Goal: Communication & Community: Answer question/provide support

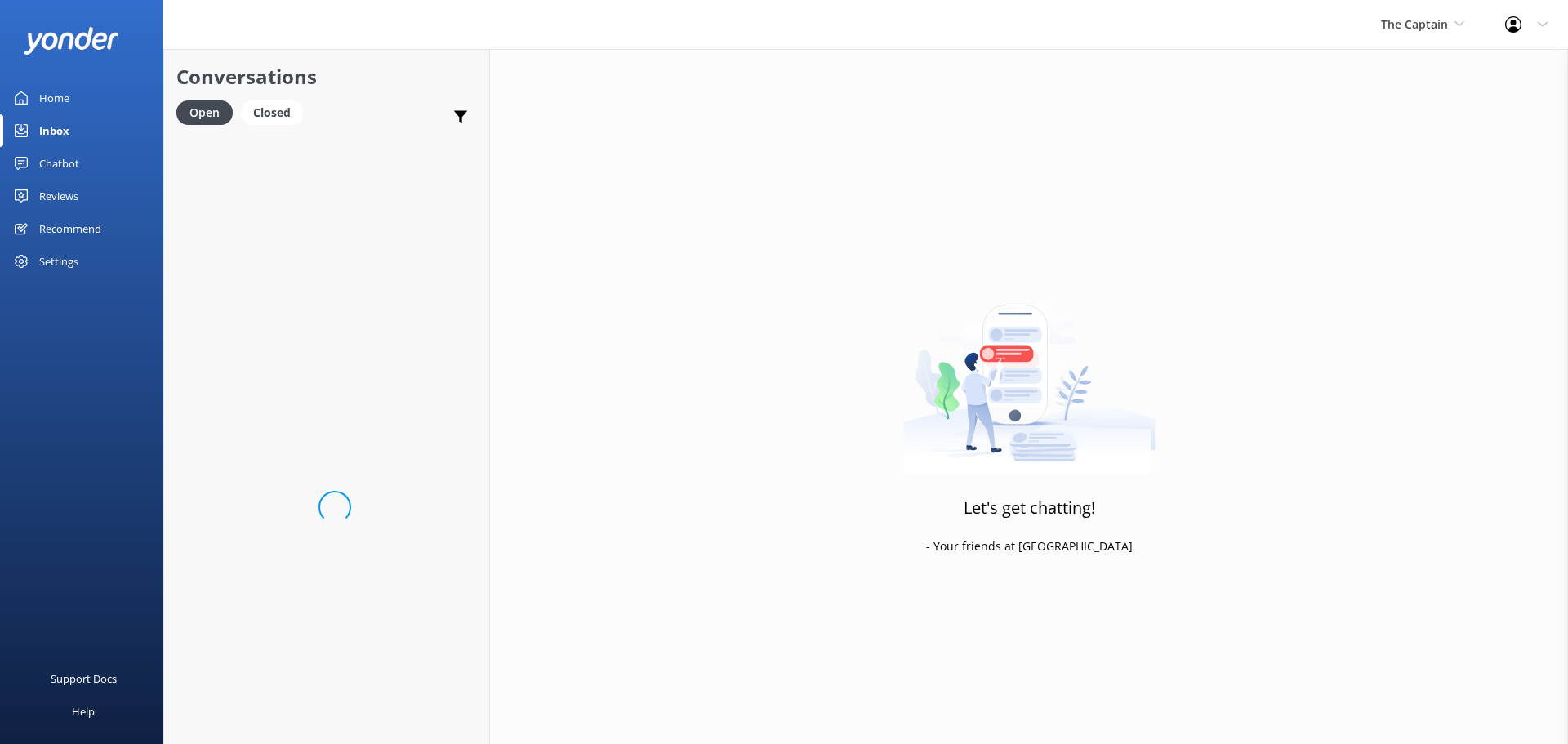
click at [1406, 25] on span "The Captain" at bounding box center [1414, 24] width 67 height 16
click at [1404, 74] on link "De [GEOGRAPHIC_DATA]" at bounding box center [1442, 68] width 163 height 39
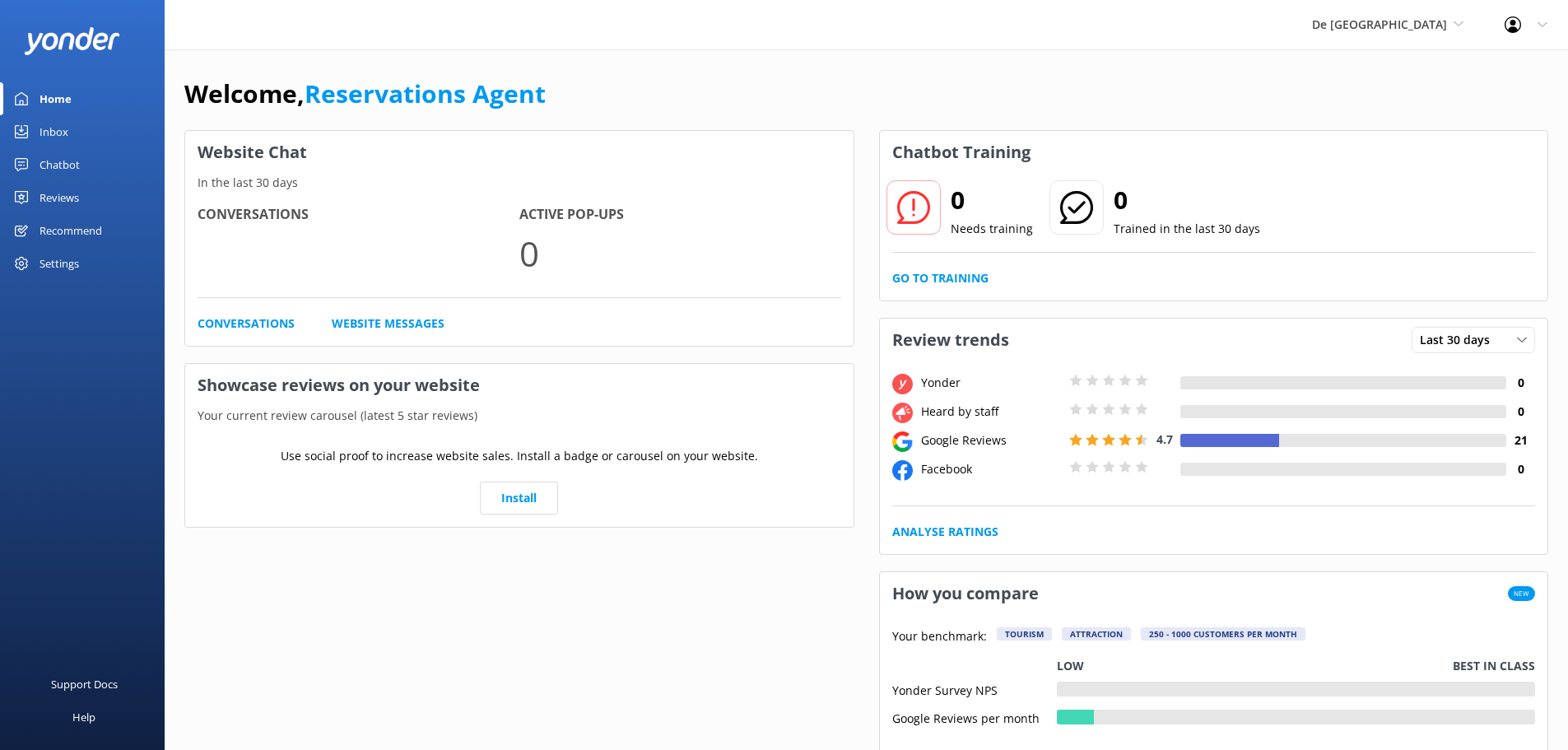
click at [72, 125] on link "Inbox" at bounding box center [82, 131] width 164 height 33
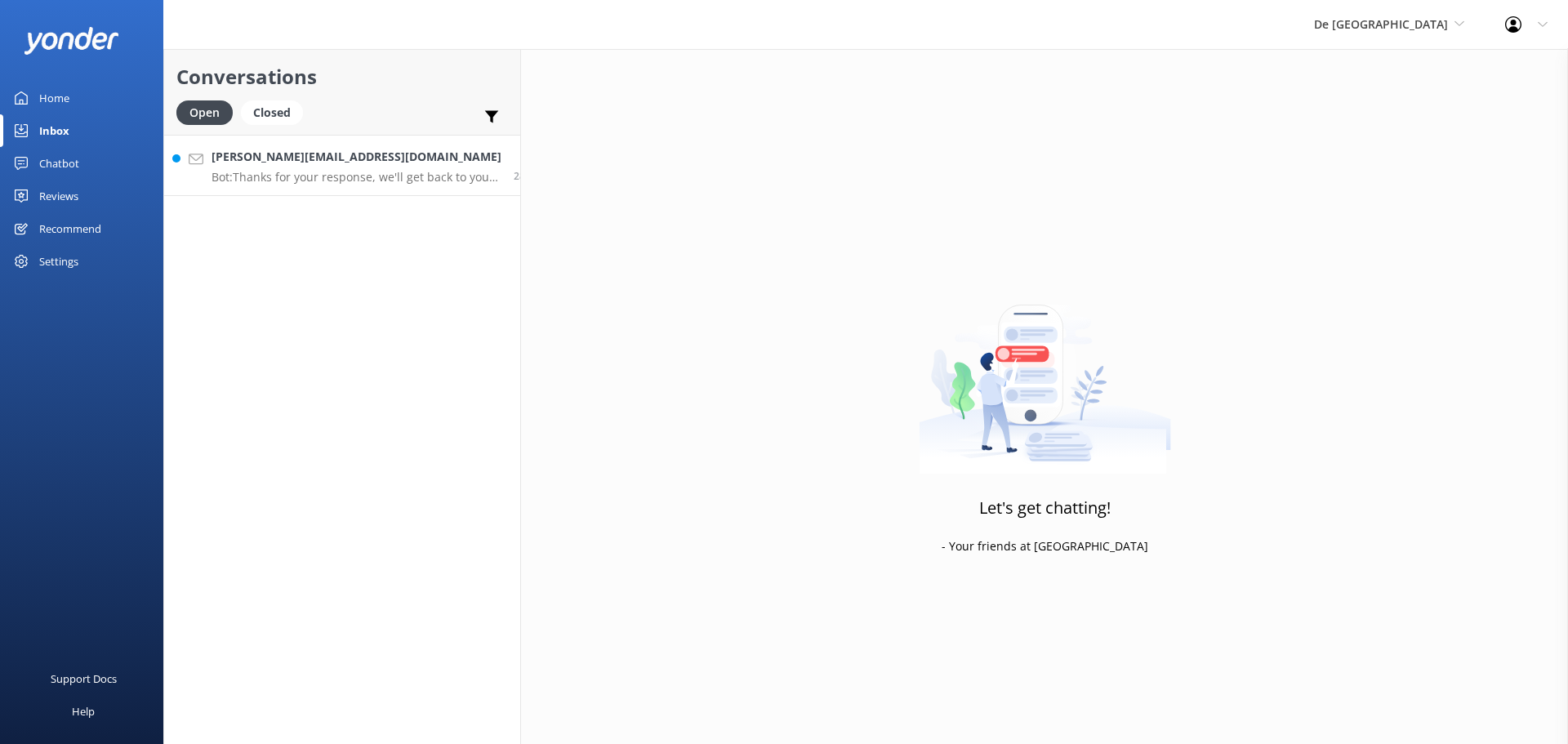
click at [397, 161] on h4 "micaela.vallacco@gmail.com" at bounding box center [356, 157] width 290 height 18
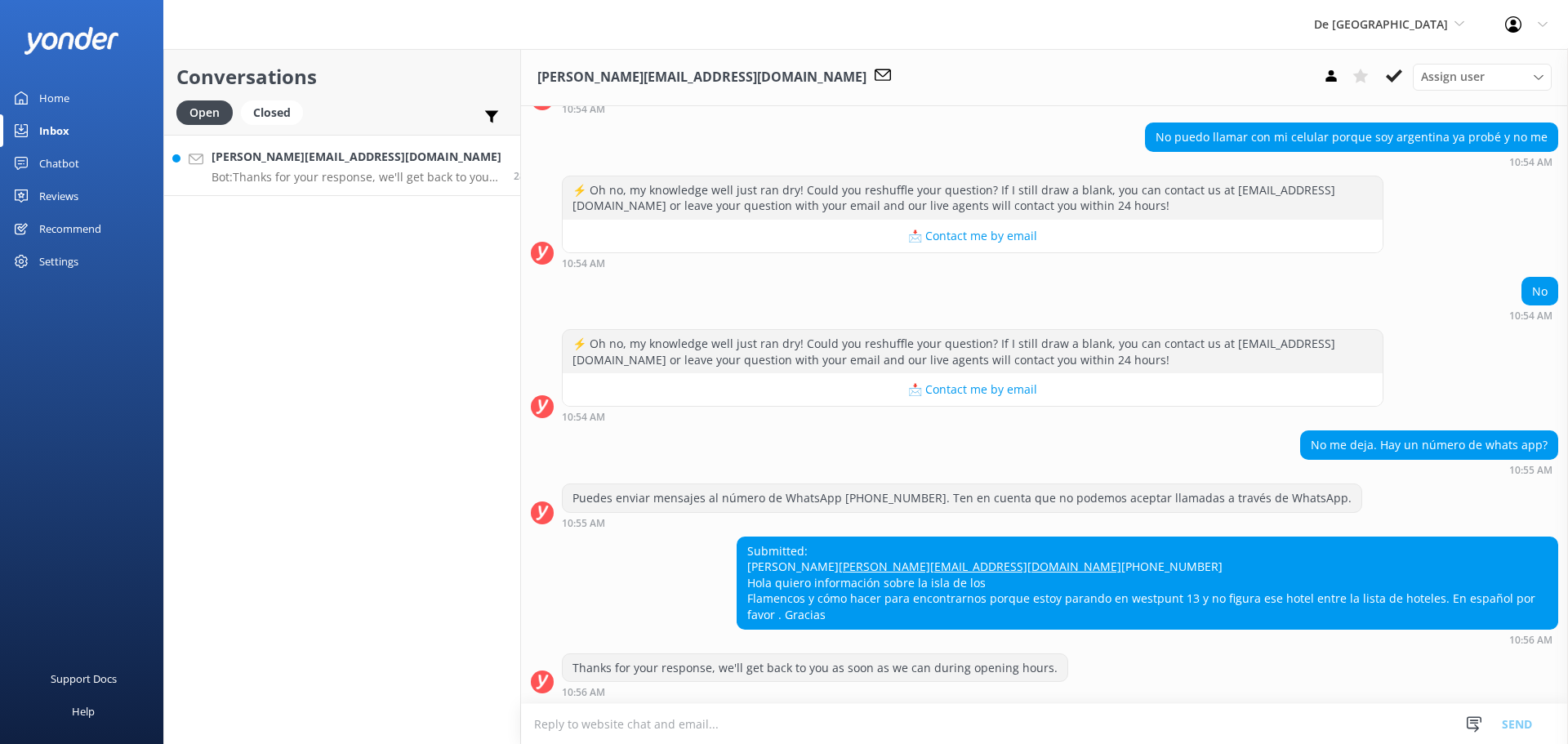
scroll to position [530, 0]
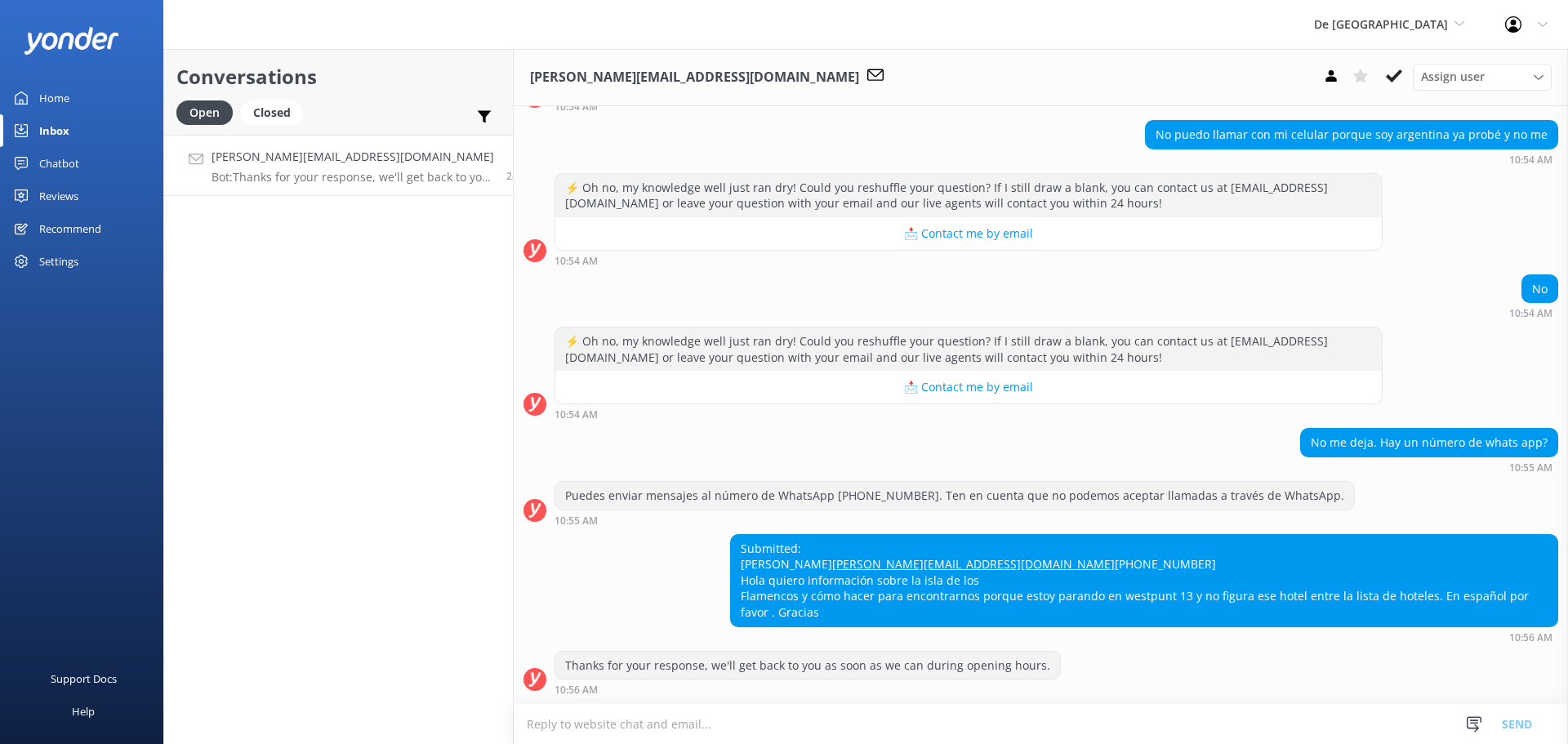
click at [700, 720] on textarea at bounding box center [1040, 724] width 1054 height 40
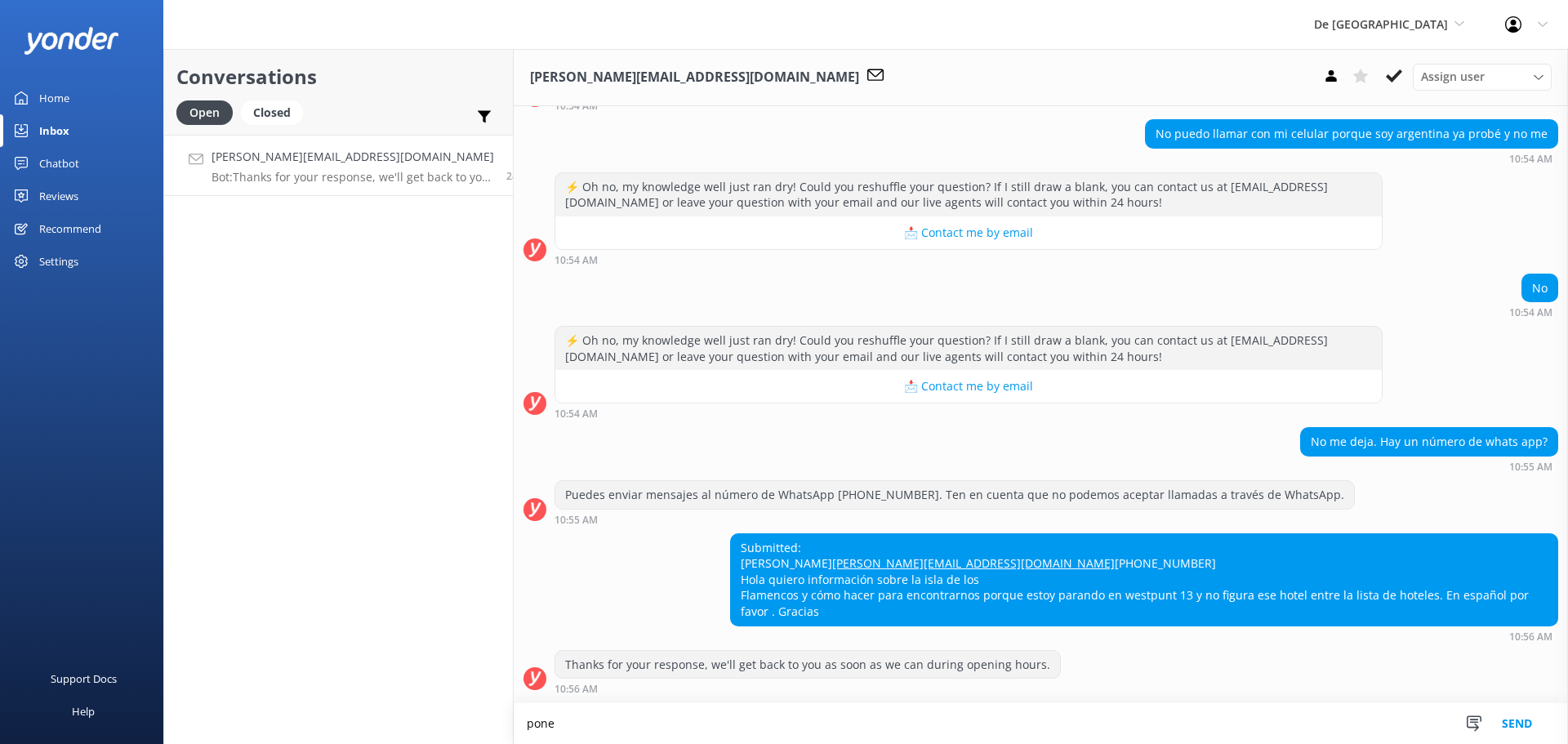
scroll to position [531, 0]
click at [922, 726] on textarea "pones en el google maps "port de palm ticket office" y vas aya con su caro park…" at bounding box center [1040, 723] width 1054 height 41
click at [922, 723] on textarea "pones en el google maps "port de palm ticket office" y vas aya con su caro park…" at bounding box center [1040, 723] width 1054 height 41
drag, startPoint x: 922, startPoint y: 723, endPoint x: 909, endPoint y: 722, distance: 13.0
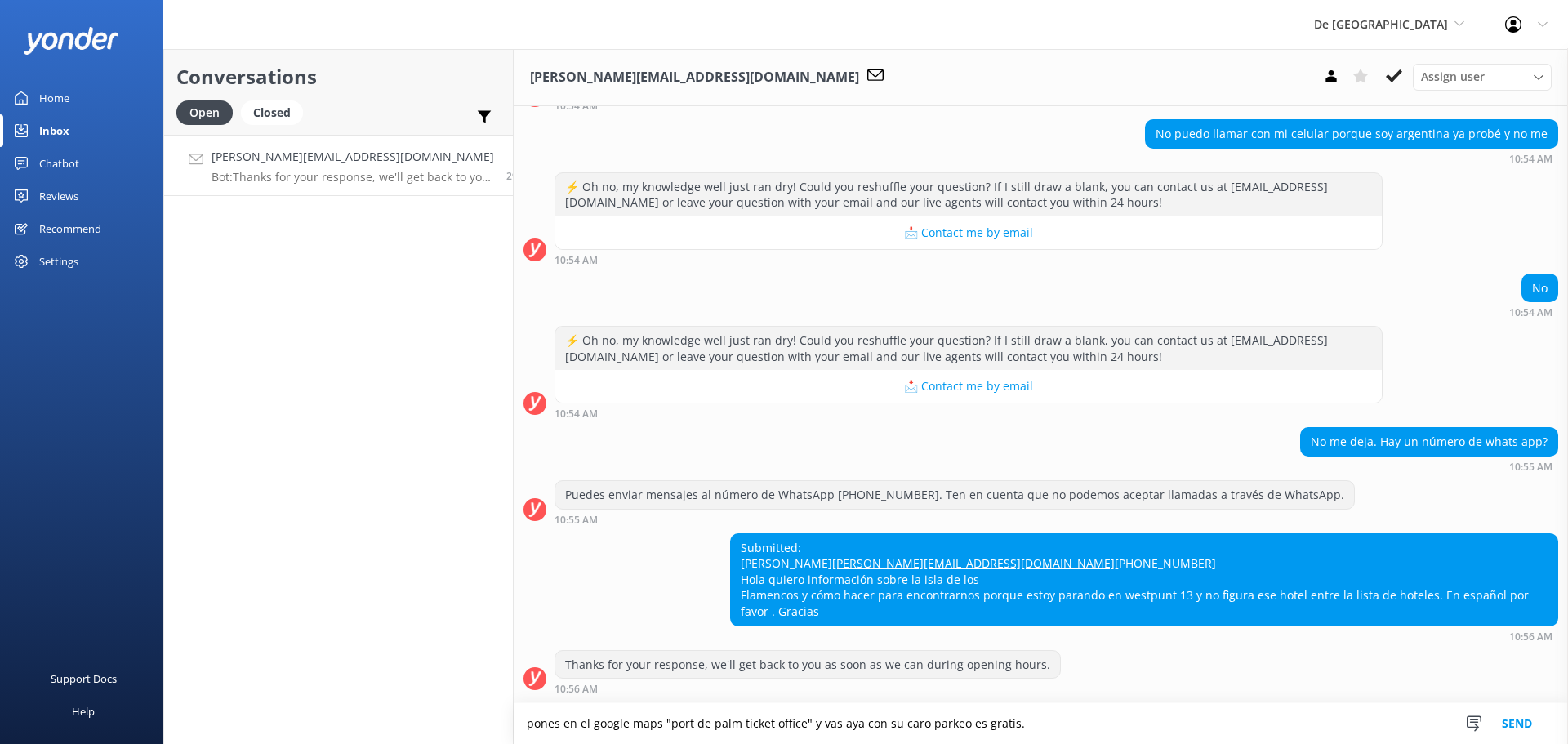
click at [909, 722] on textarea "pones en el google maps "port de palm ticket office" y vas aya con su caro park…" at bounding box center [1040, 723] width 1054 height 41
click at [929, 719] on textarea "pones en el google maps "port de palm ticket office" y vas aya con su caro park…" at bounding box center [1040, 723] width 1054 height 41
drag, startPoint x: 935, startPoint y: 725, endPoint x: 905, endPoint y: 718, distance: 30.8
click at [905, 718] on textarea "pones en el google maps "port de palm ticket office" y vas aya con su caro park…" at bounding box center [1040, 723] width 1054 height 41
type textarea "pones en el google maps "port de palm ticket office" y vas aya con su caro parc…"
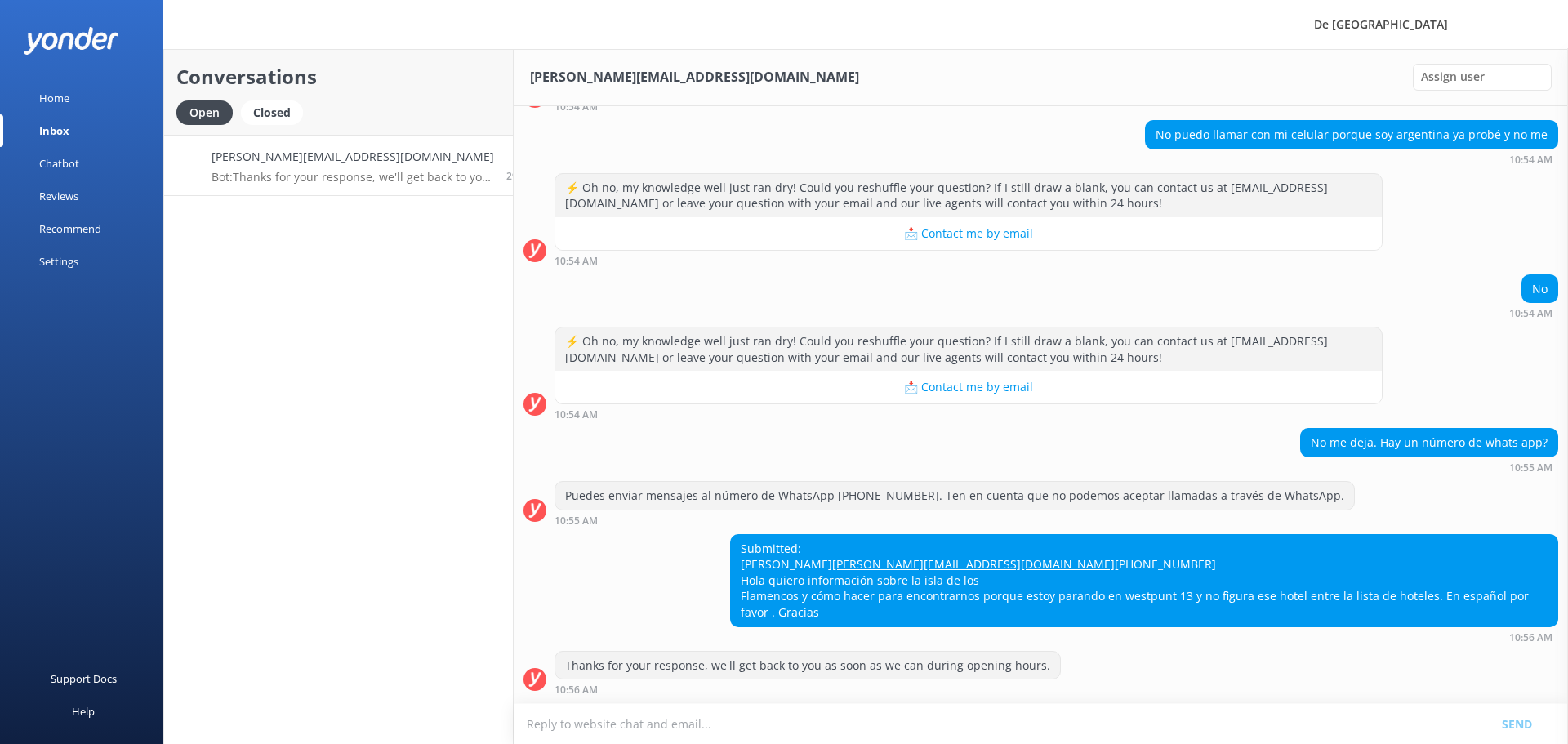
scroll to position [530, 0]
click at [759, 724] on textarea at bounding box center [1040, 724] width 1054 height 40
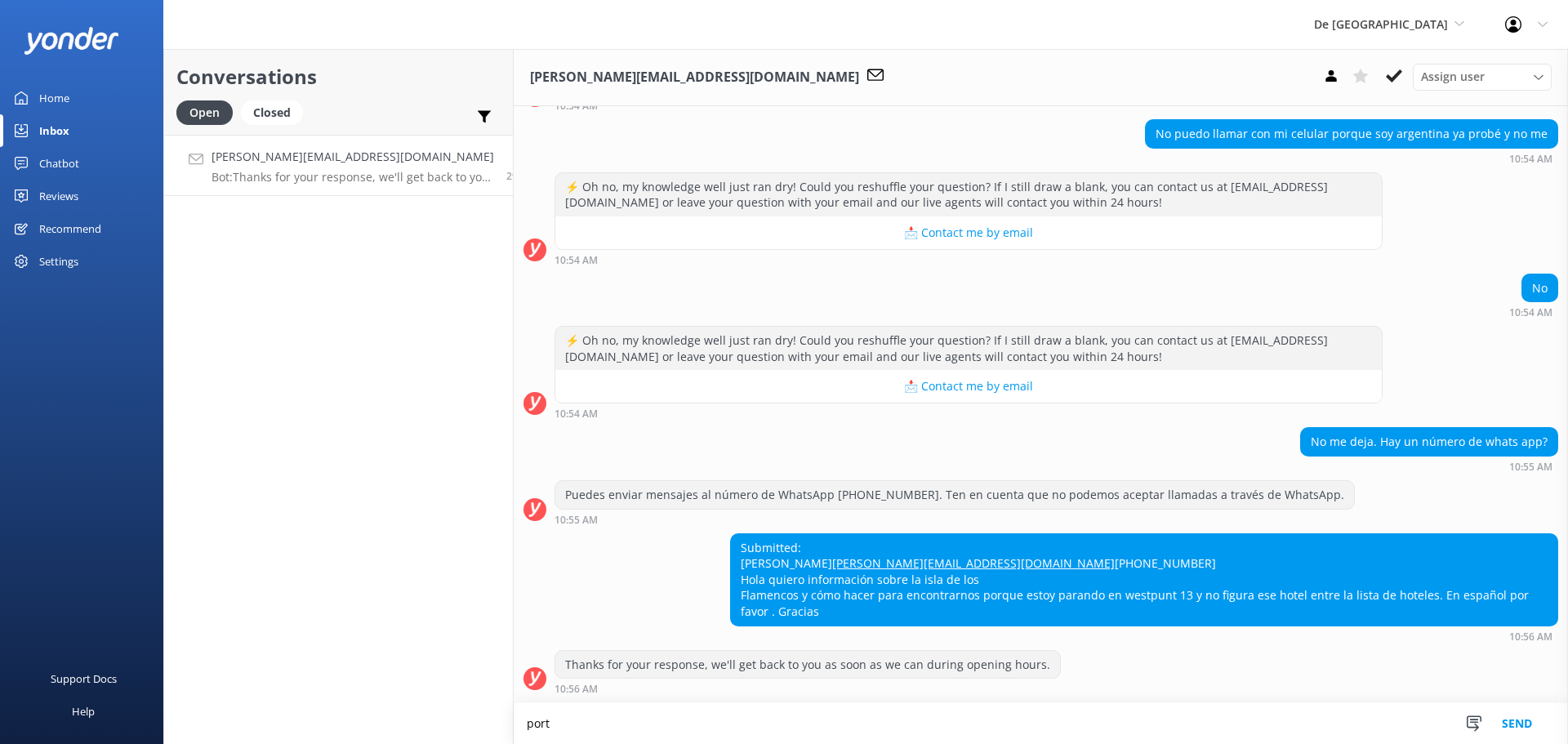
scroll to position [531, 0]
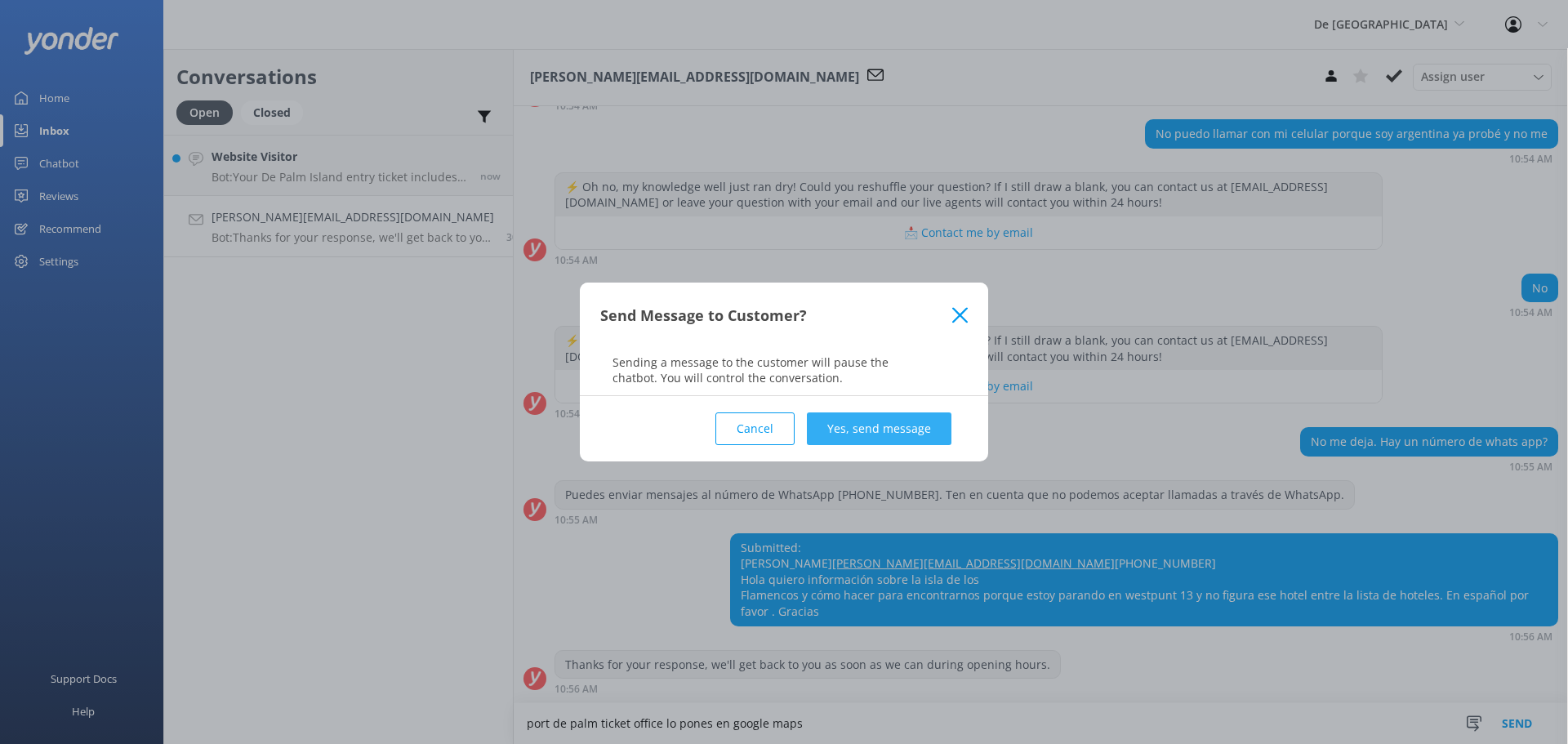
type textarea "port de palm ticket office lo pones en google maps"
click at [860, 437] on button "Yes, send message" at bounding box center [879, 428] width 145 height 32
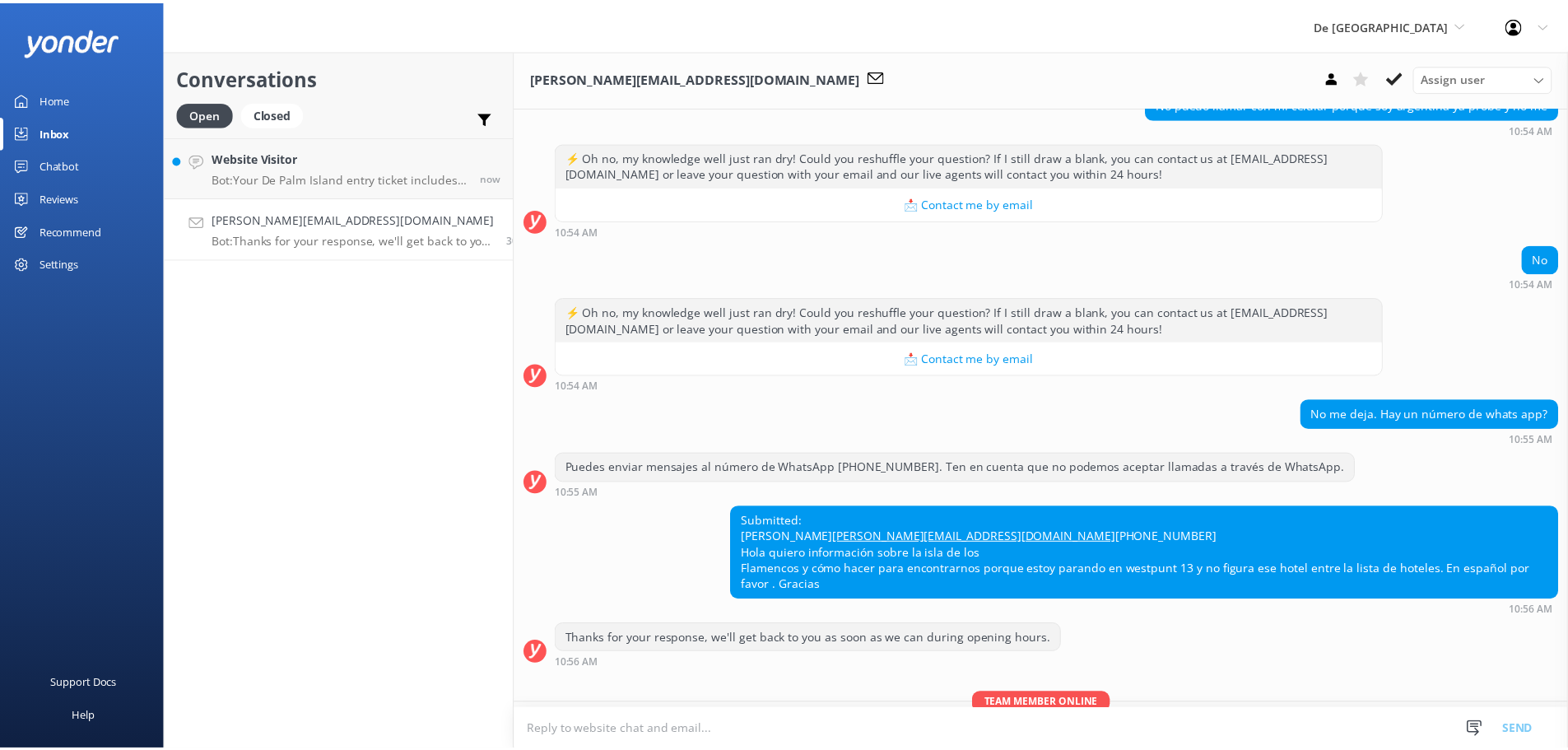
scroll to position [641, 0]
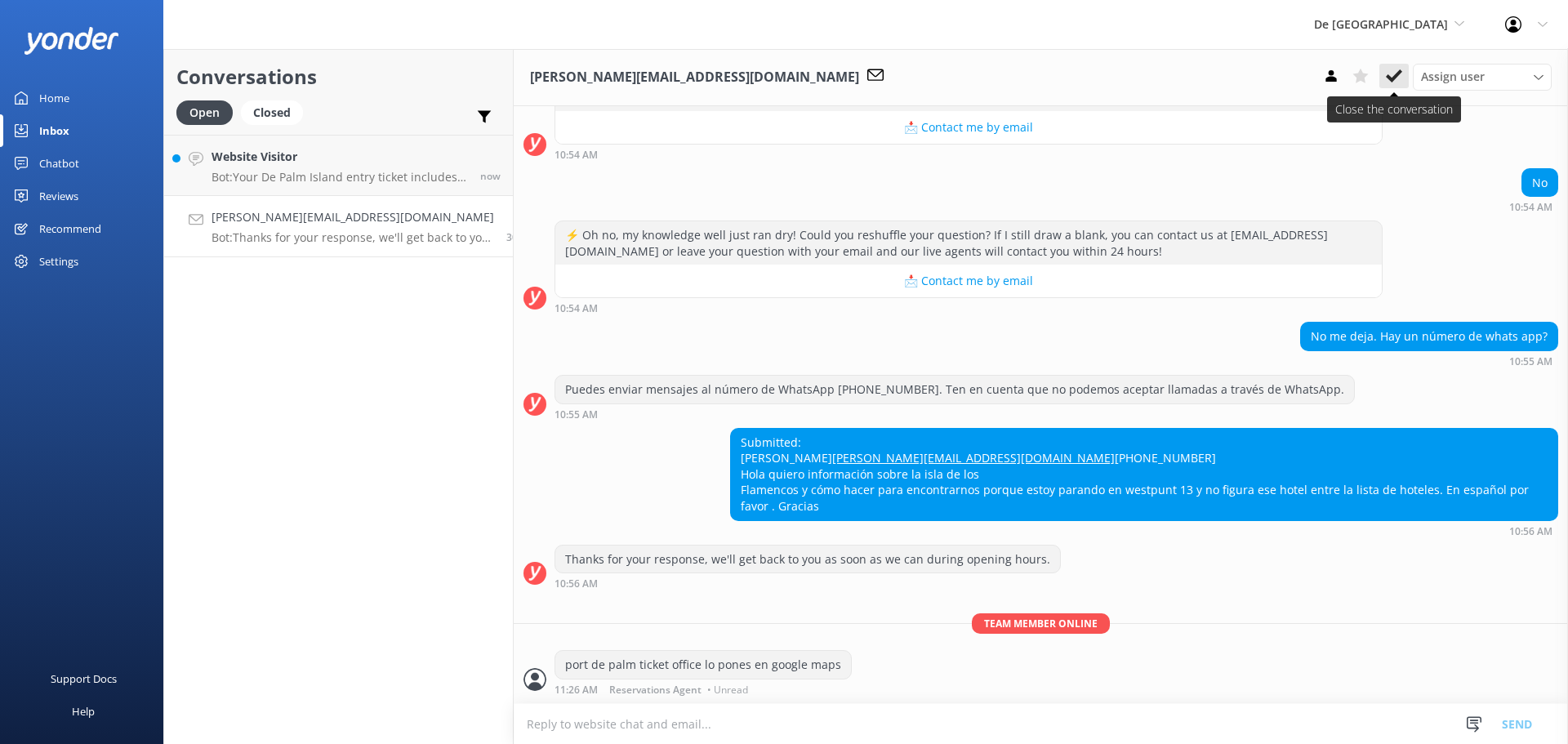
click at [1395, 82] on icon at bounding box center [1394, 76] width 17 height 17
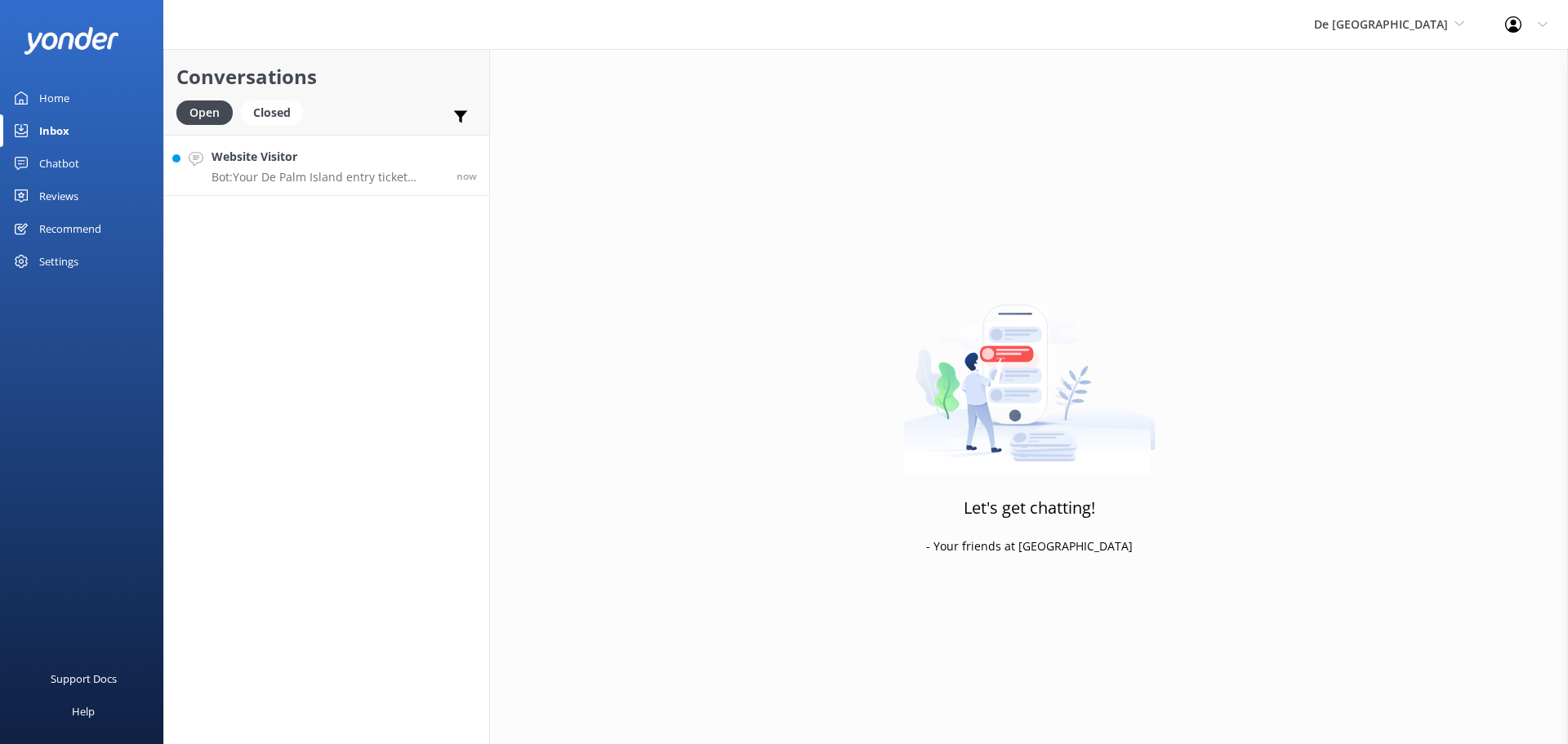
click at [285, 167] on div "Website Visitor Bot: Your De Palm Island entry ticket includes a lunch buffet, …" at bounding box center [328, 166] width 233 height 35
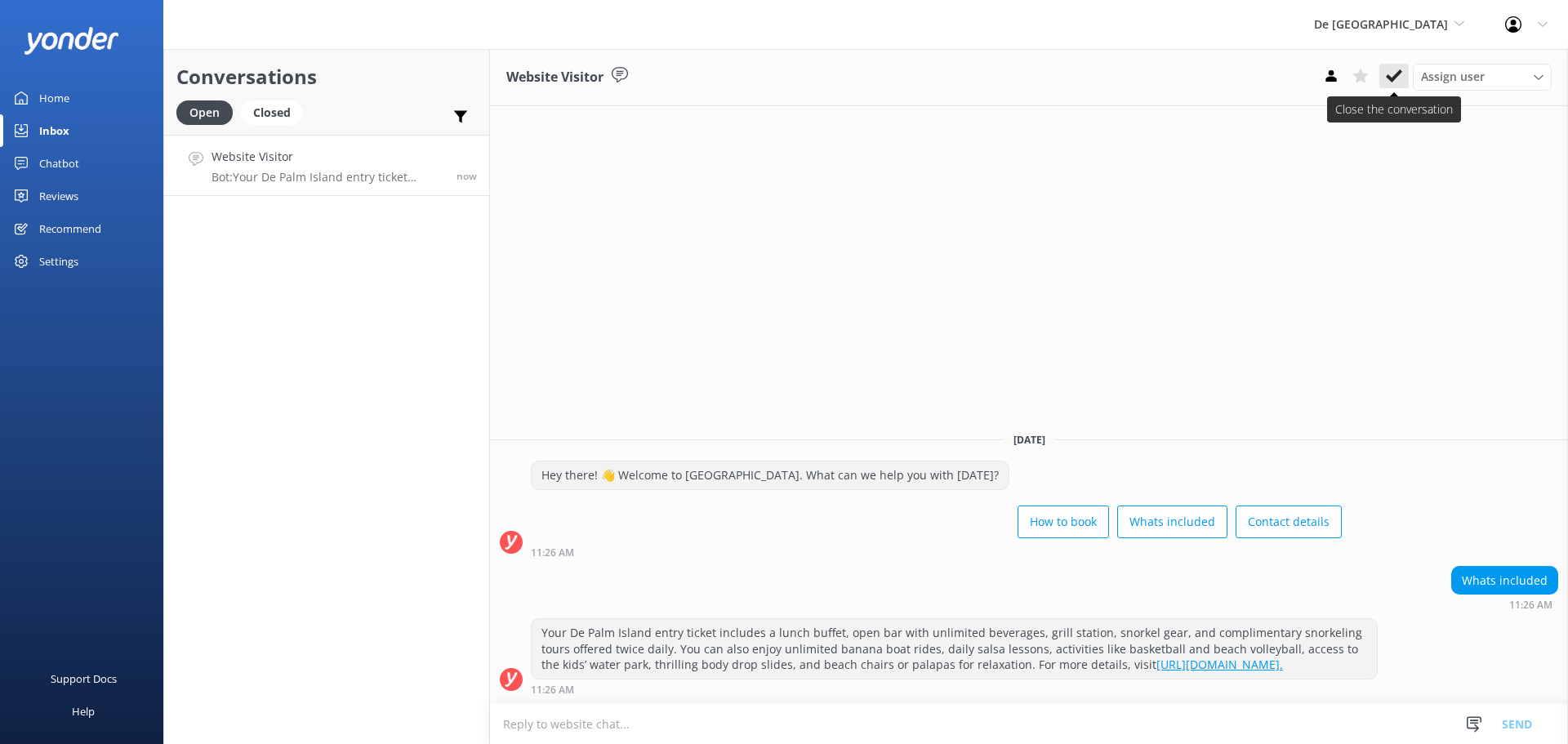
click at [1380, 71] on button at bounding box center [1393, 76] width 29 height 24
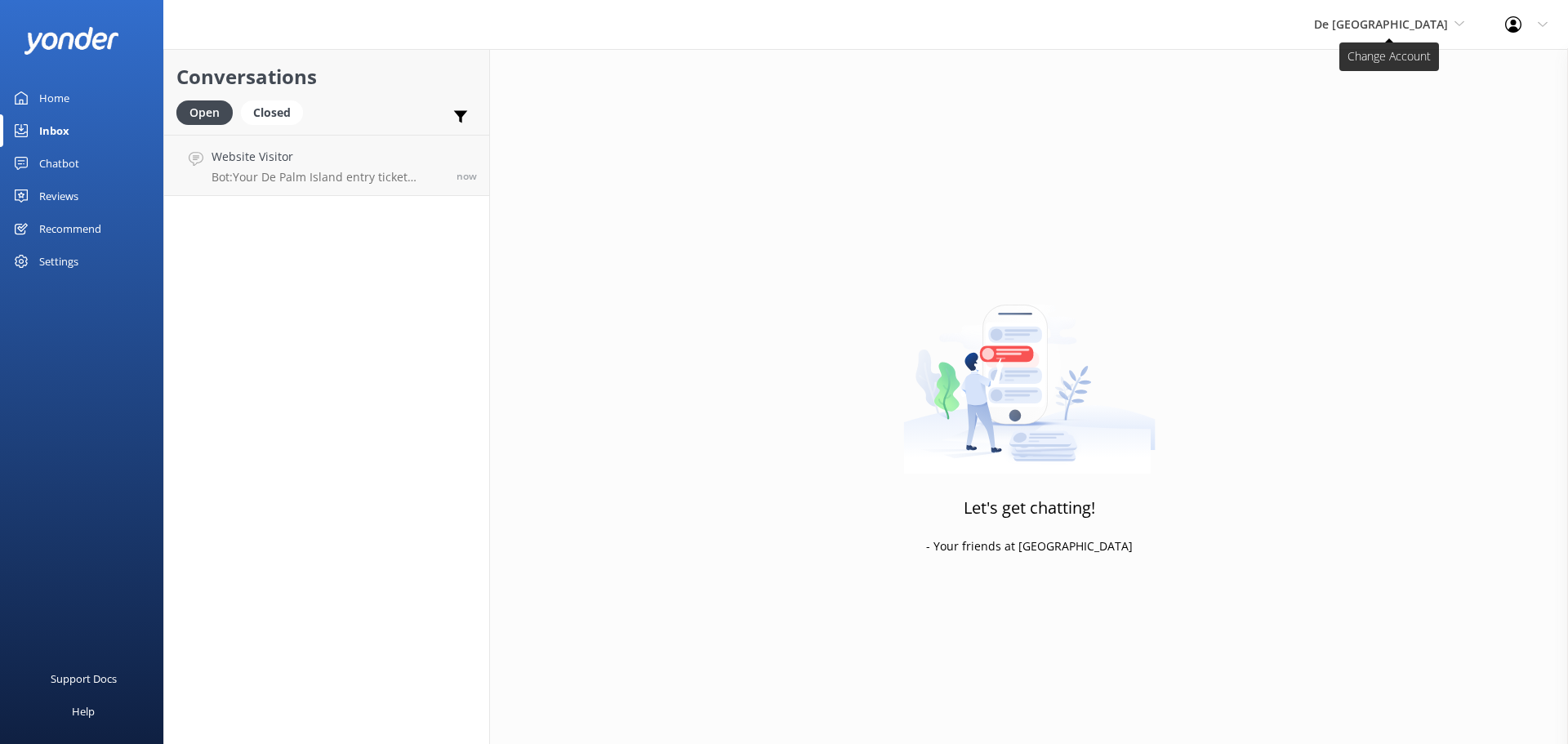
click at [1408, 27] on span "De [GEOGRAPHIC_DATA]" at bounding box center [1381, 24] width 134 height 16
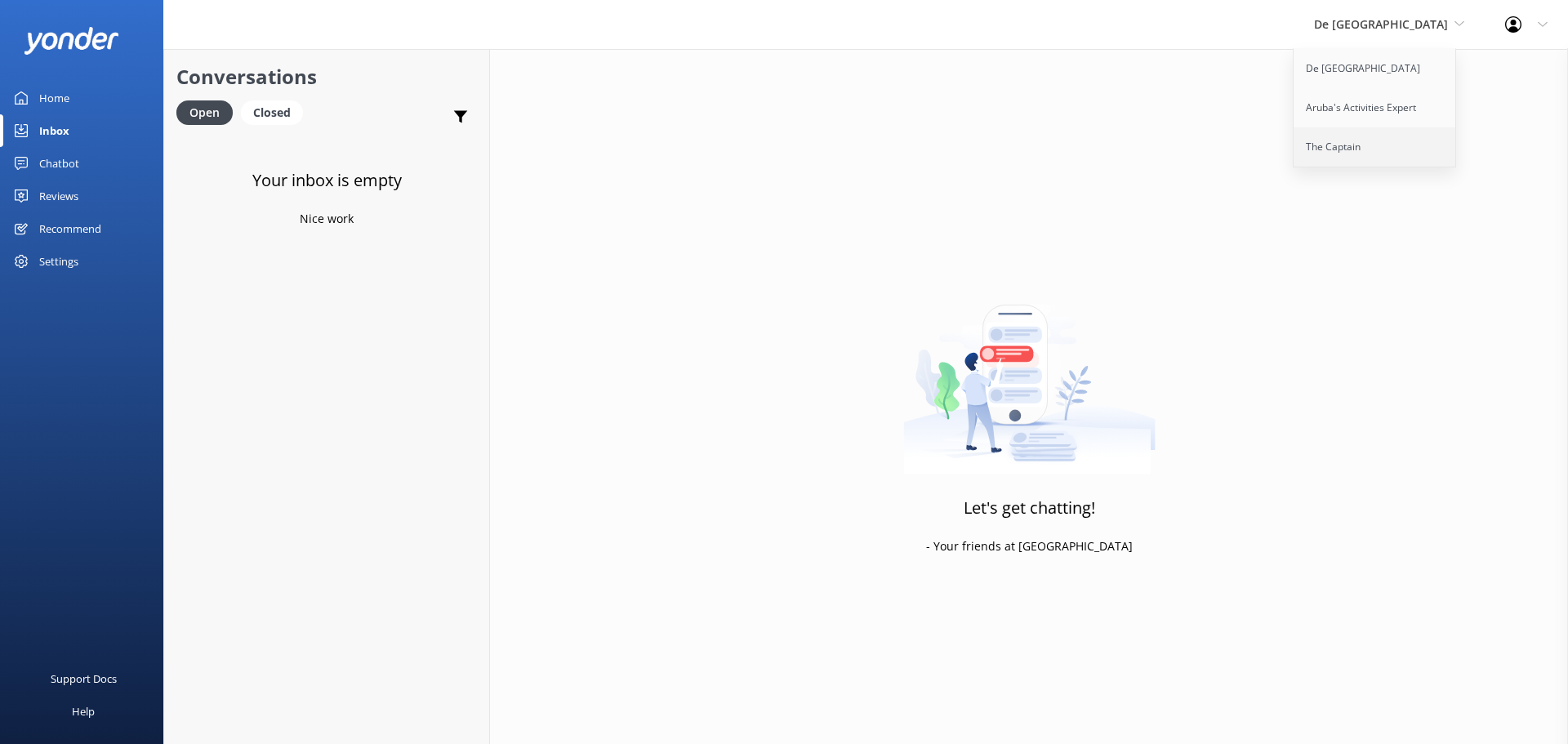
click at [1385, 142] on link "The Captain" at bounding box center [1375, 146] width 163 height 39
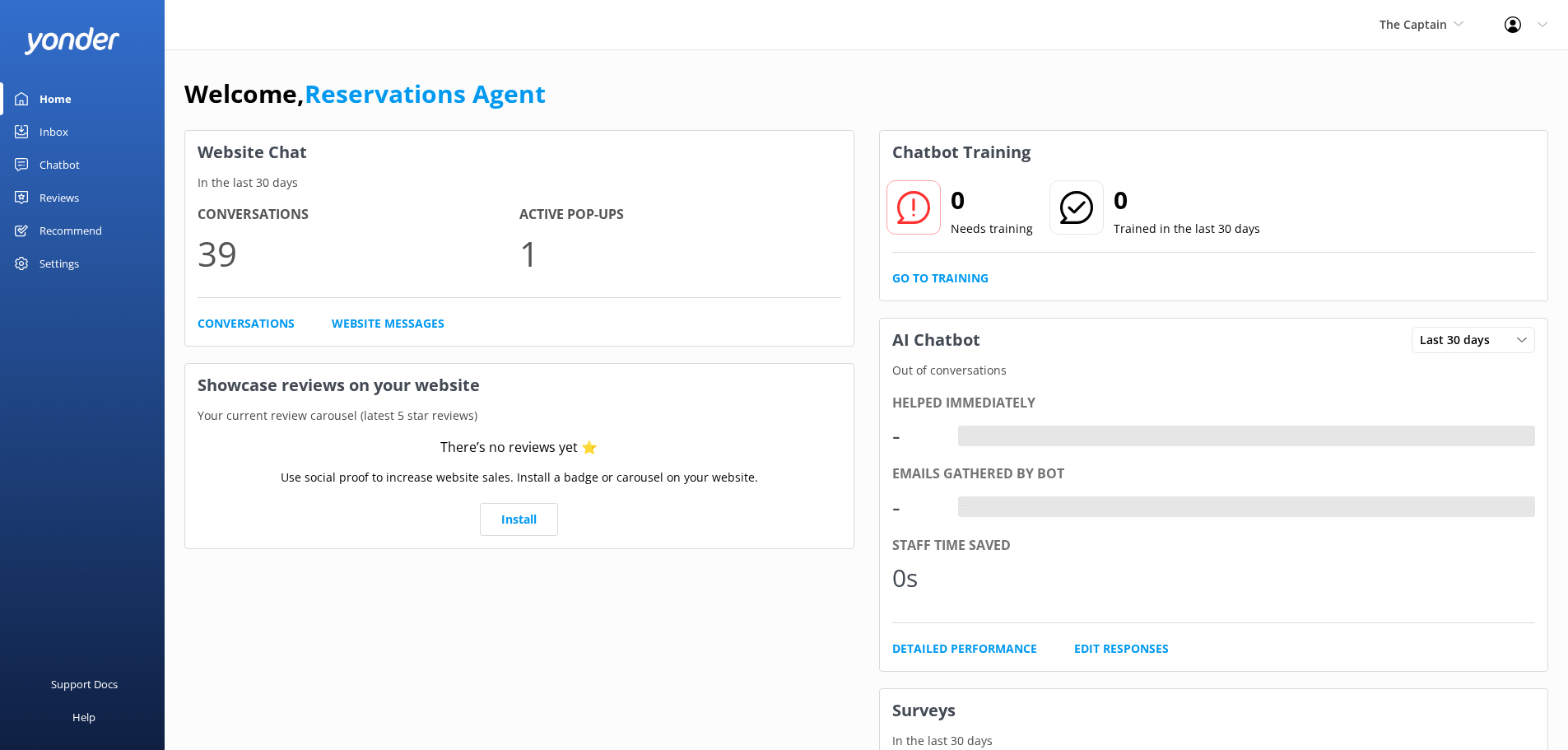
click at [39, 132] on link "Inbox" at bounding box center [82, 131] width 164 height 33
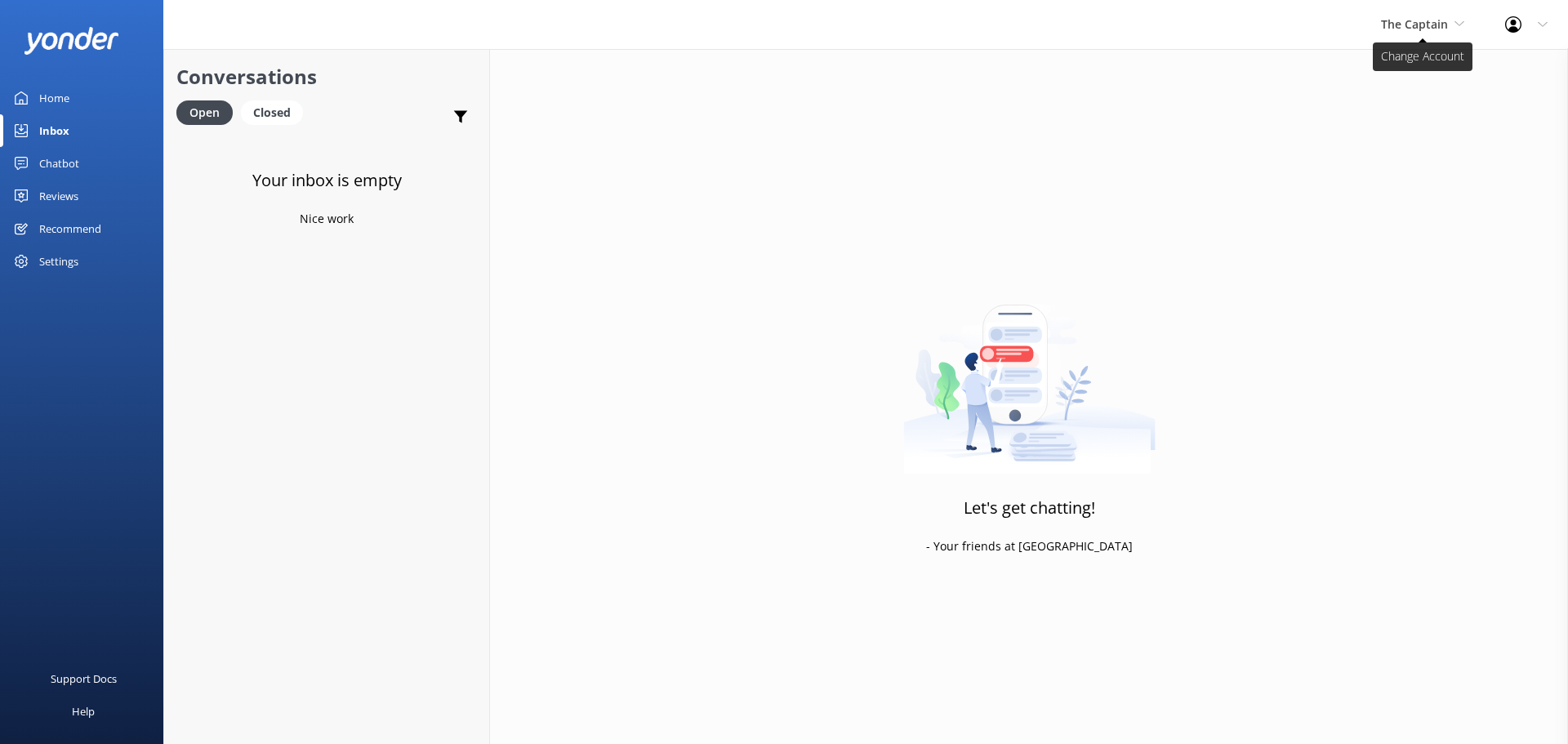
click at [1423, 17] on span "The Captain" at bounding box center [1414, 24] width 67 height 16
click at [1430, 146] on link "The Captain" at bounding box center [1442, 146] width 163 height 39
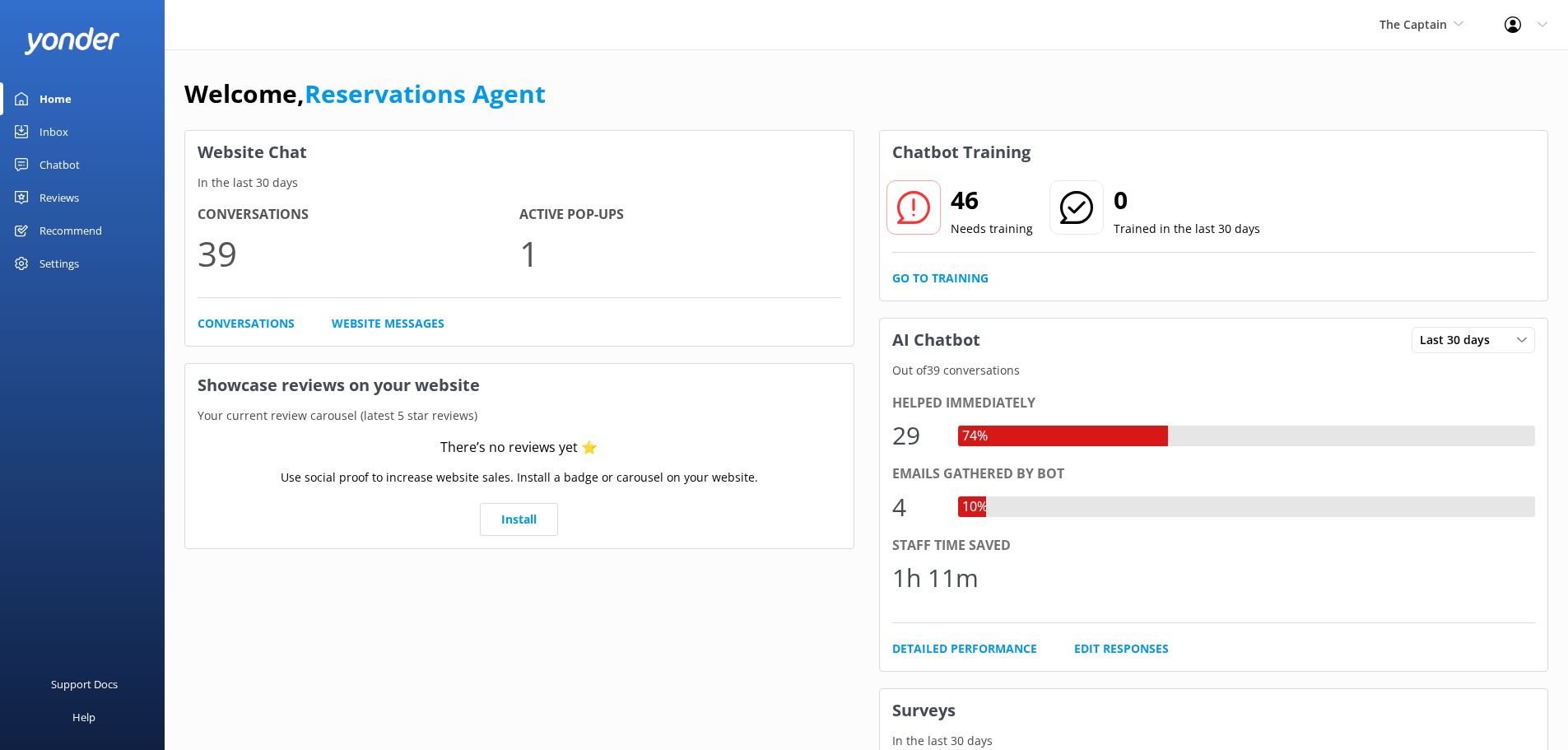
click at [39, 121] on div "Inbox" at bounding box center [54, 131] width 29 height 33
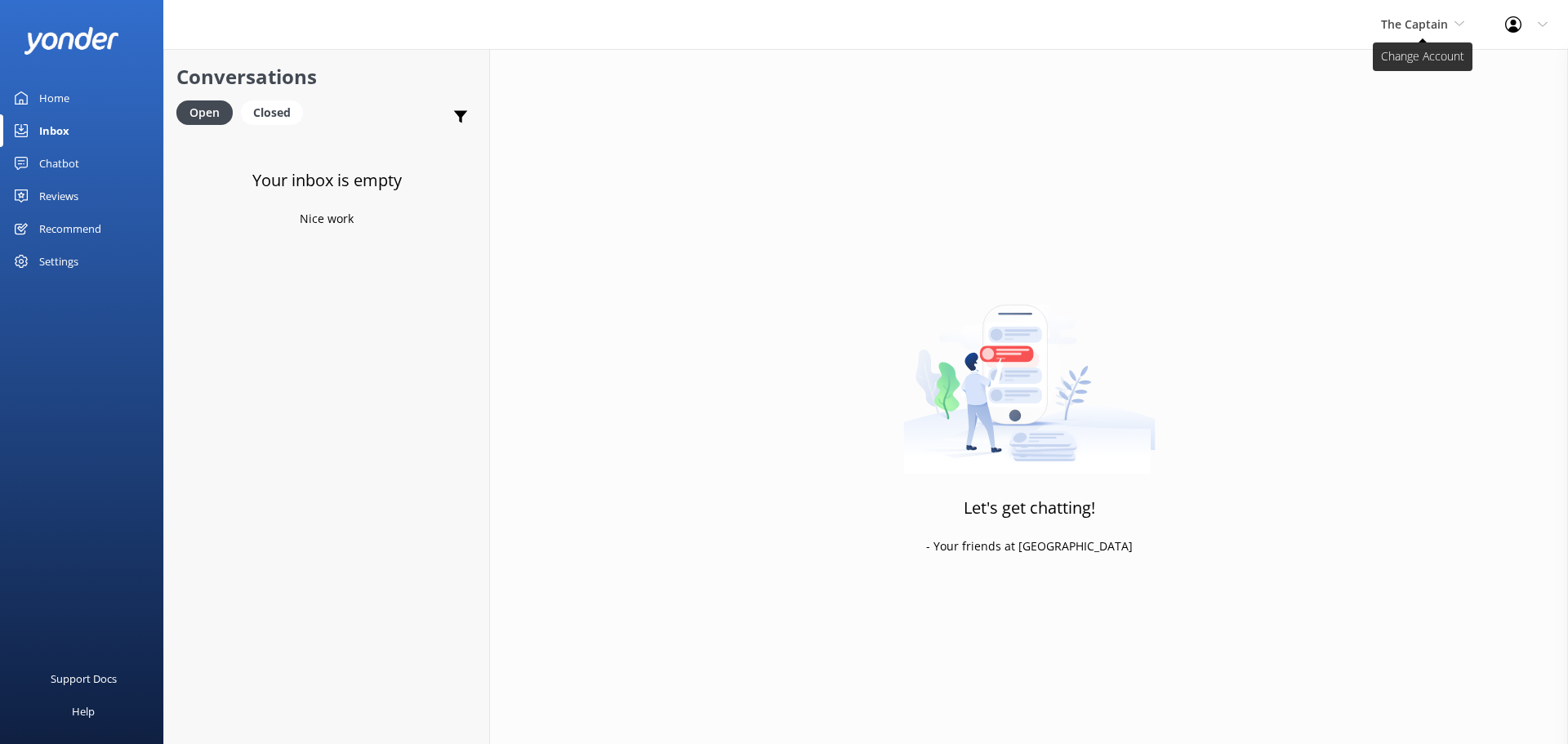
click at [1440, 26] on span "The Captain" at bounding box center [1414, 24] width 67 height 16
click at [1405, 106] on link "Aruba's Activities Expert" at bounding box center [1442, 107] width 163 height 39
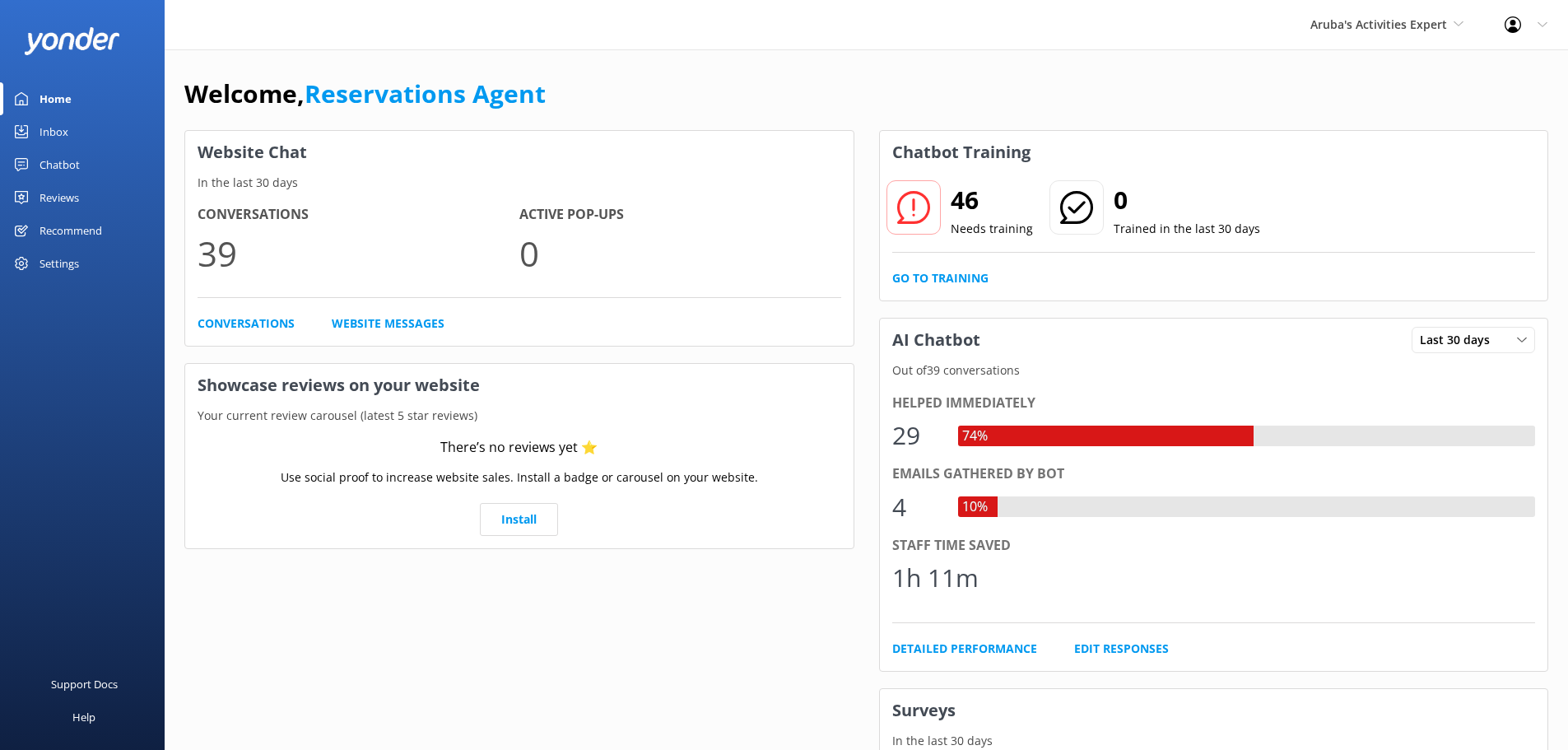
click at [70, 122] on link "Inbox" at bounding box center [82, 131] width 164 height 33
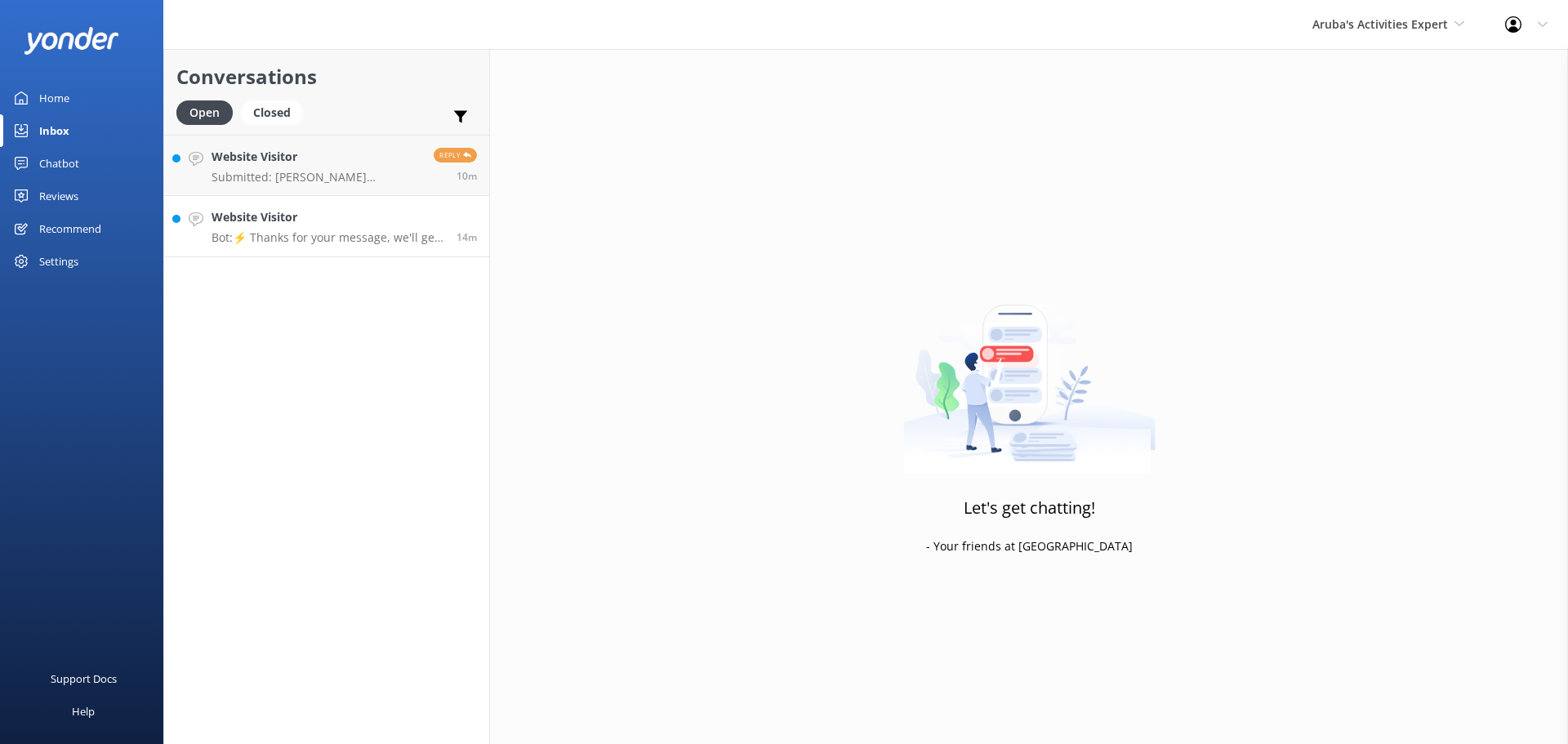
click at [367, 201] on link "Website Visitor Bot: ⚡ Thanks for your message, we'll get back to you as soon a…" at bounding box center [326, 226] width 325 height 62
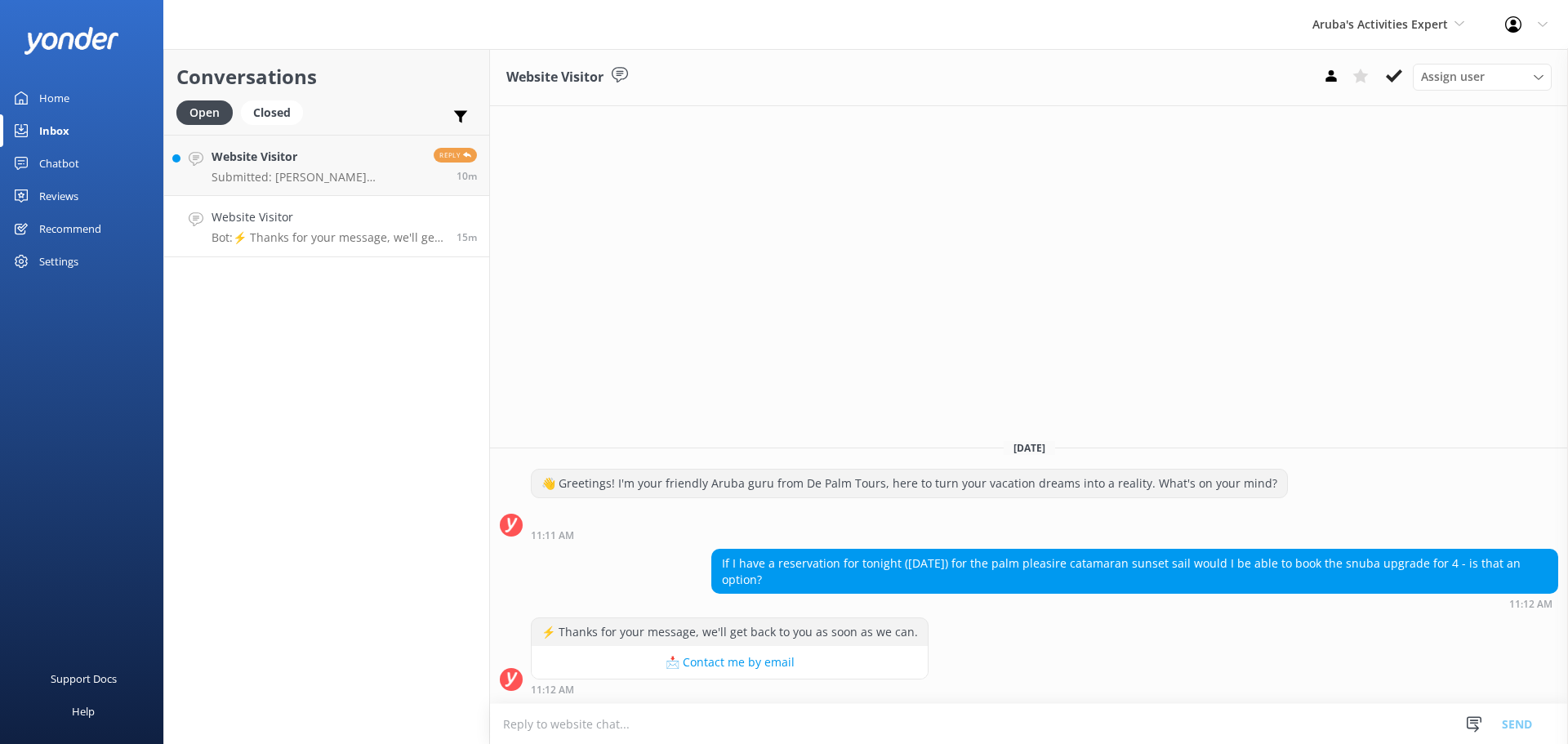
click at [925, 718] on textarea at bounding box center [1029, 724] width 1078 height 40
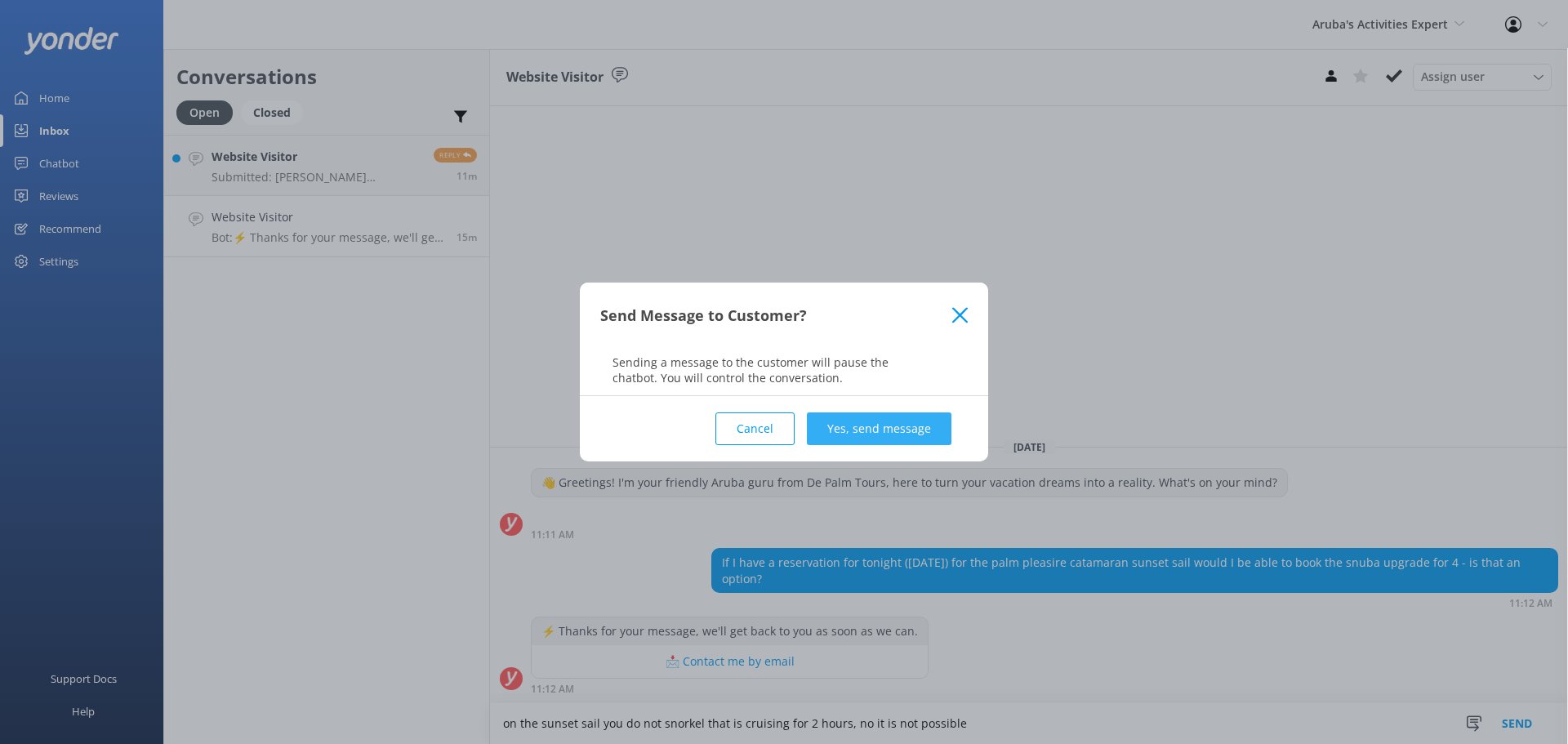
type textarea "on the sunset sail you do not snorkel that is cruising for 2 hours, no it is no…"
click at [869, 439] on button "Yes, send message" at bounding box center [879, 428] width 145 height 32
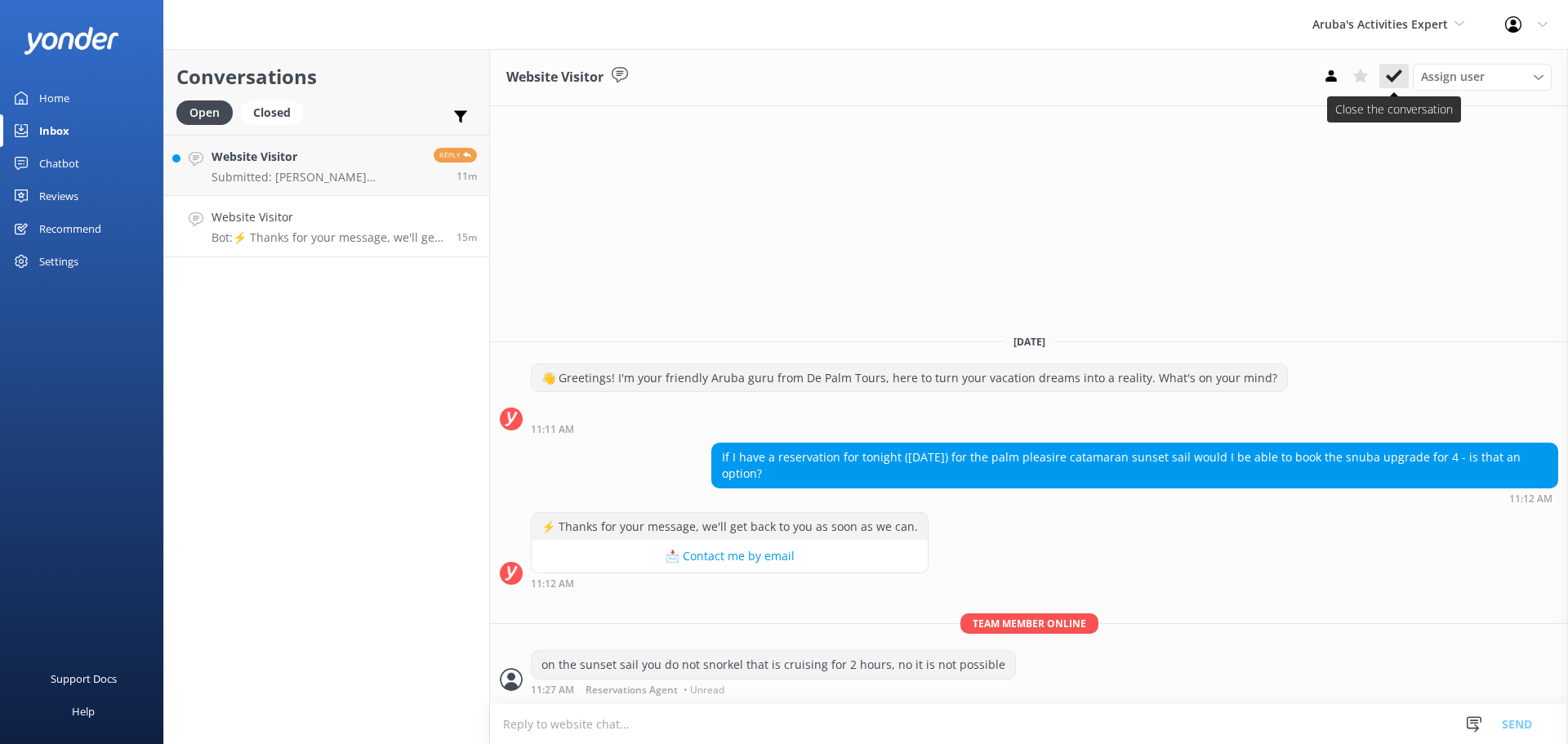
click at [1402, 72] on button at bounding box center [1393, 76] width 29 height 24
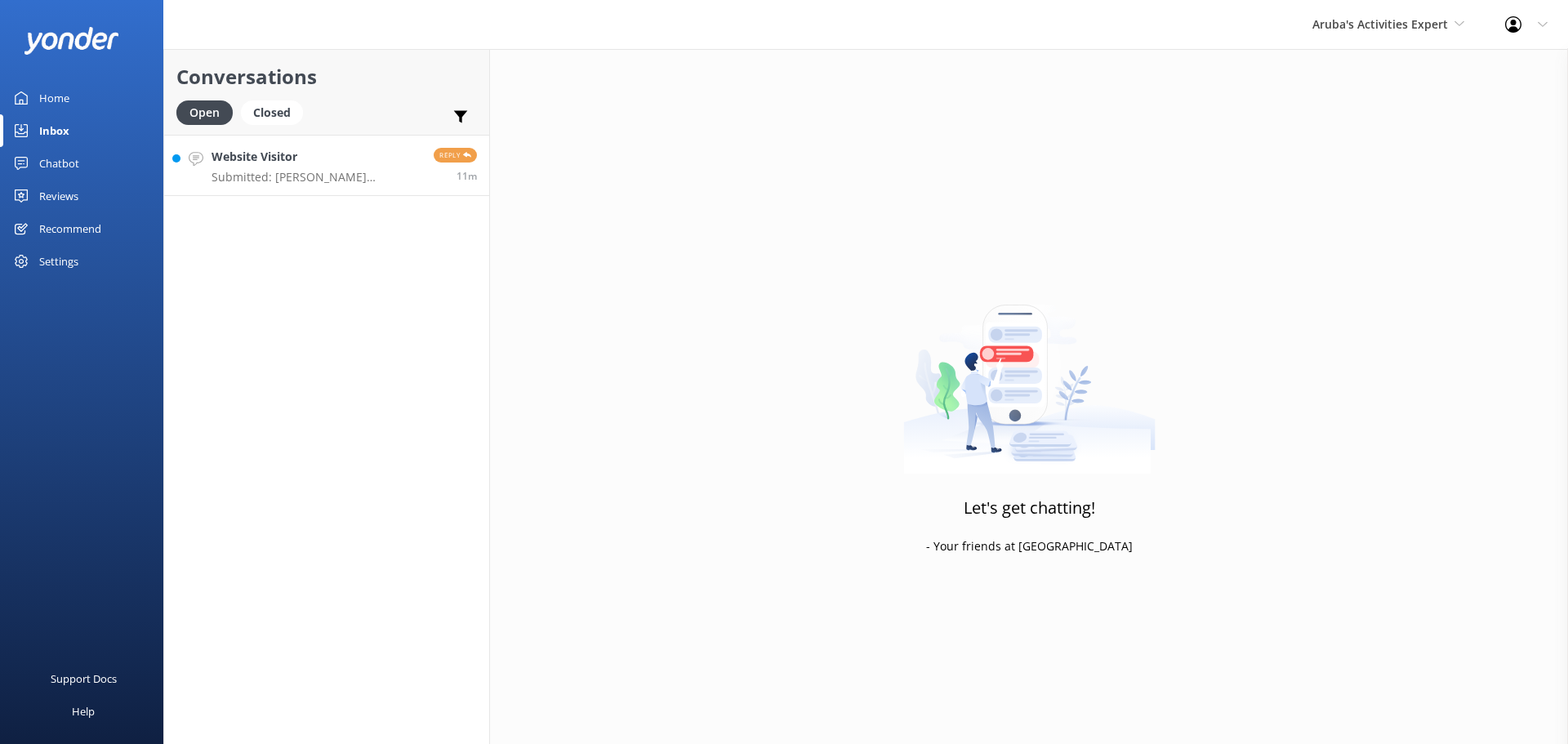
click at [311, 166] on div "Website Visitor Submitted: JHON LOZANO ingjhonlozano@gmail.com 3174374440 pregu…" at bounding box center [316, 166] width 210 height 35
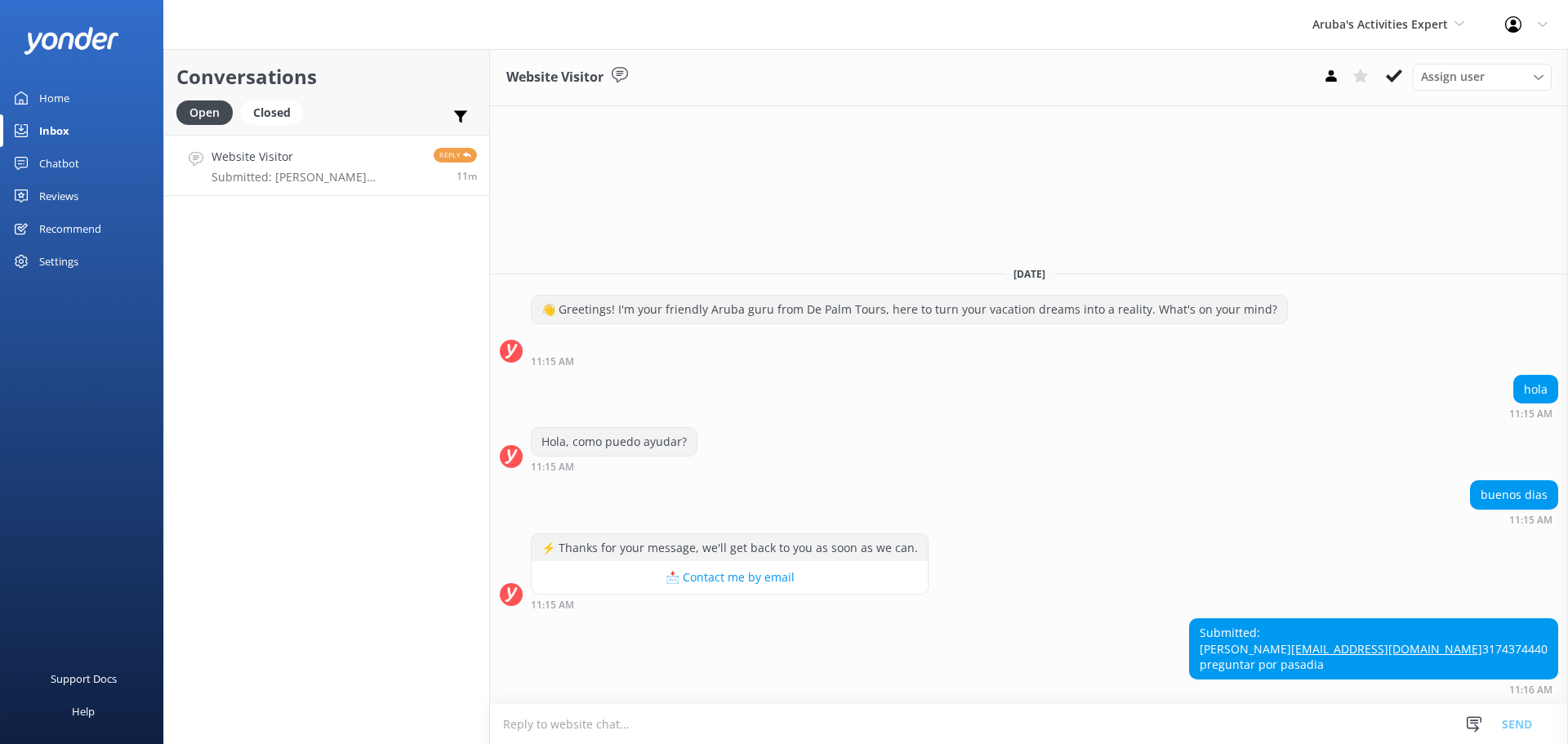
click at [797, 724] on textarea at bounding box center [1029, 724] width 1078 height 40
click at [790, 724] on textarea at bounding box center [1029, 724] width 1078 height 40
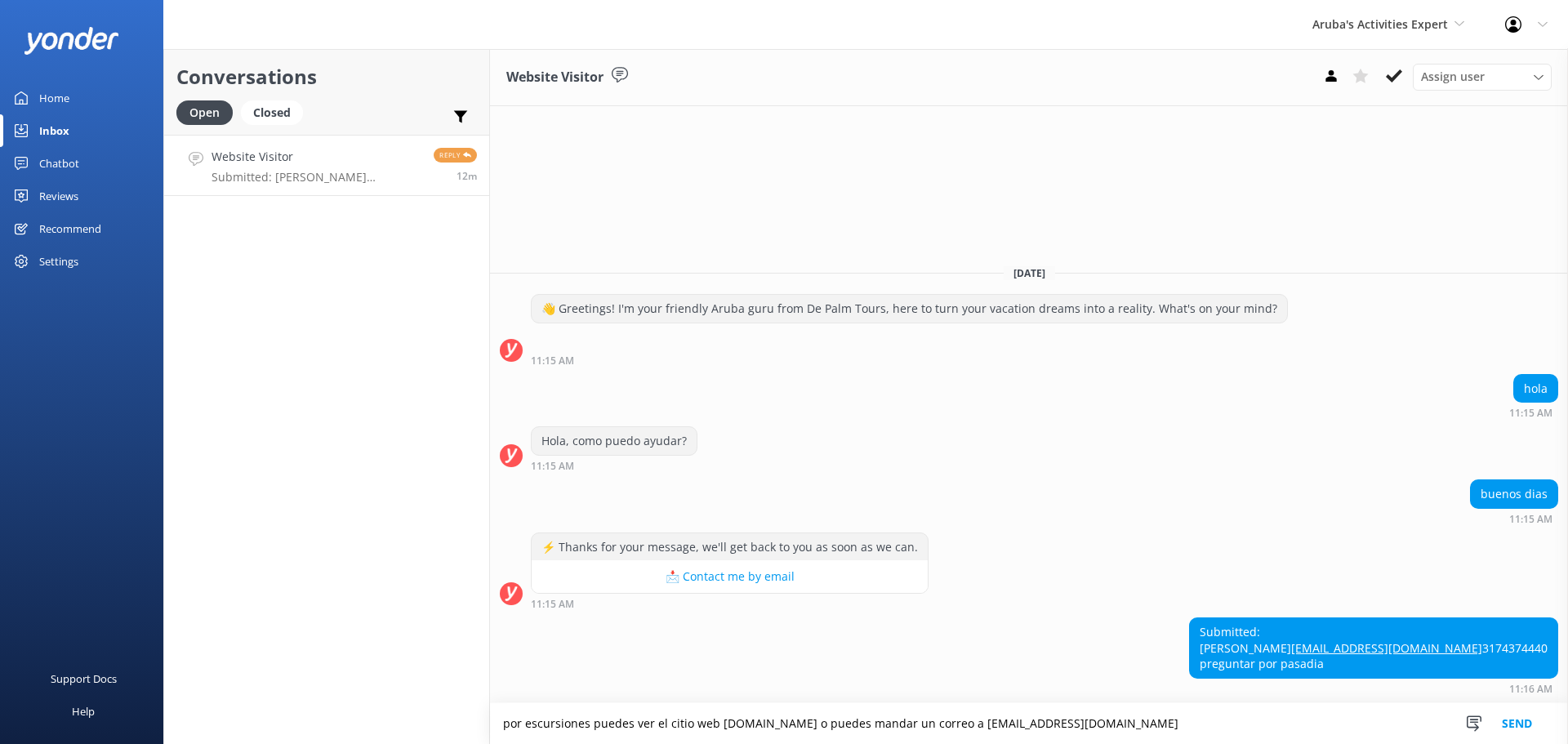
type textarea "por escursiones puedes ver el citio web www.depalmtours.com o puedes mandar un …"
click at [1530, 726] on button "Send" at bounding box center [1517, 723] width 62 height 41
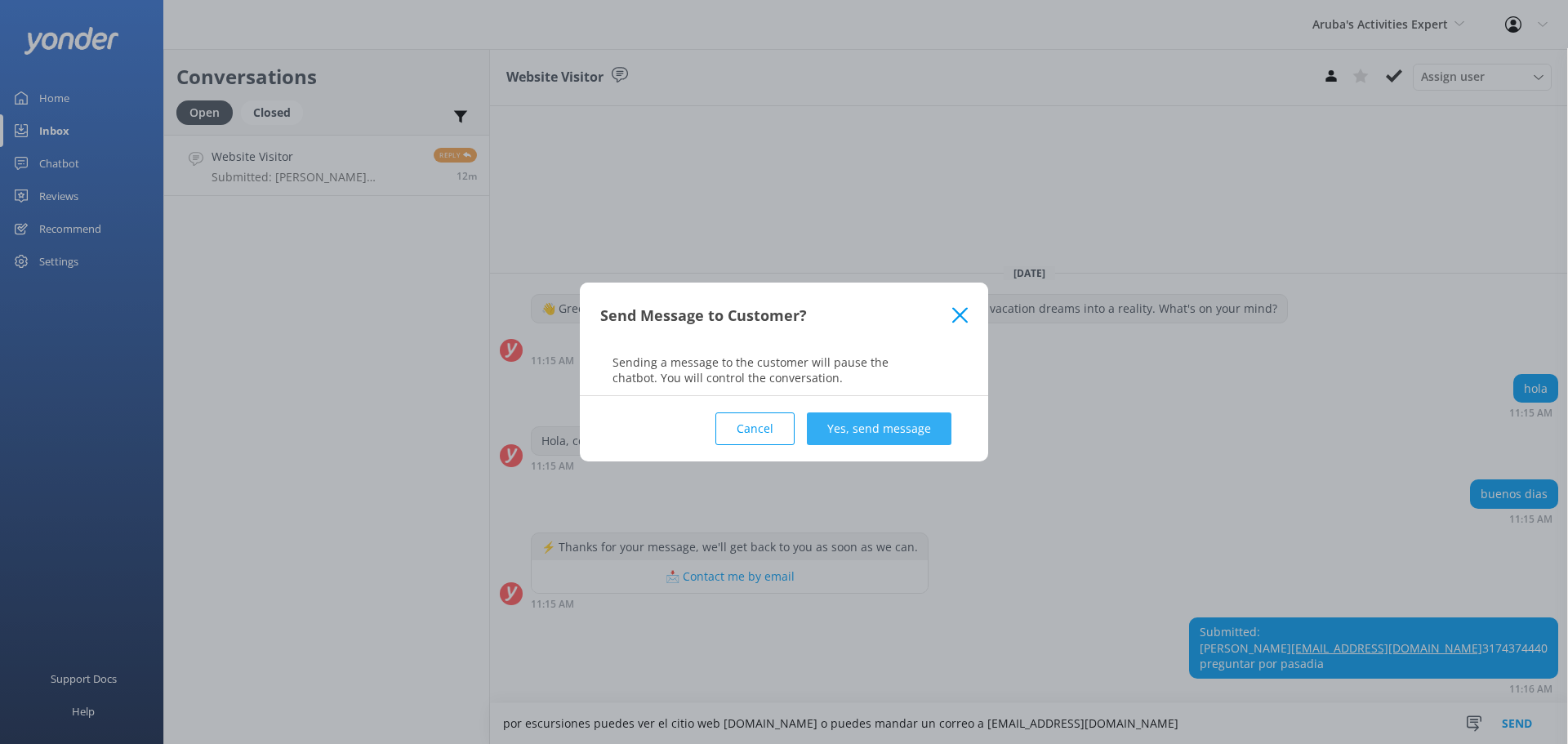
click at [894, 433] on button "Yes, send message" at bounding box center [879, 428] width 145 height 32
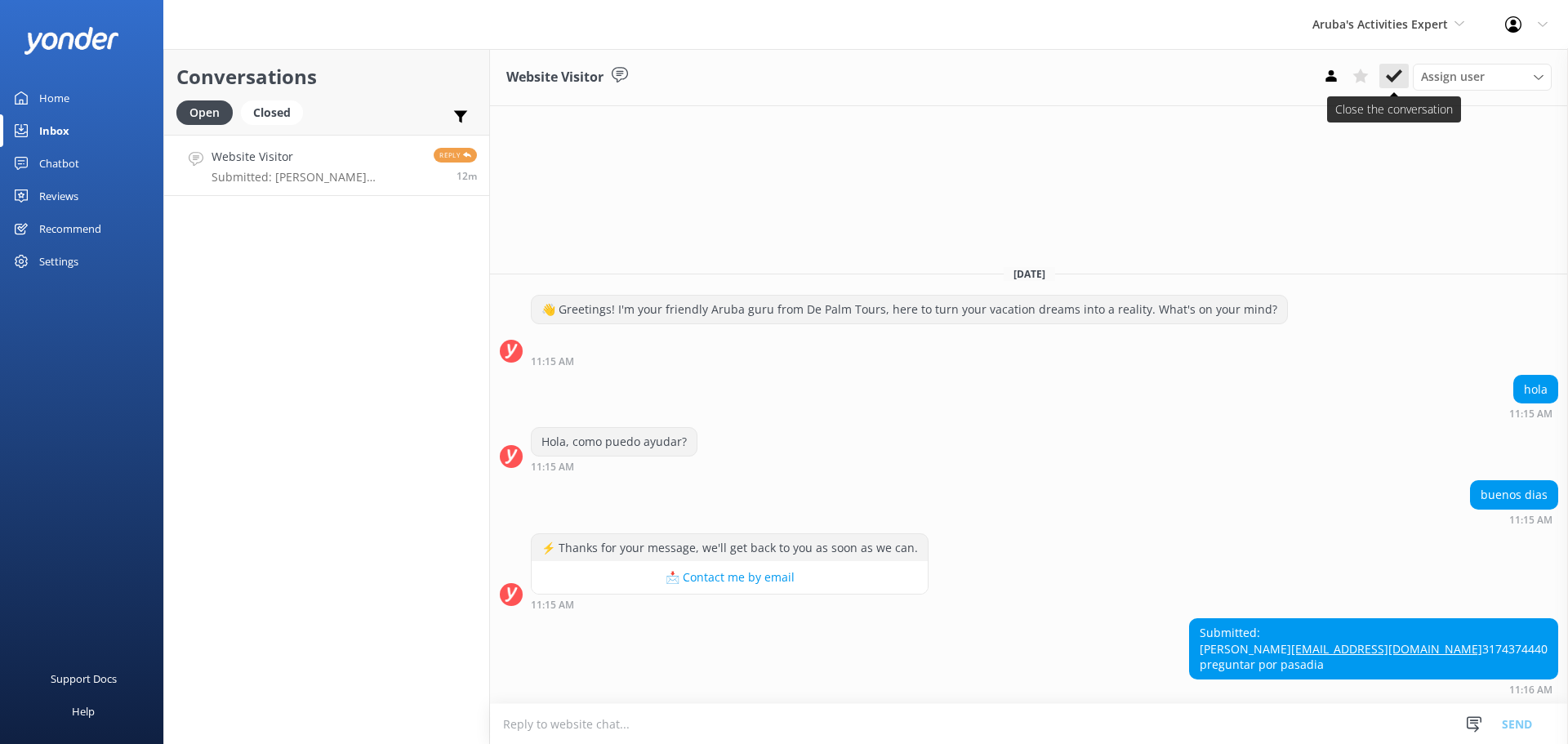
click at [1397, 71] on icon at bounding box center [1394, 76] width 17 height 17
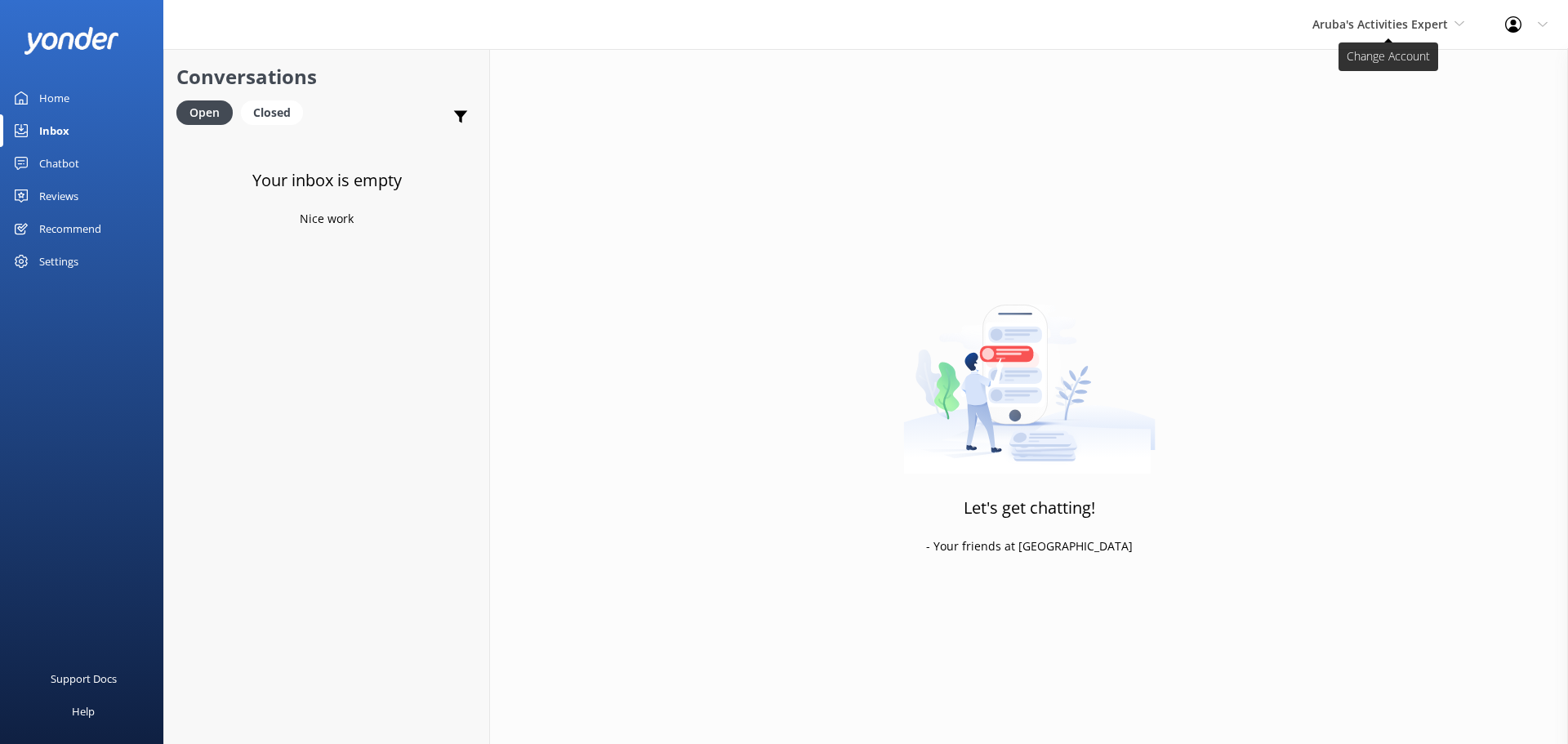
click at [1350, 32] on span "Aruba's Activities Expert" at bounding box center [1388, 25] width 151 height 18
click at [1352, 65] on link "De [GEOGRAPHIC_DATA]" at bounding box center [1373, 68] width 163 height 39
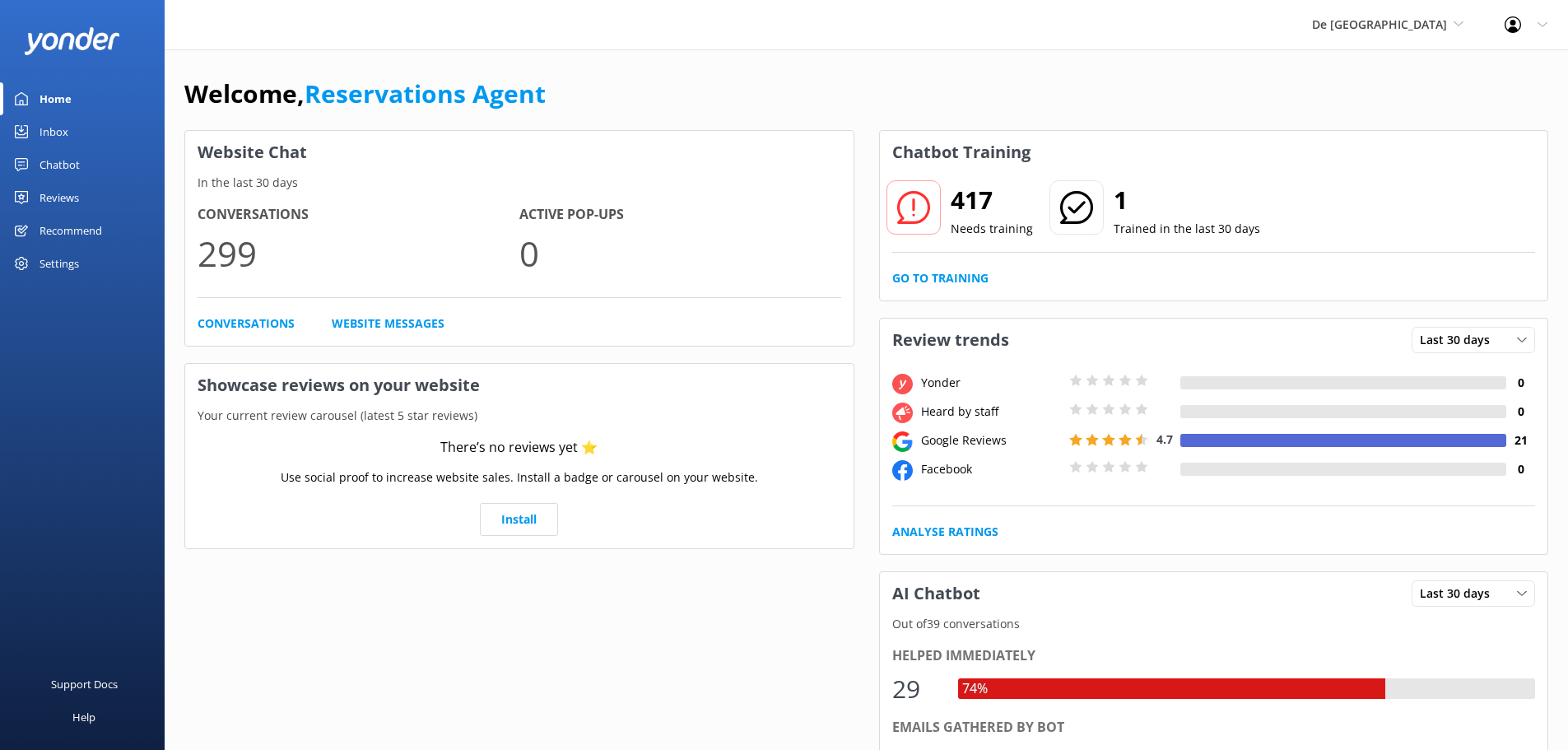
click at [55, 122] on div "Inbox" at bounding box center [54, 131] width 29 height 33
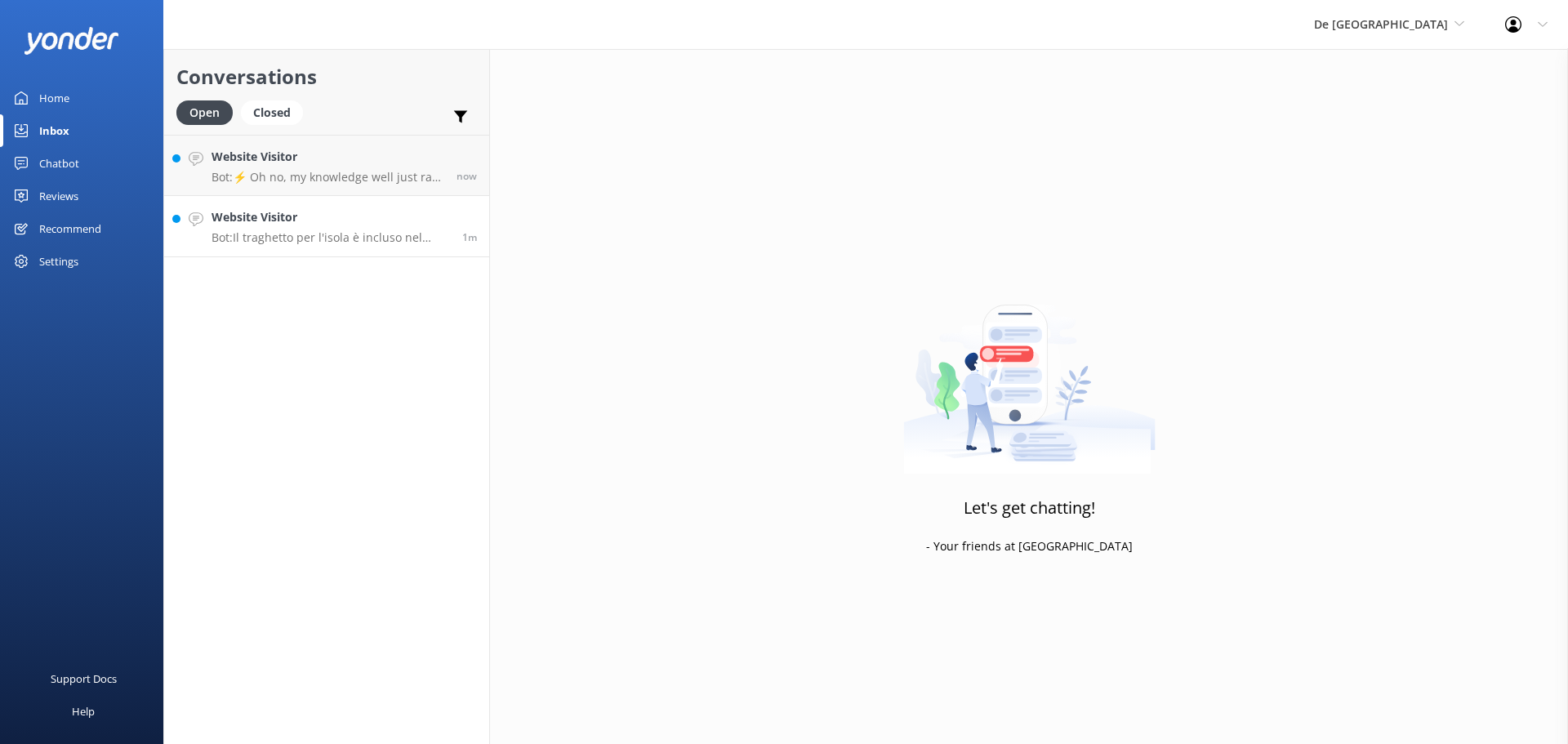
click at [343, 219] on h4 "Website Visitor" at bounding box center [330, 217] width 239 height 18
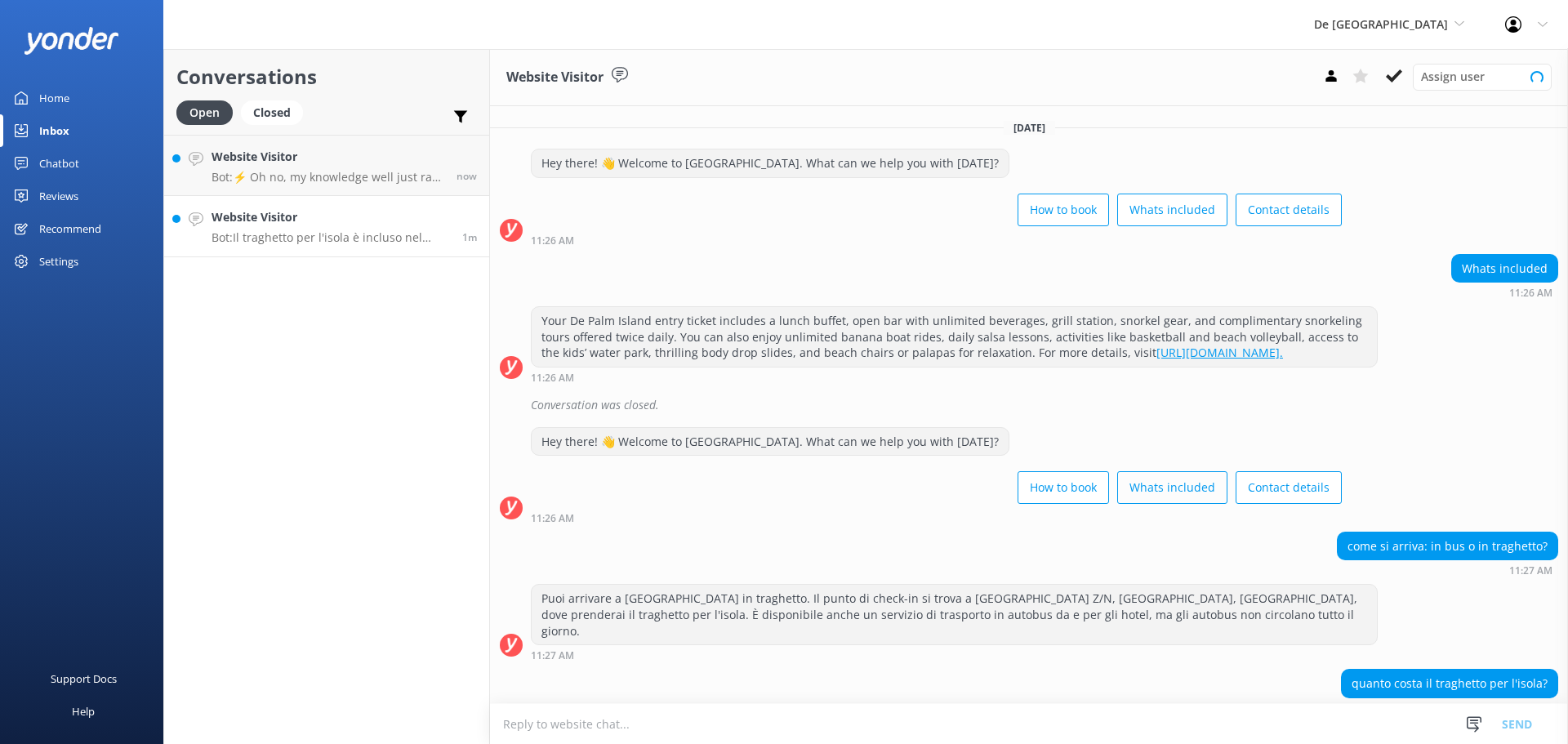
scroll to position [56, 0]
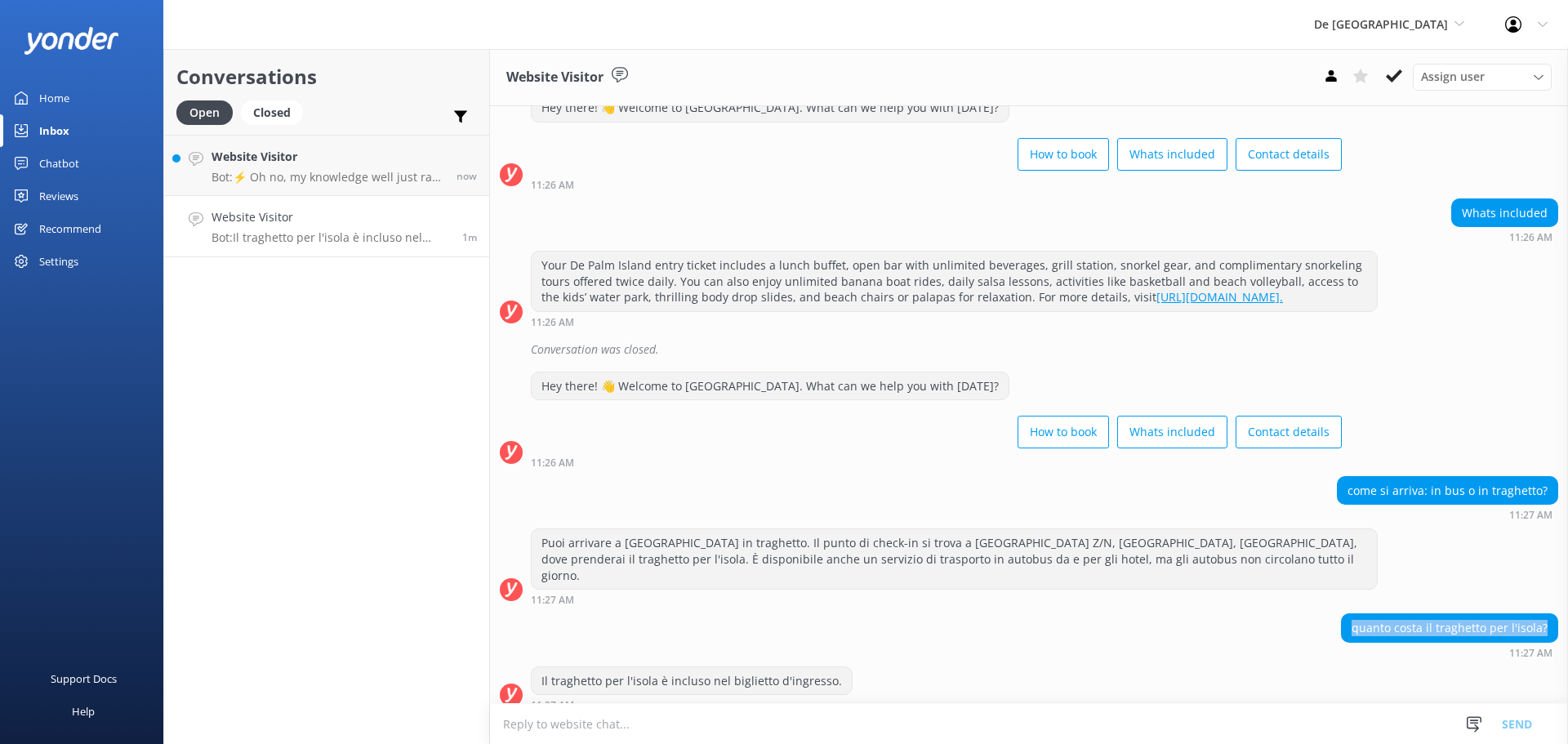
drag, startPoint x: 1533, startPoint y: 613, endPoint x: 1341, endPoint y: 605, distance: 192.2
click at [1342, 614] on div "quanto costa il traghetto per l'isola?" at bounding box center [1449, 627] width 216 height 27
copy div "quanto costa il traghetto per l'isola?"
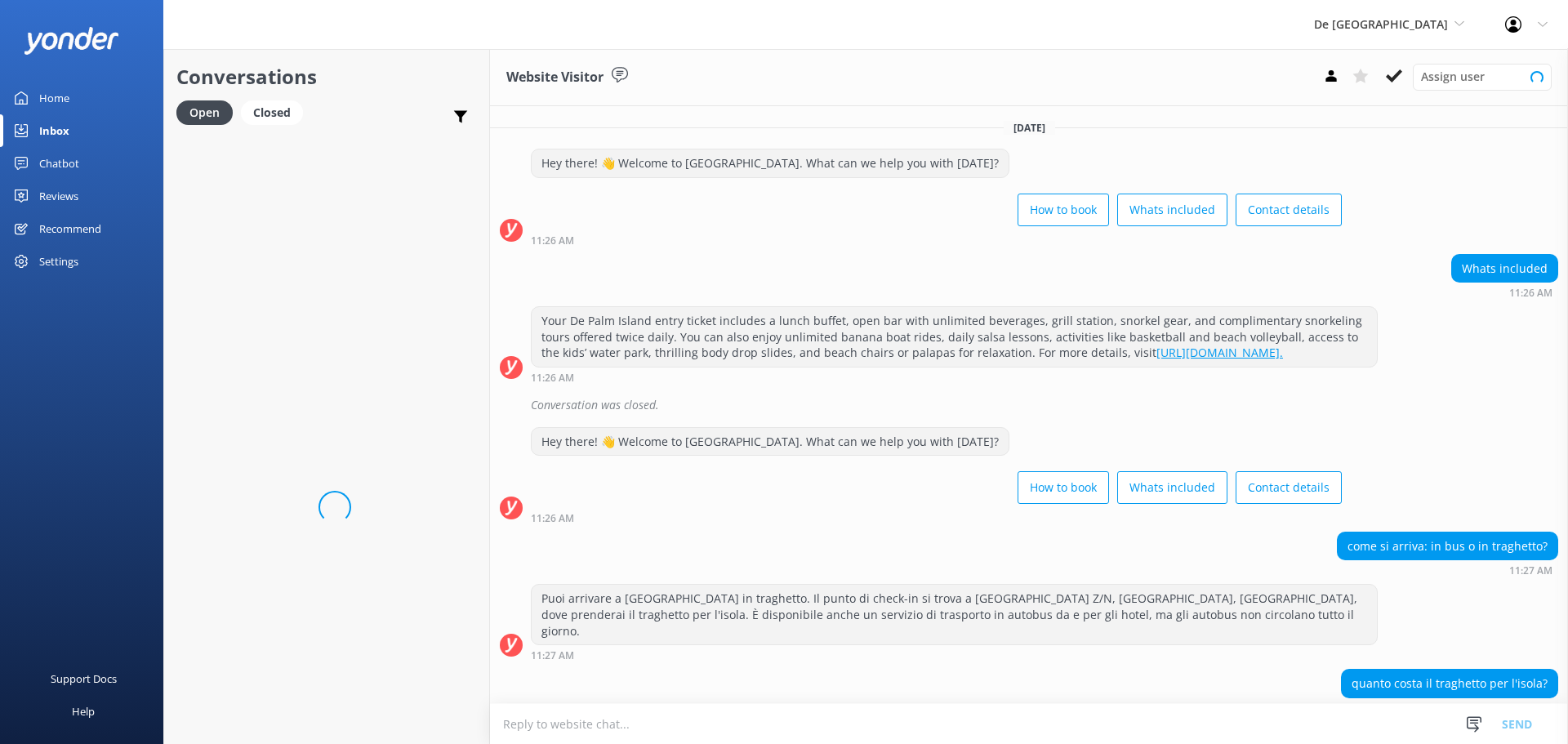
scroll to position [56, 0]
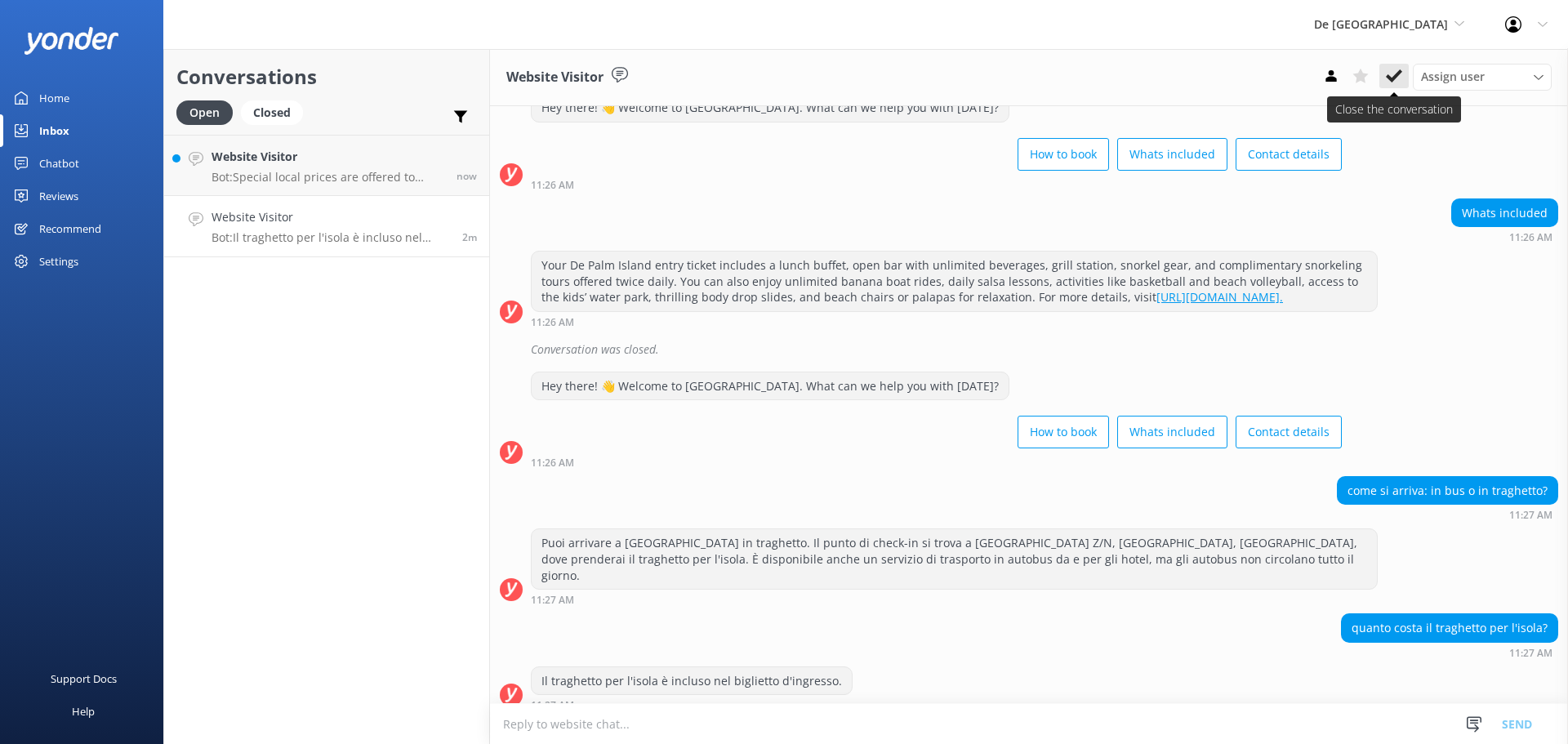
click at [1399, 66] on button at bounding box center [1393, 76] width 29 height 24
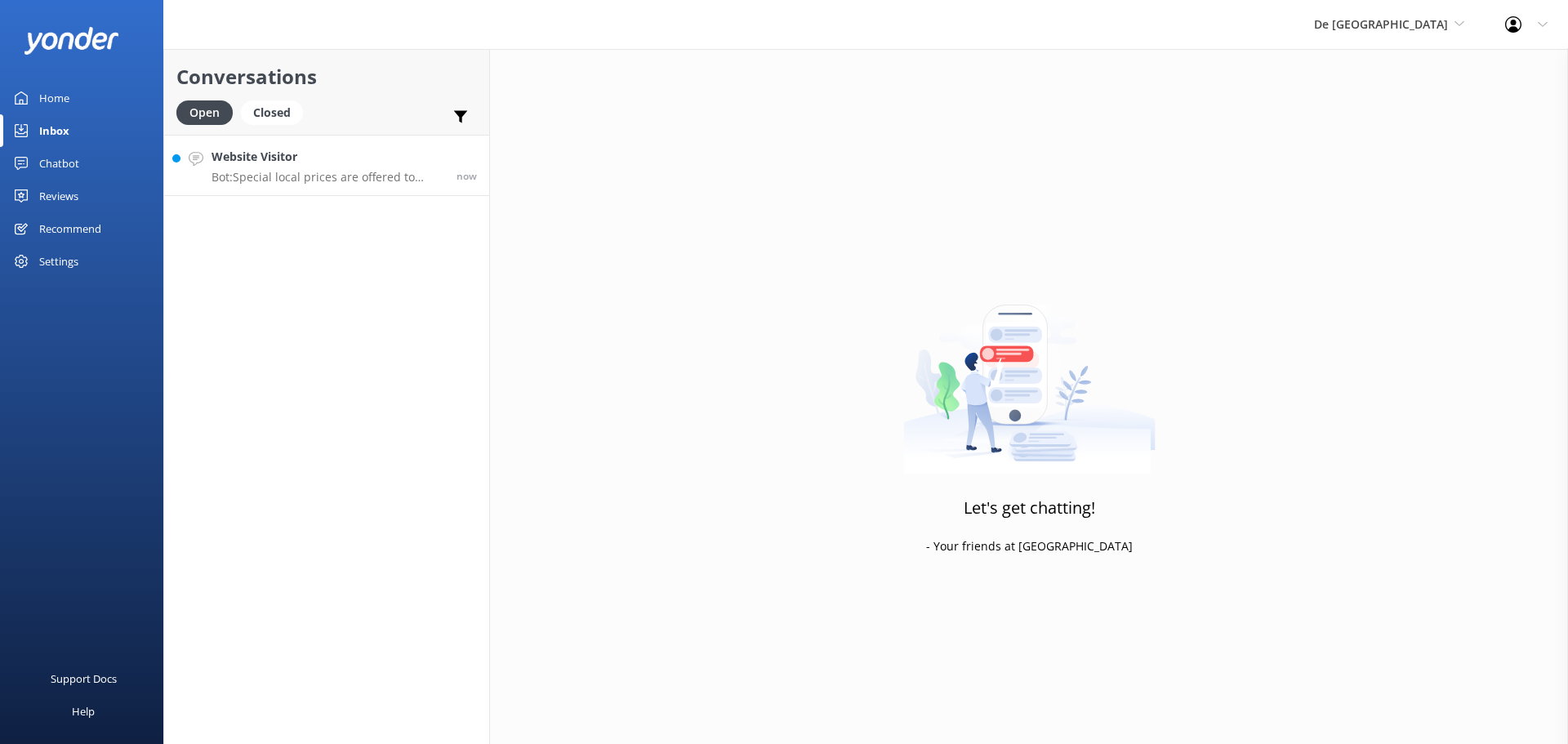
click at [271, 186] on link "Website Visitor Bot: Special local prices are offered to locals with valid loca…" at bounding box center [326, 166] width 325 height 62
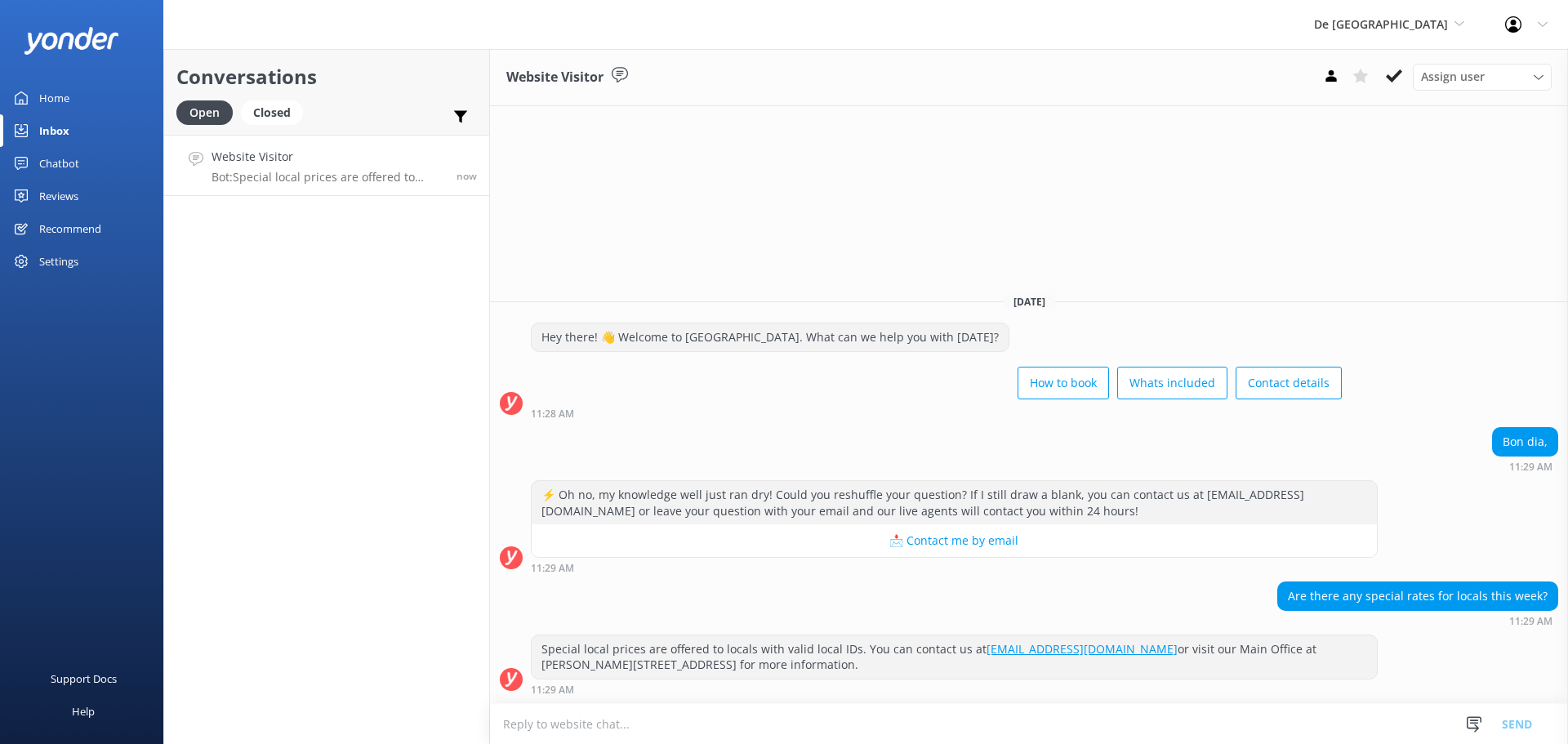
click at [653, 716] on textarea at bounding box center [1029, 724] width 1078 height 40
click at [639, 716] on textarea "we have a summer20 goping on that is 20% discount" at bounding box center [1029, 723] width 1078 height 41
click at [796, 714] on textarea "we have a summer20 going on that is 20% discount" at bounding box center [1029, 723] width 1078 height 41
type textarea "we have a summer20 going on that is 20% discount till [DATE]"
click at [1531, 717] on button "Send" at bounding box center [1517, 723] width 62 height 41
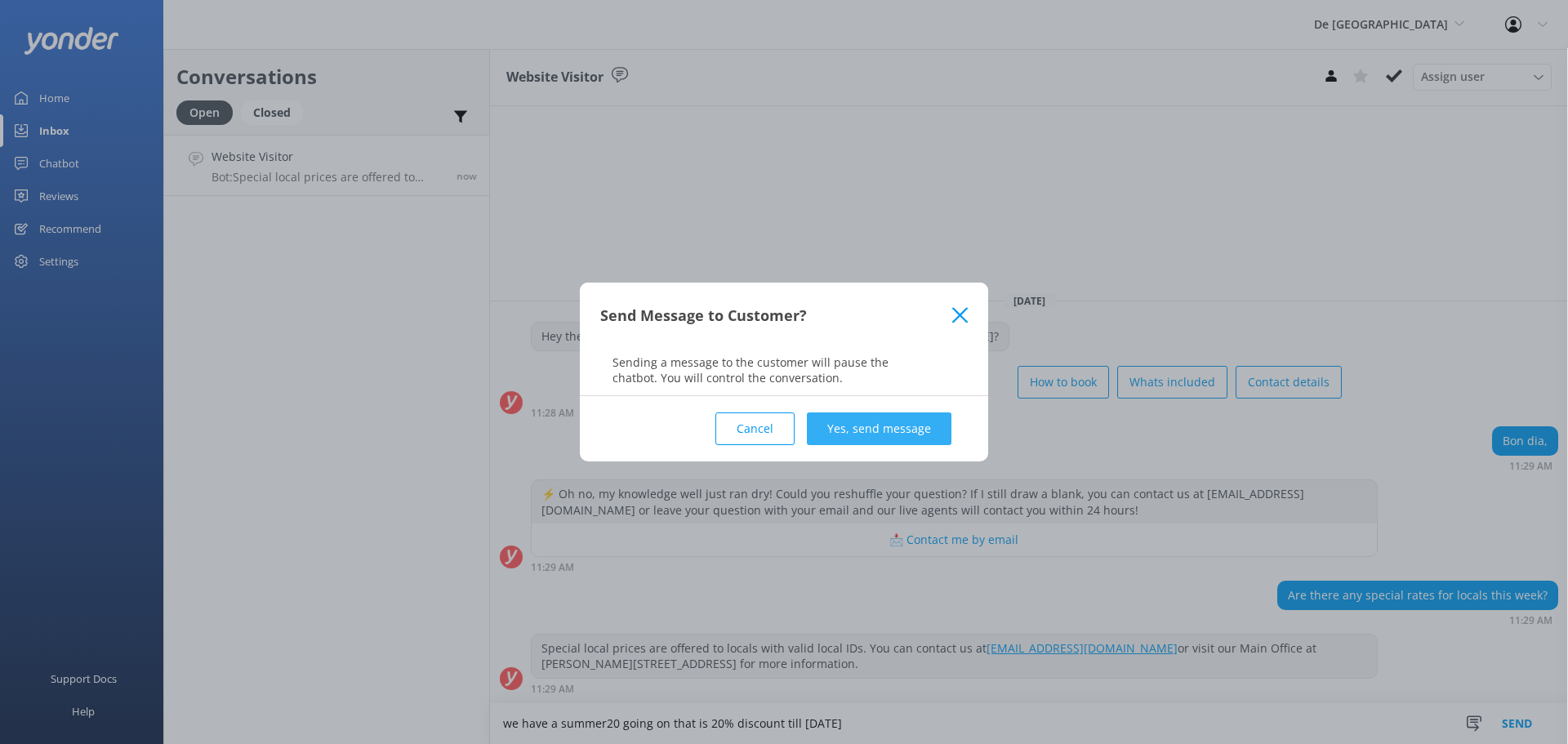
click at [827, 424] on button "Yes, send message" at bounding box center [879, 428] width 145 height 32
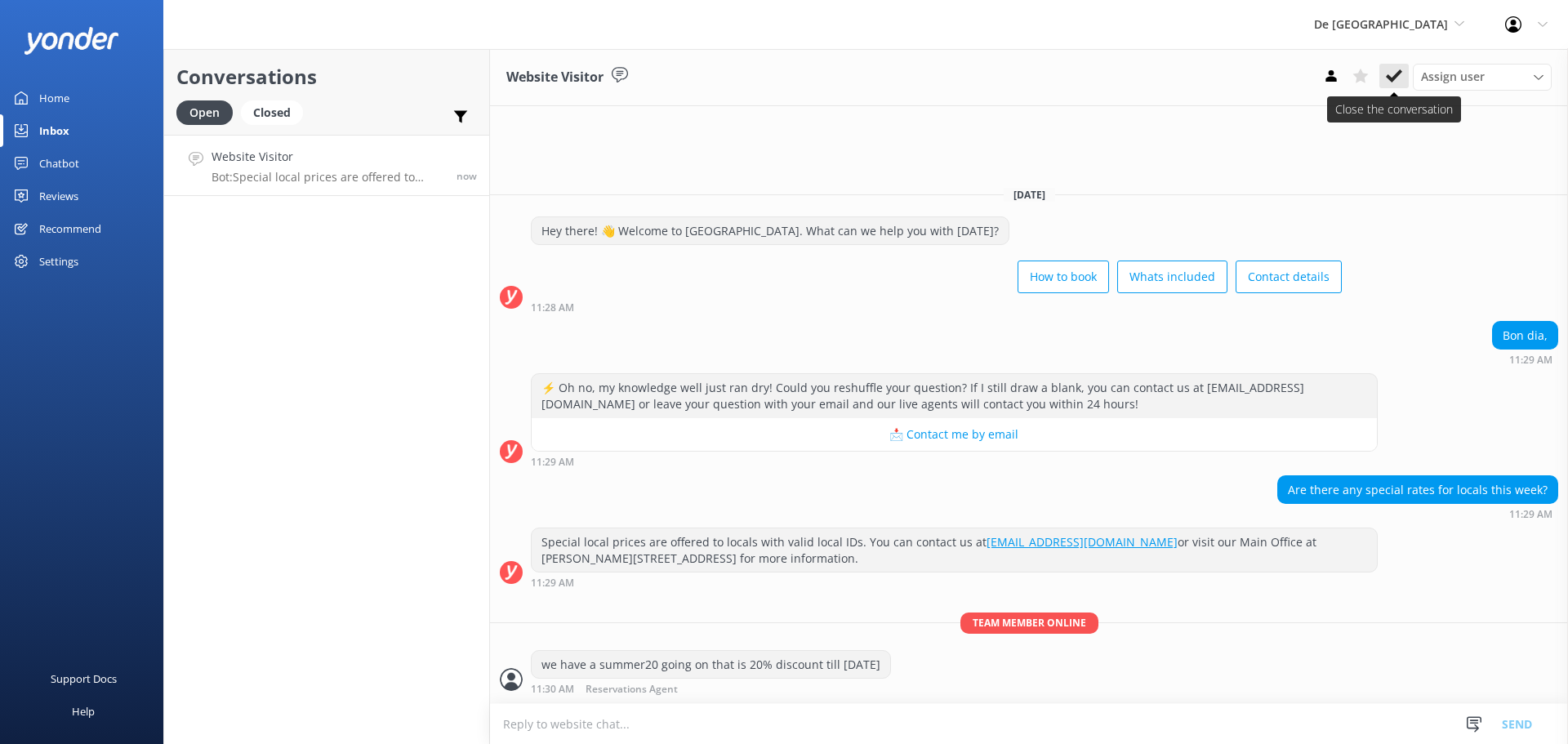
click at [1395, 82] on icon at bounding box center [1394, 76] width 17 height 17
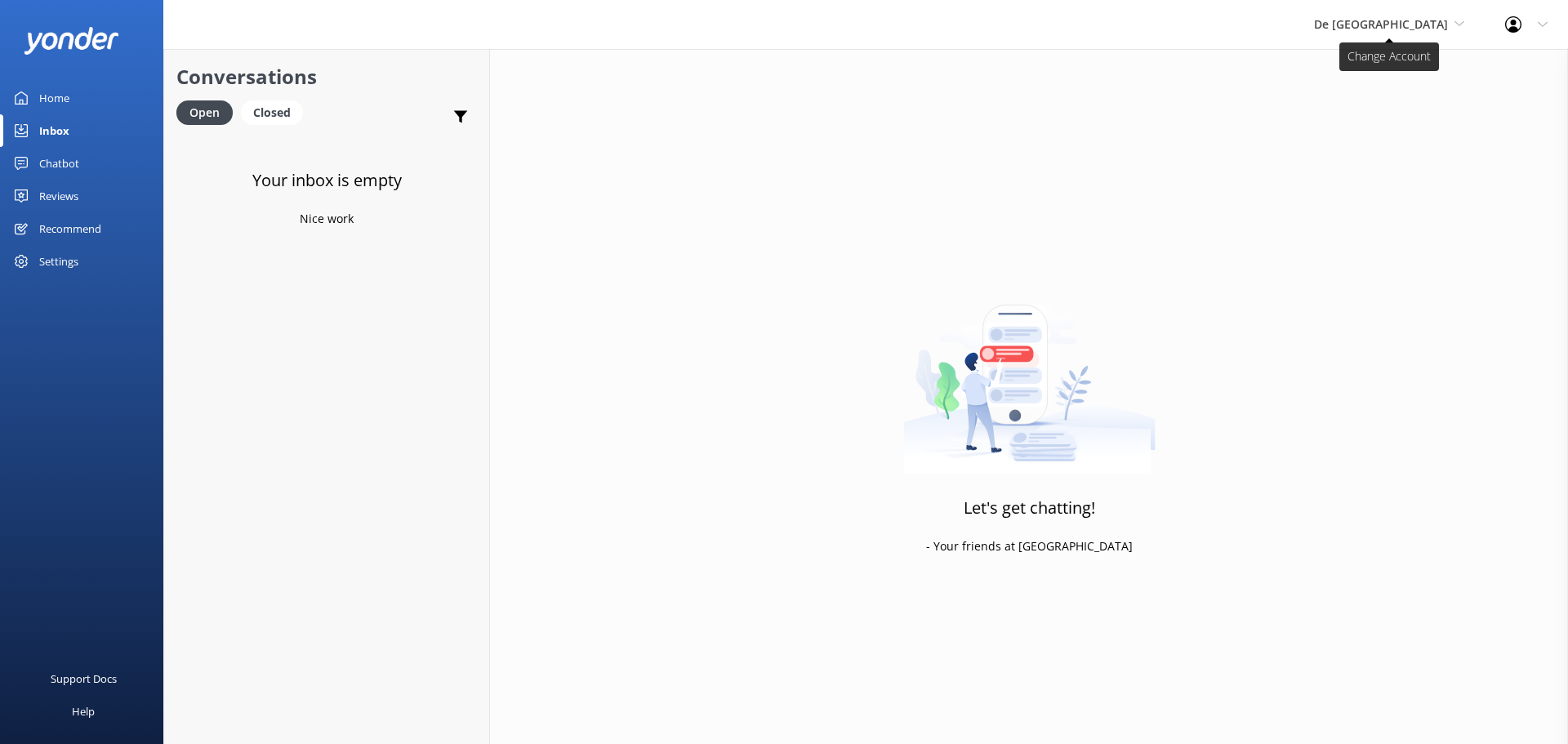
click at [1387, 23] on span "De [GEOGRAPHIC_DATA]" at bounding box center [1381, 24] width 134 height 16
click at [1400, 148] on link "The Captain" at bounding box center [1375, 146] width 163 height 39
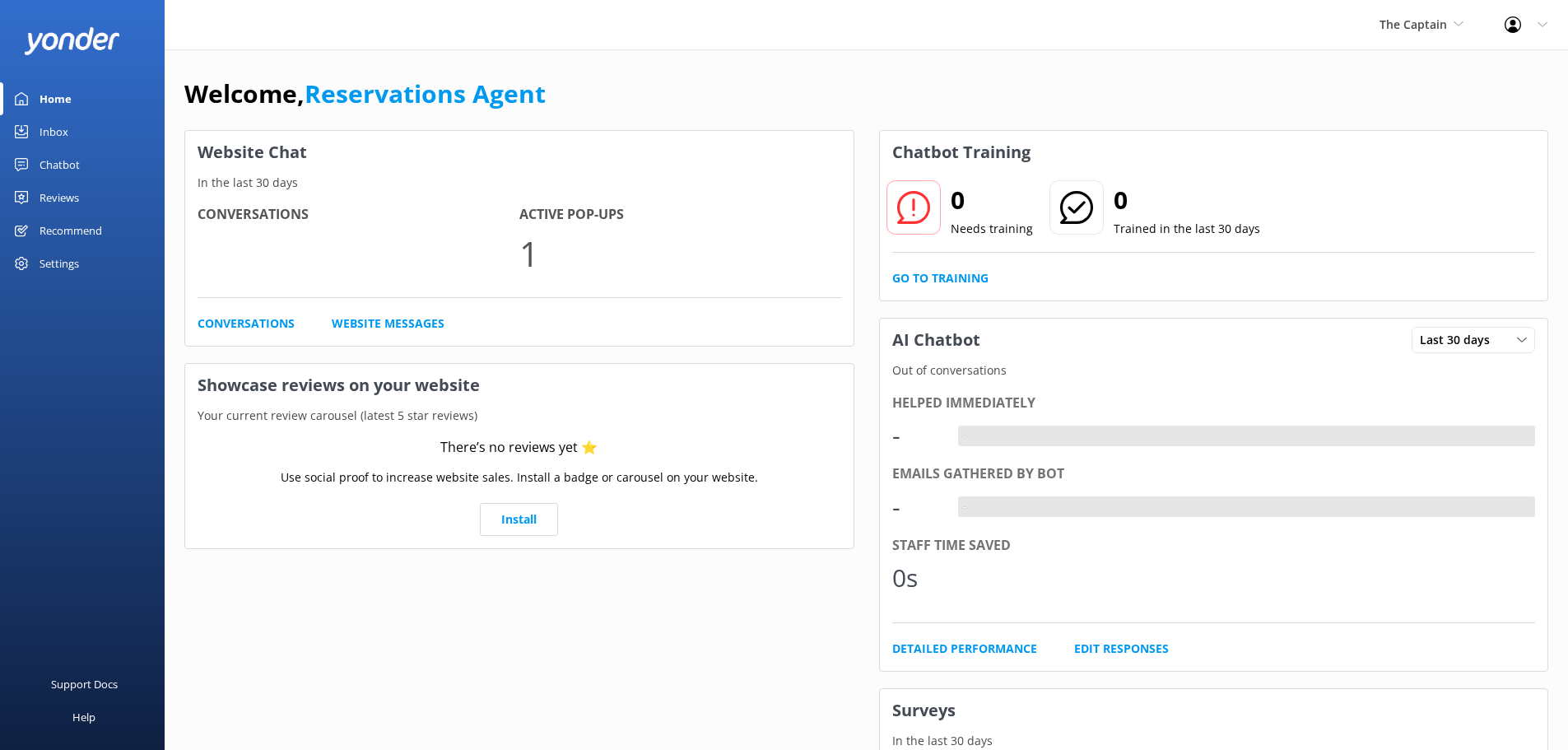
click at [64, 122] on div "Inbox" at bounding box center [54, 131] width 29 height 33
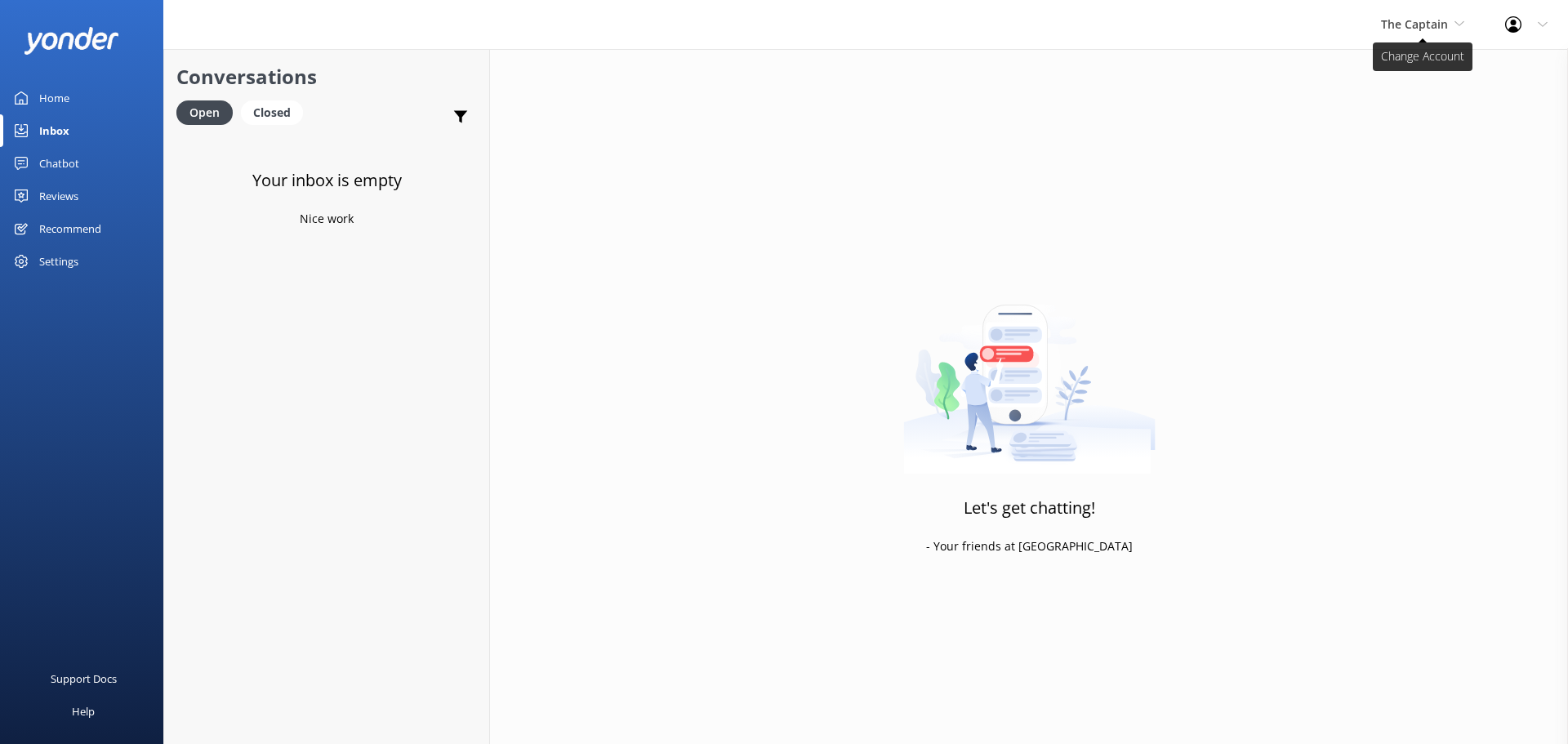
click at [1422, 28] on span "The Captain" at bounding box center [1414, 24] width 67 height 16
click at [1389, 97] on link "Aruba's Activities Expert" at bounding box center [1442, 107] width 163 height 39
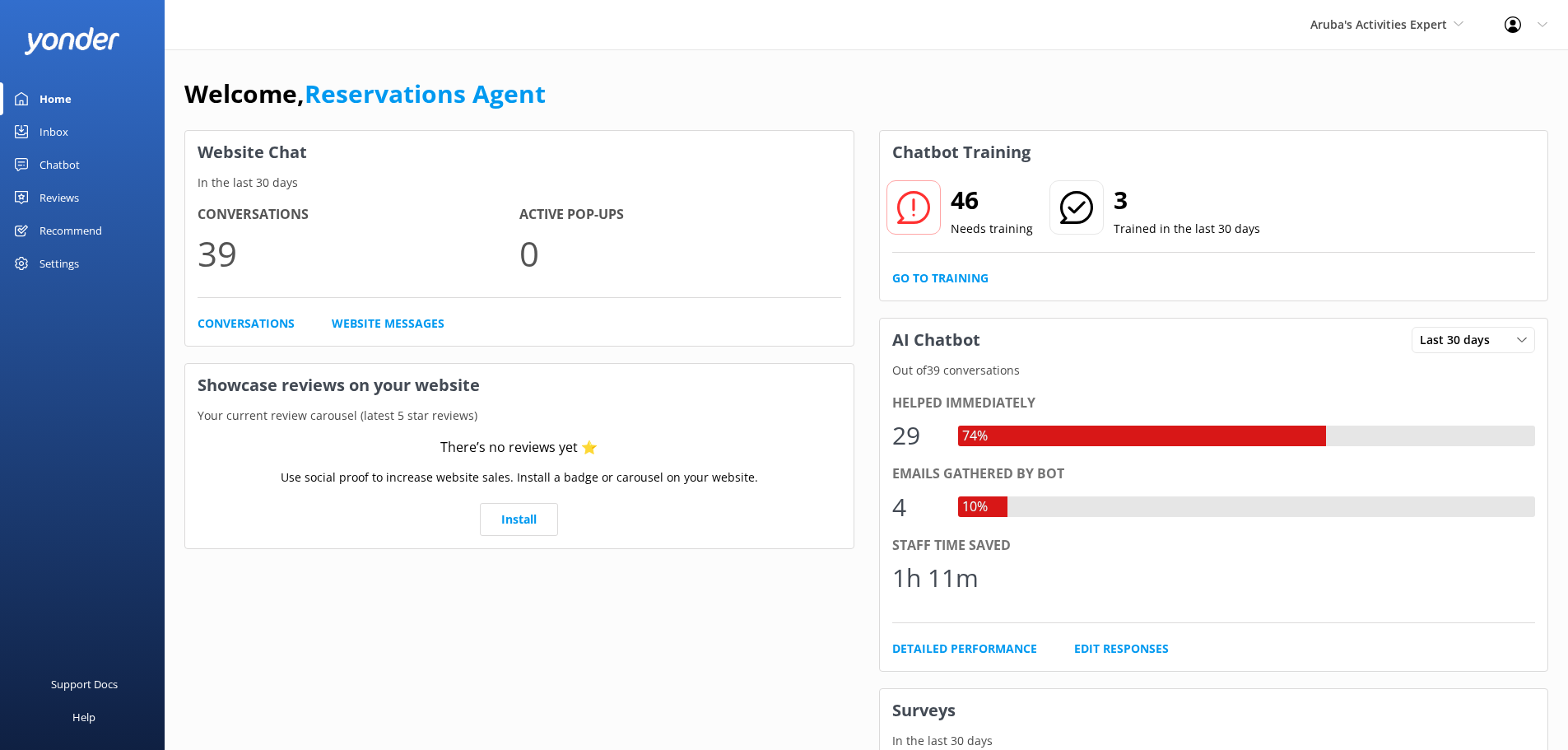
click at [50, 136] on div "Inbox" at bounding box center [54, 131] width 29 height 33
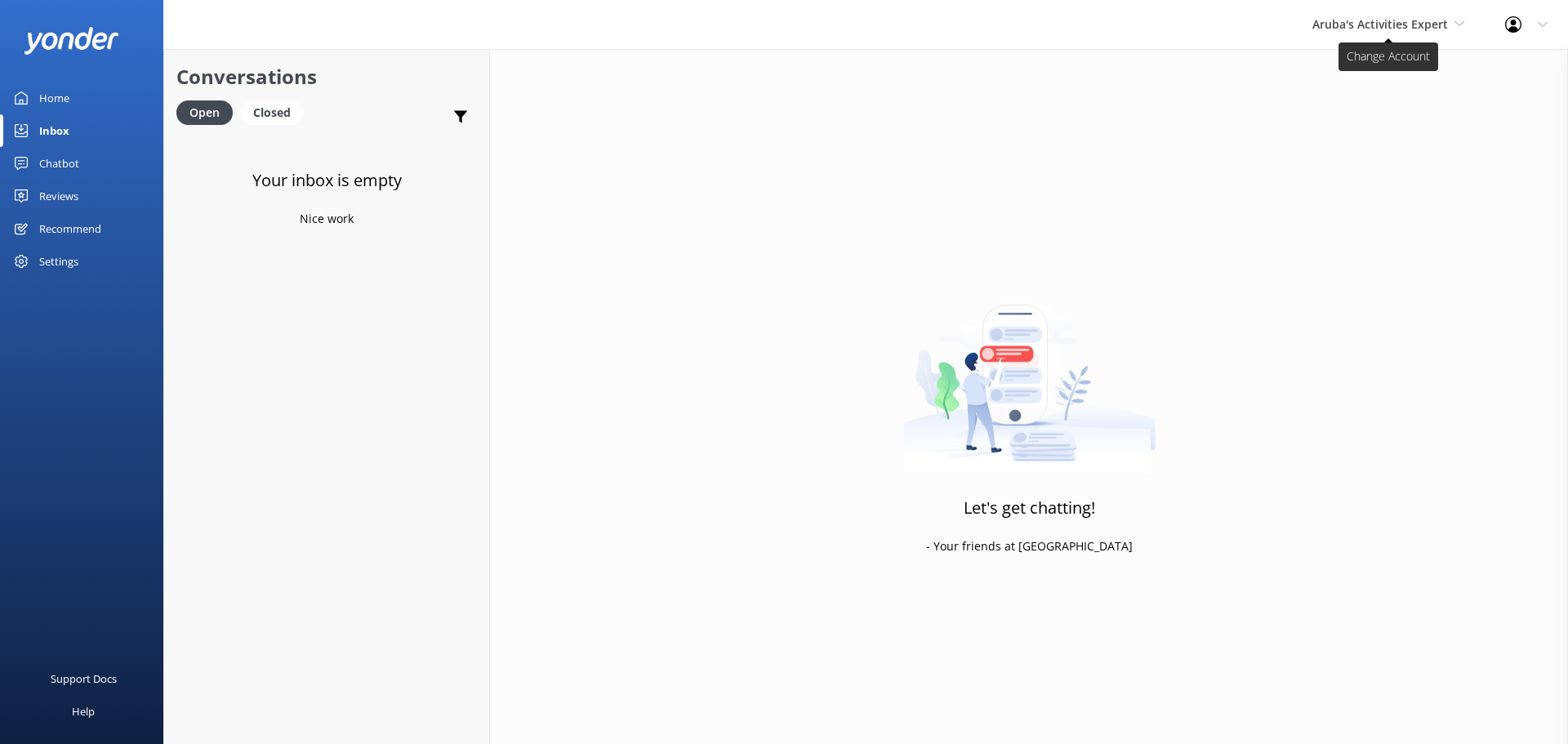
click at [1389, 31] on span "Aruba's Activities Expert" at bounding box center [1380, 24] width 136 height 16
click at [1354, 67] on link "De [GEOGRAPHIC_DATA]" at bounding box center [1373, 68] width 163 height 39
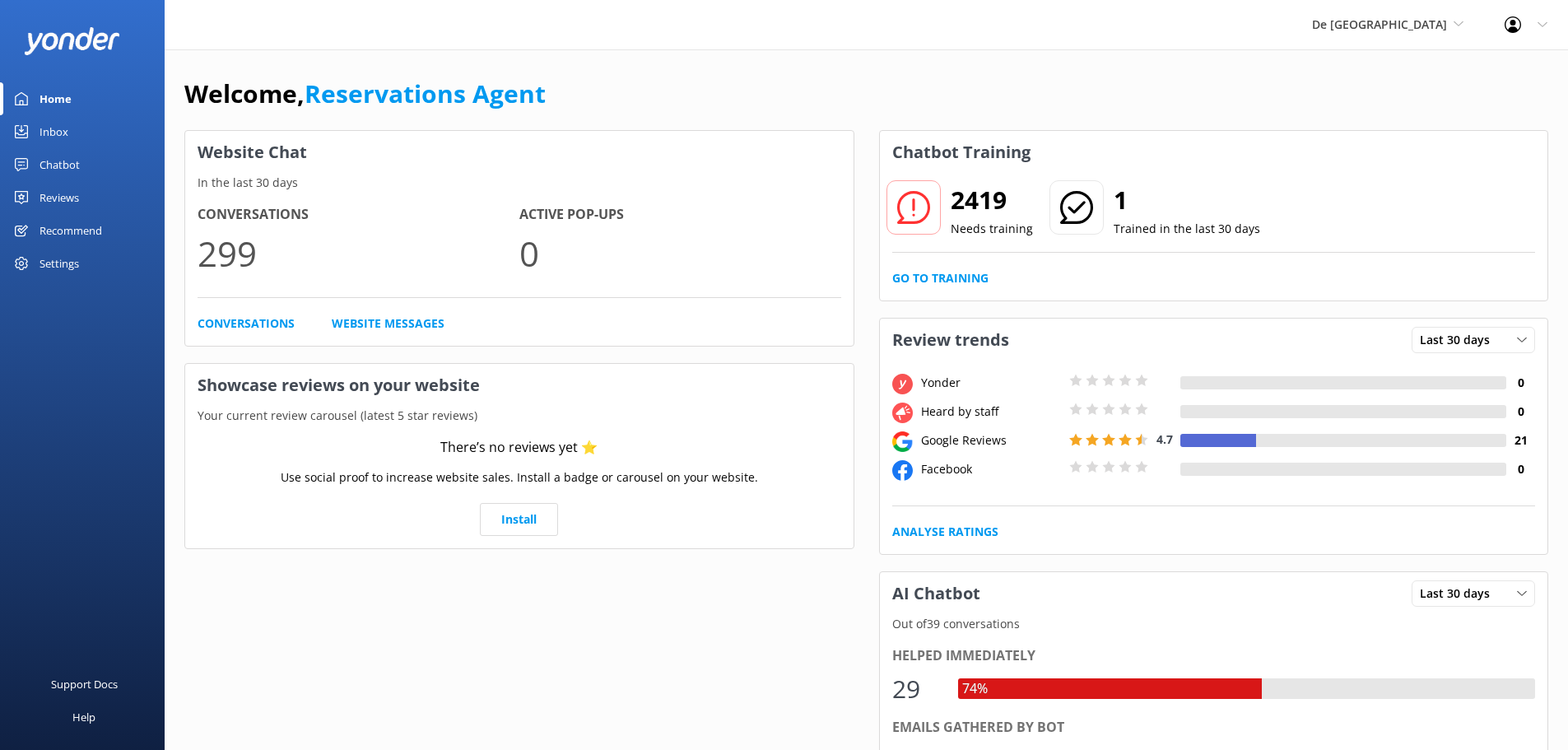
click at [86, 128] on link "Inbox" at bounding box center [82, 131] width 164 height 33
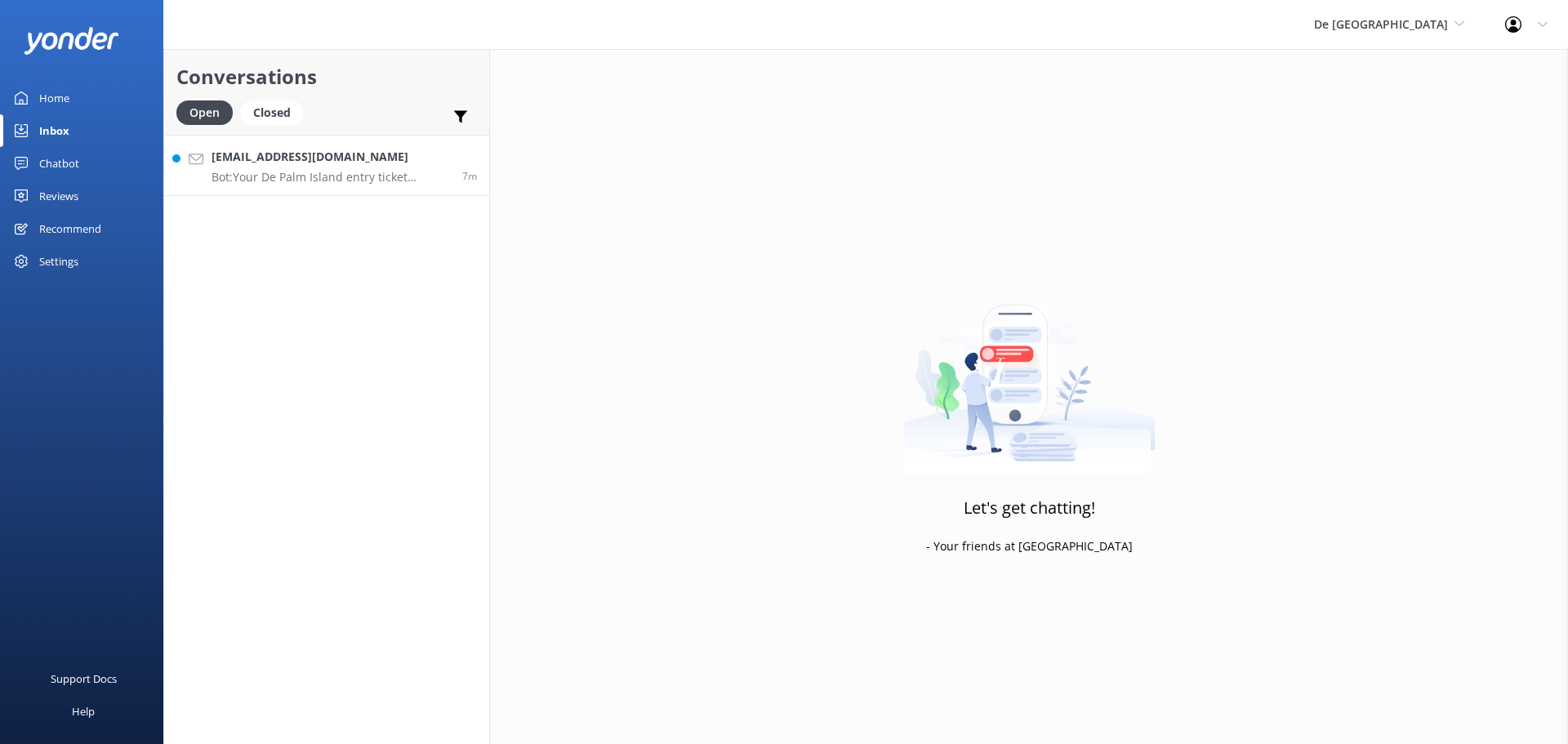
click at [275, 175] on p "Bot: Your De Palm Island entry ticket includes a lunch buffet, an open bar with…" at bounding box center [330, 177] width 239 height 15
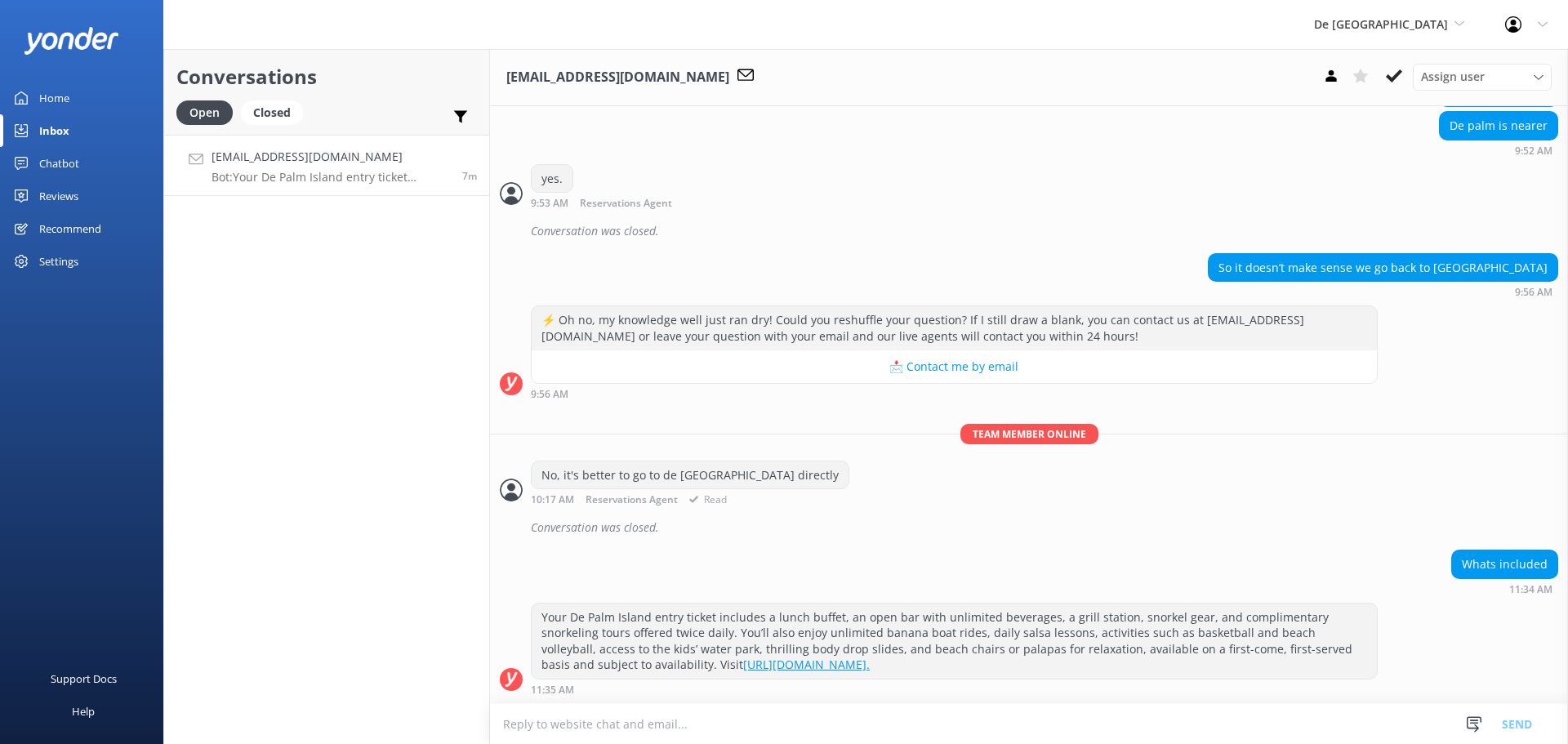
scroll to position [1217, 0]
click at [1387, 82] on icon at bounding box center [1394, 76] width 17 height 17
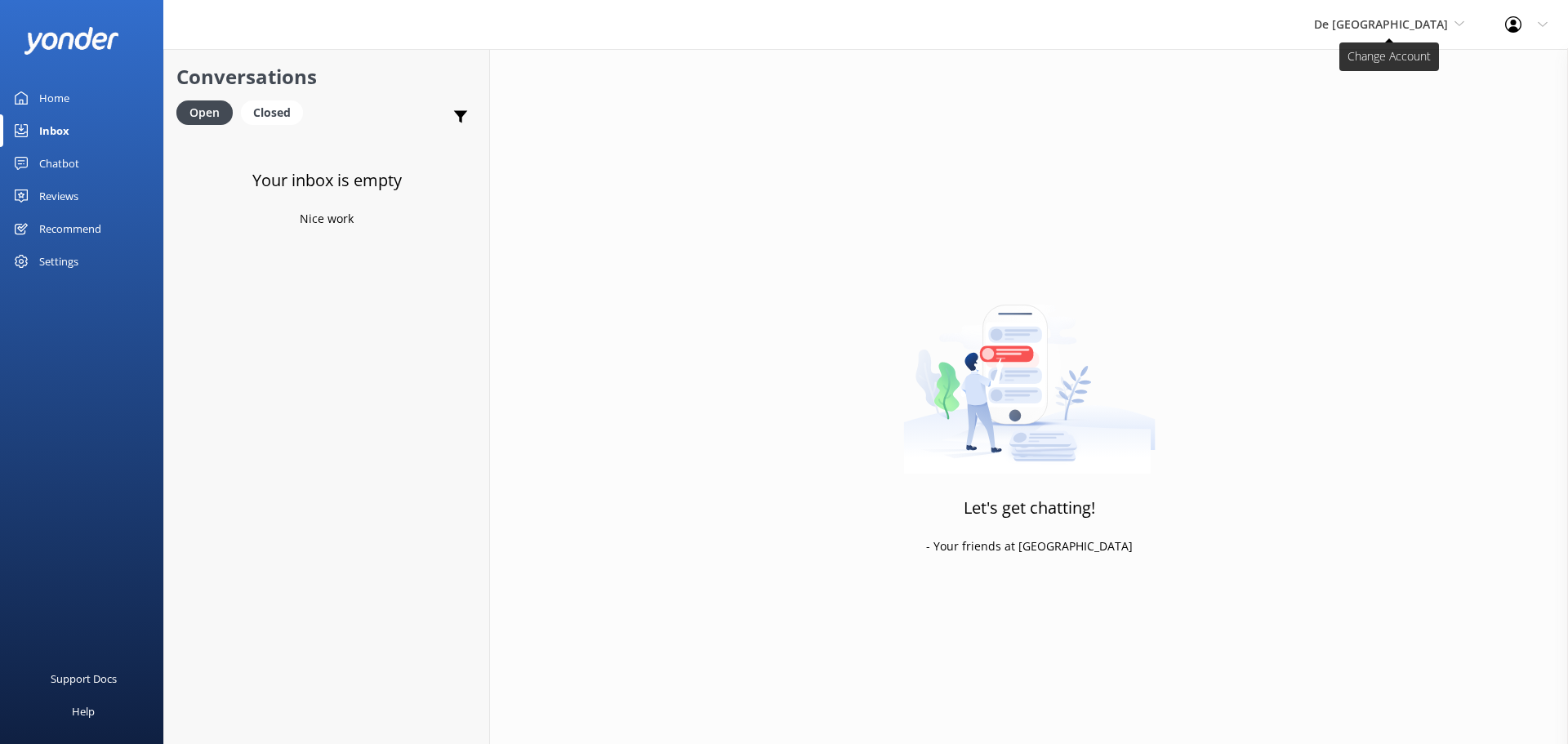
click at [1403, 24] on span "De [GEOGRAPHIC_DATA]" at bounding box center [1381, 24] width 134 height 16
click at [1422, 65] on link "De [GEOGRAPHIC_DATA]" at bounding box center [1375, 68] width 163 height 39
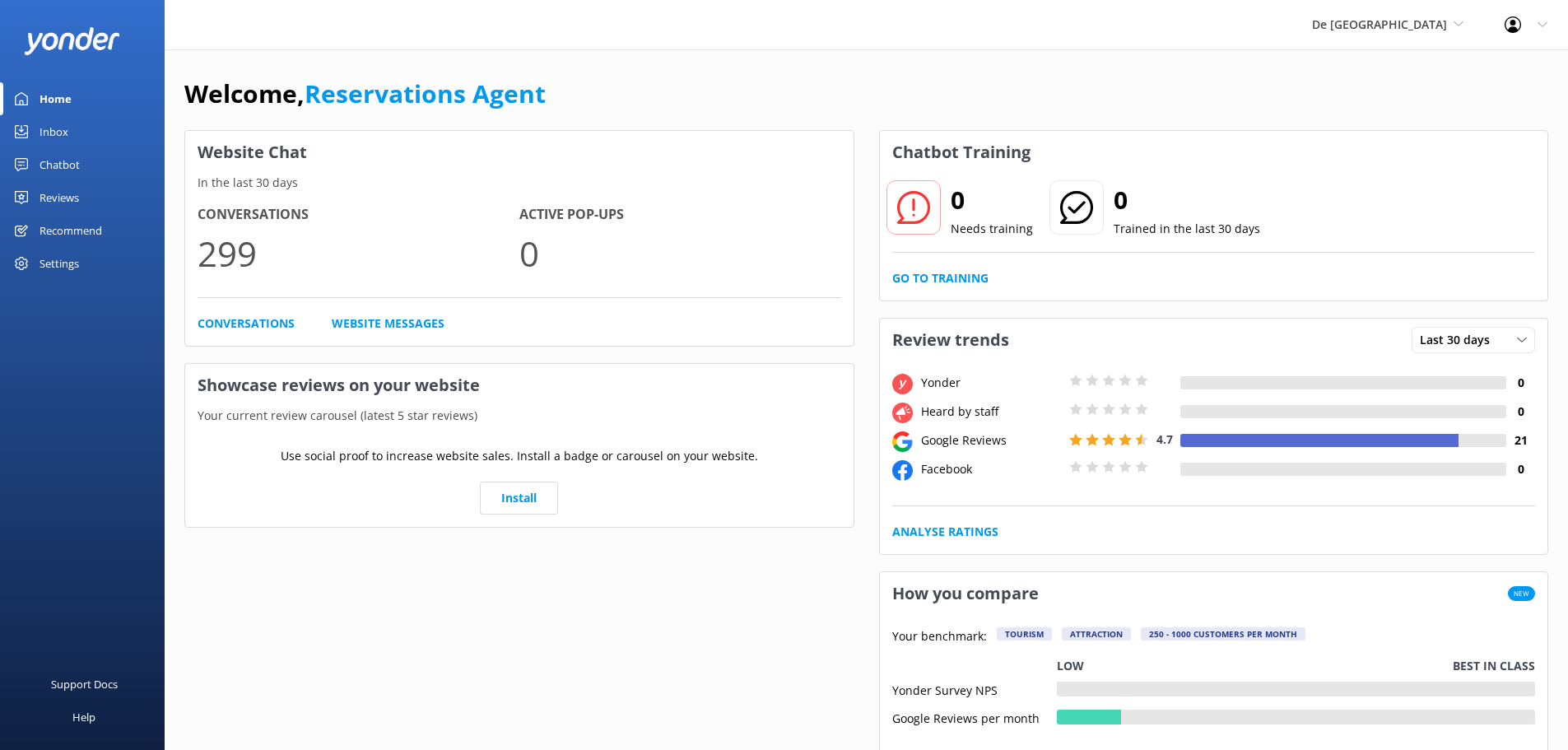
click at [81, 133] on link "Inbox" at bounding box center [82, 131] width 164 height 33
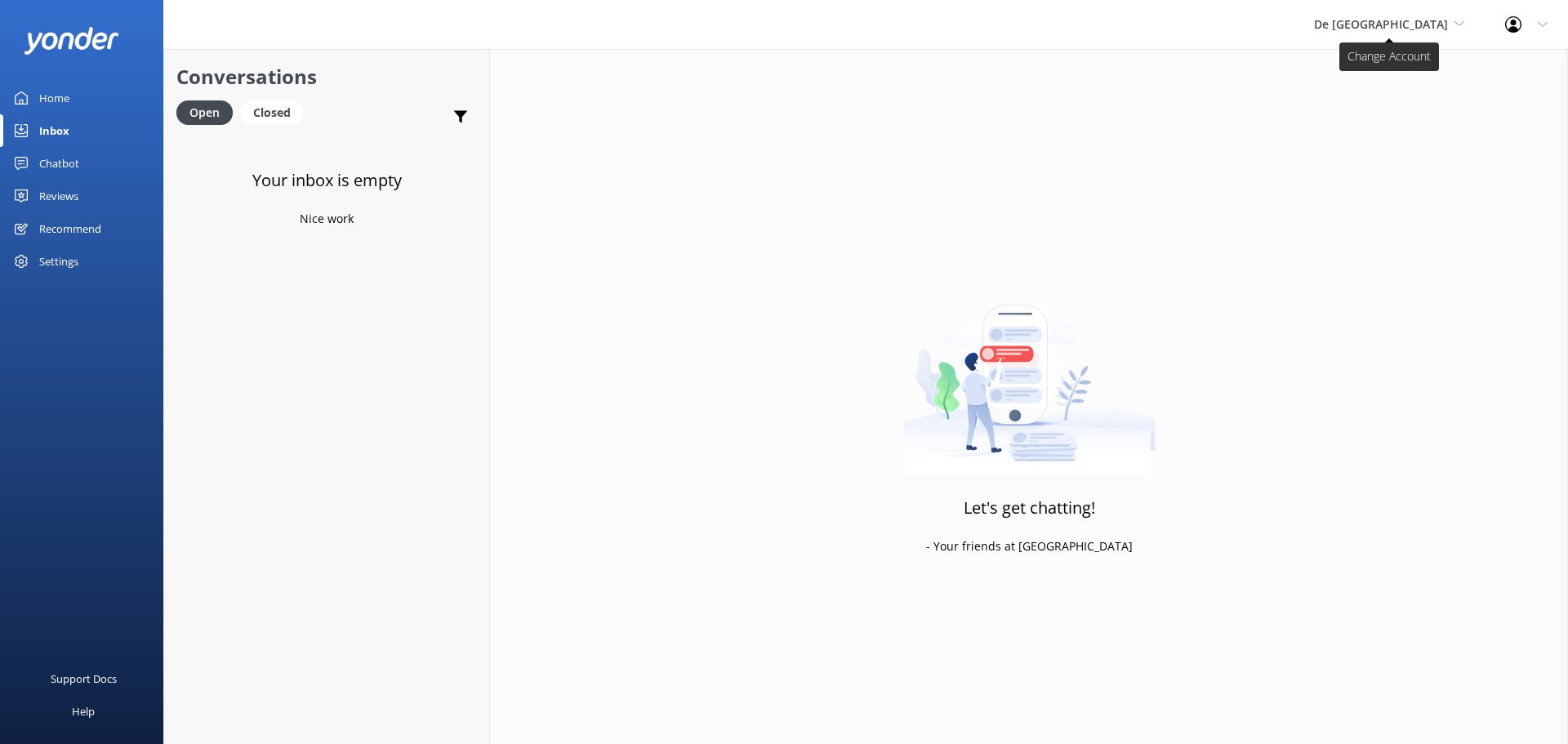
click at [1437, 31] on span "De [GEOGRAPHIC_DATA]" at bounding box center [1381, 24] width 134 height 16
click at [1414, 112] on link "Aruba's Activities Expert" at bounding box center [1375, 107] width 163 height 39
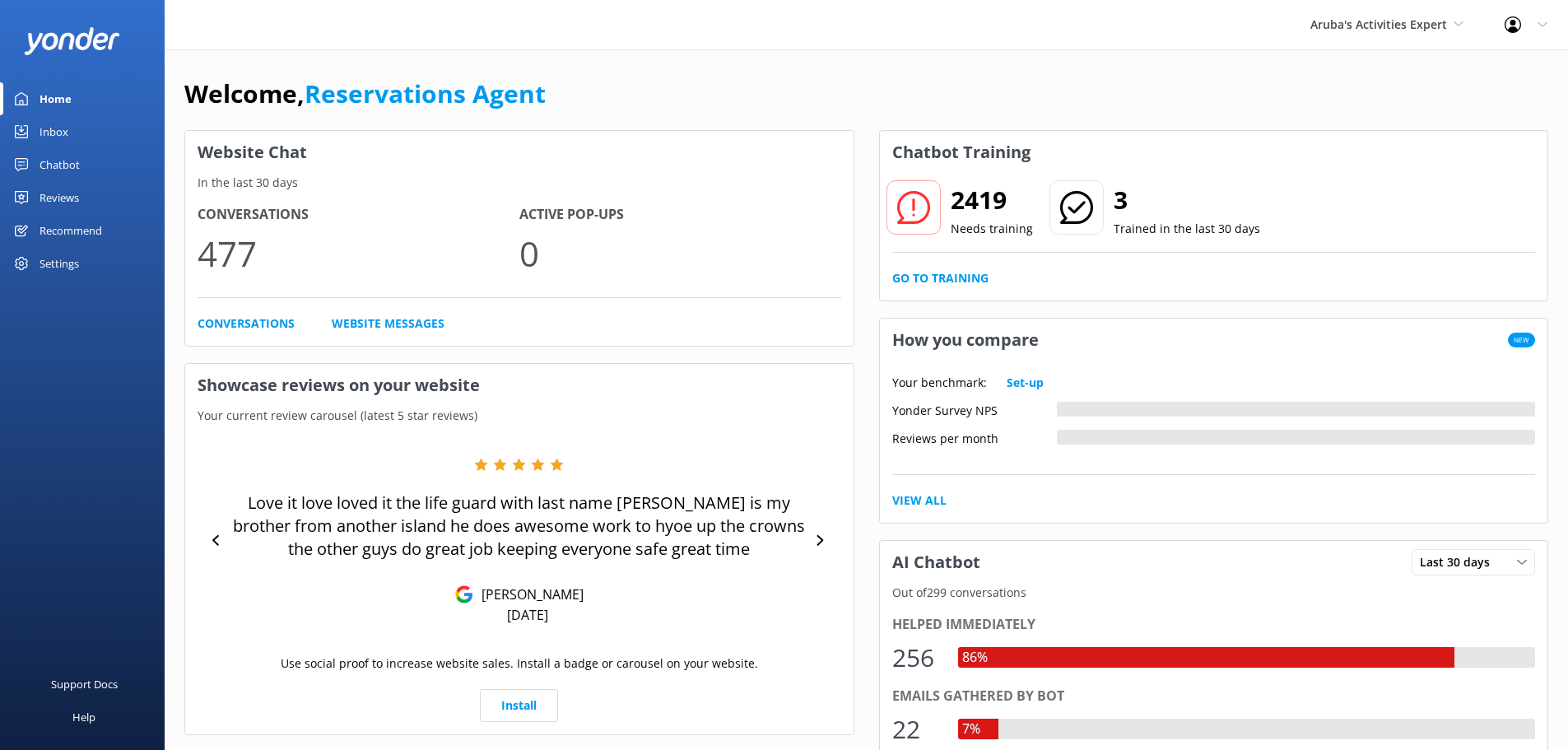
click at [61, 128] on div "Inbox" at bounding box center [54, 131] width 29 height 33
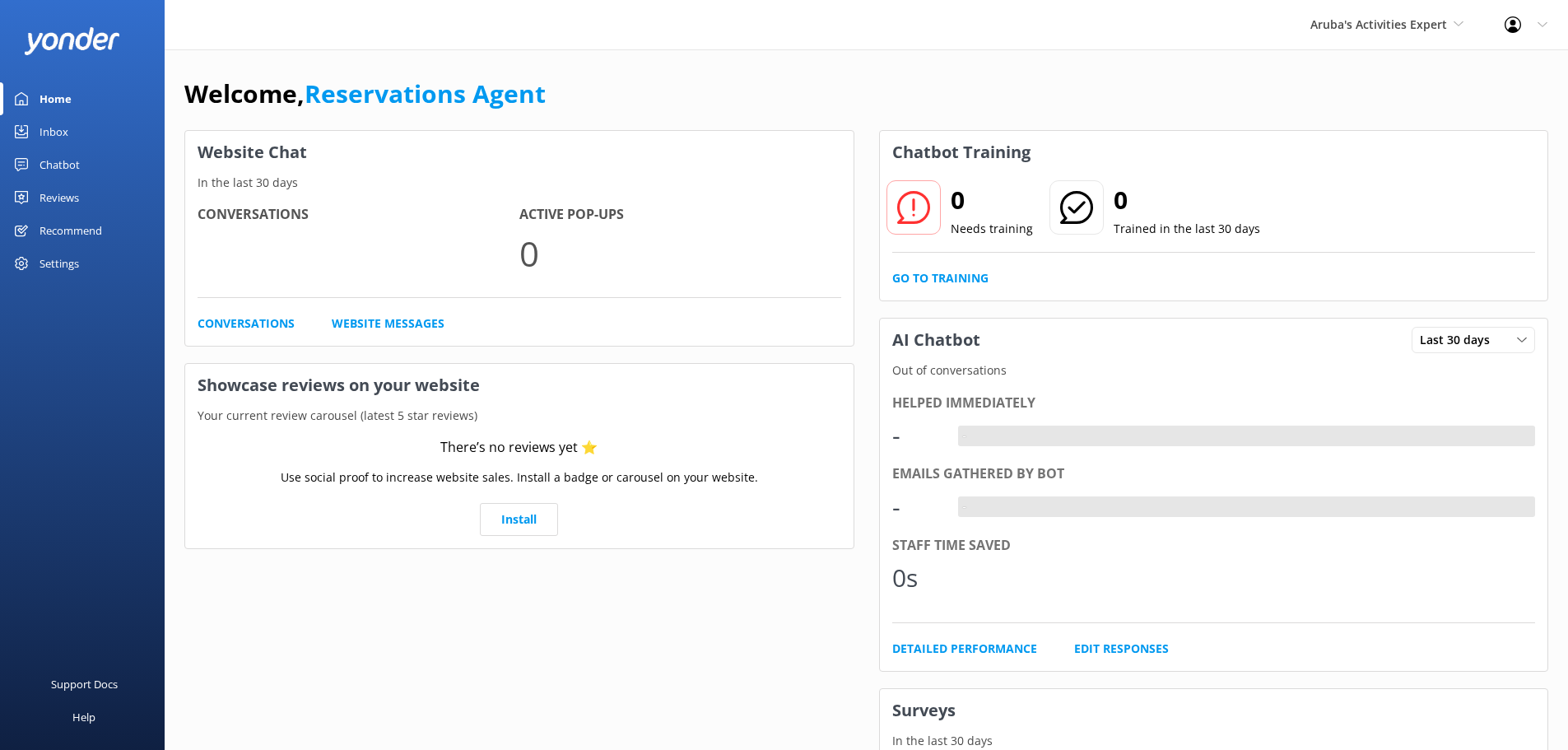
click at [55, 138] on div "Inbox" at bounding box center [54, 131] width 29 height 33
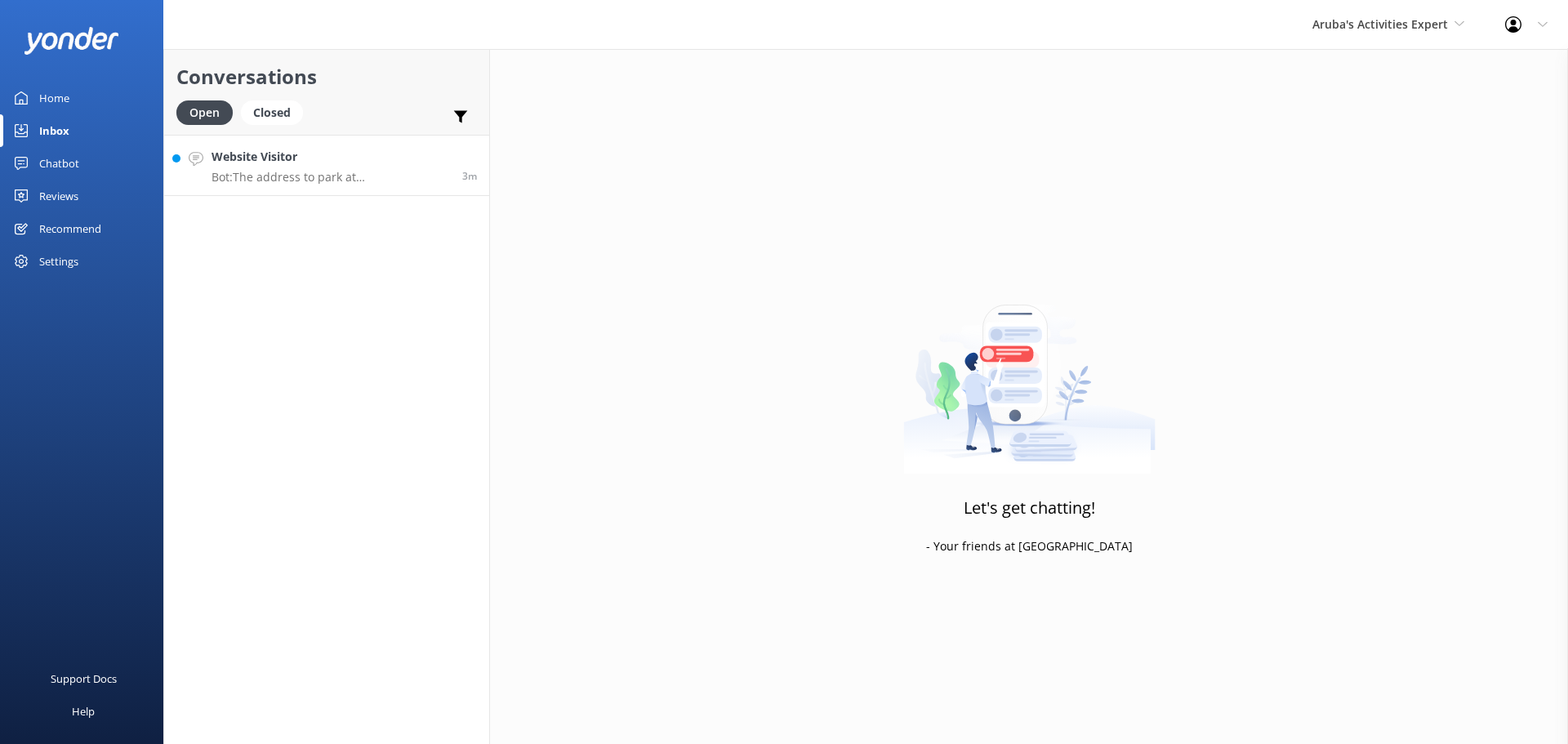
click at [315, 162] on h4 "Website Visitor" at bounding box center [330, 157] width 239 height 18
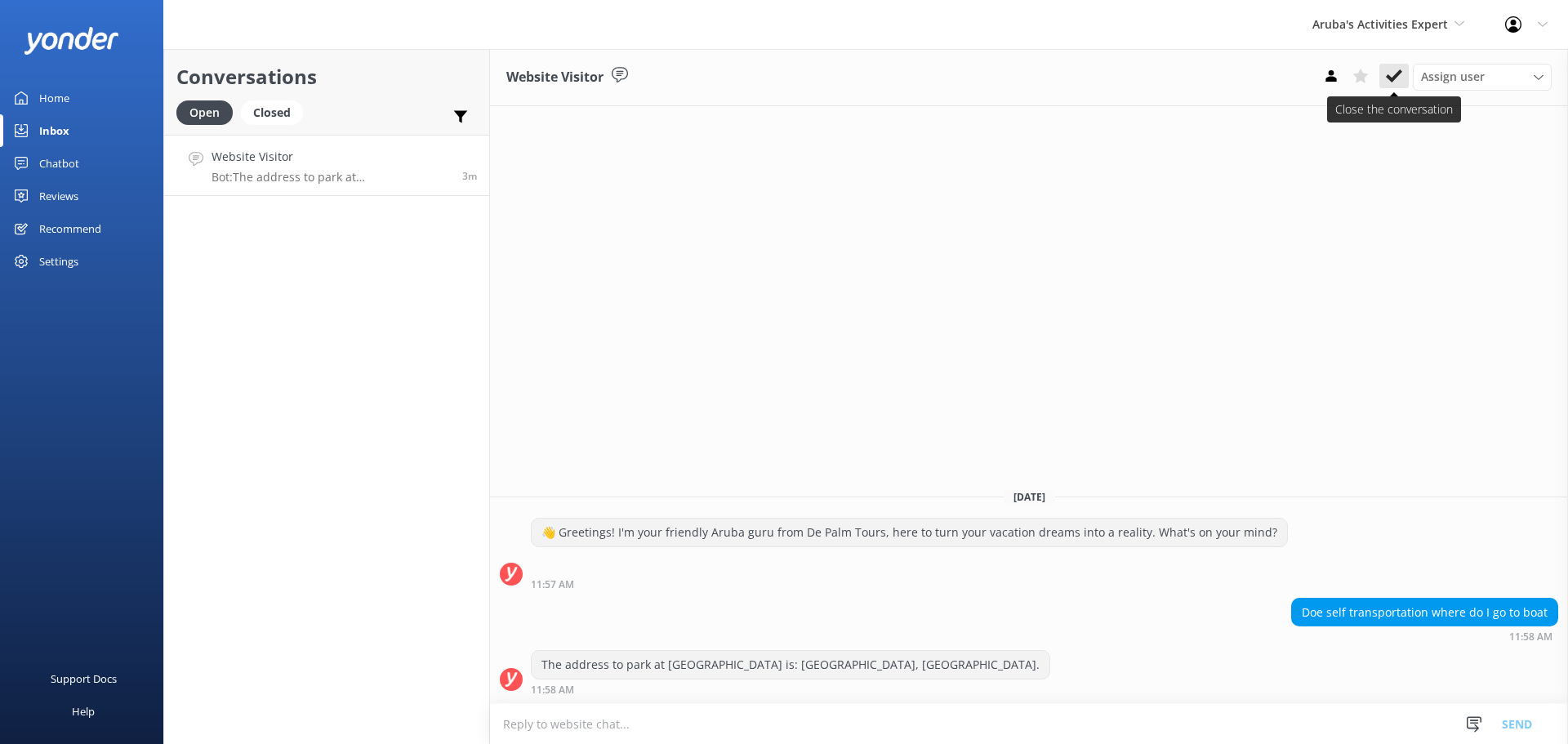
click at [1390, 81] on icon at bounding box center [1394, 76] width 17 height 17
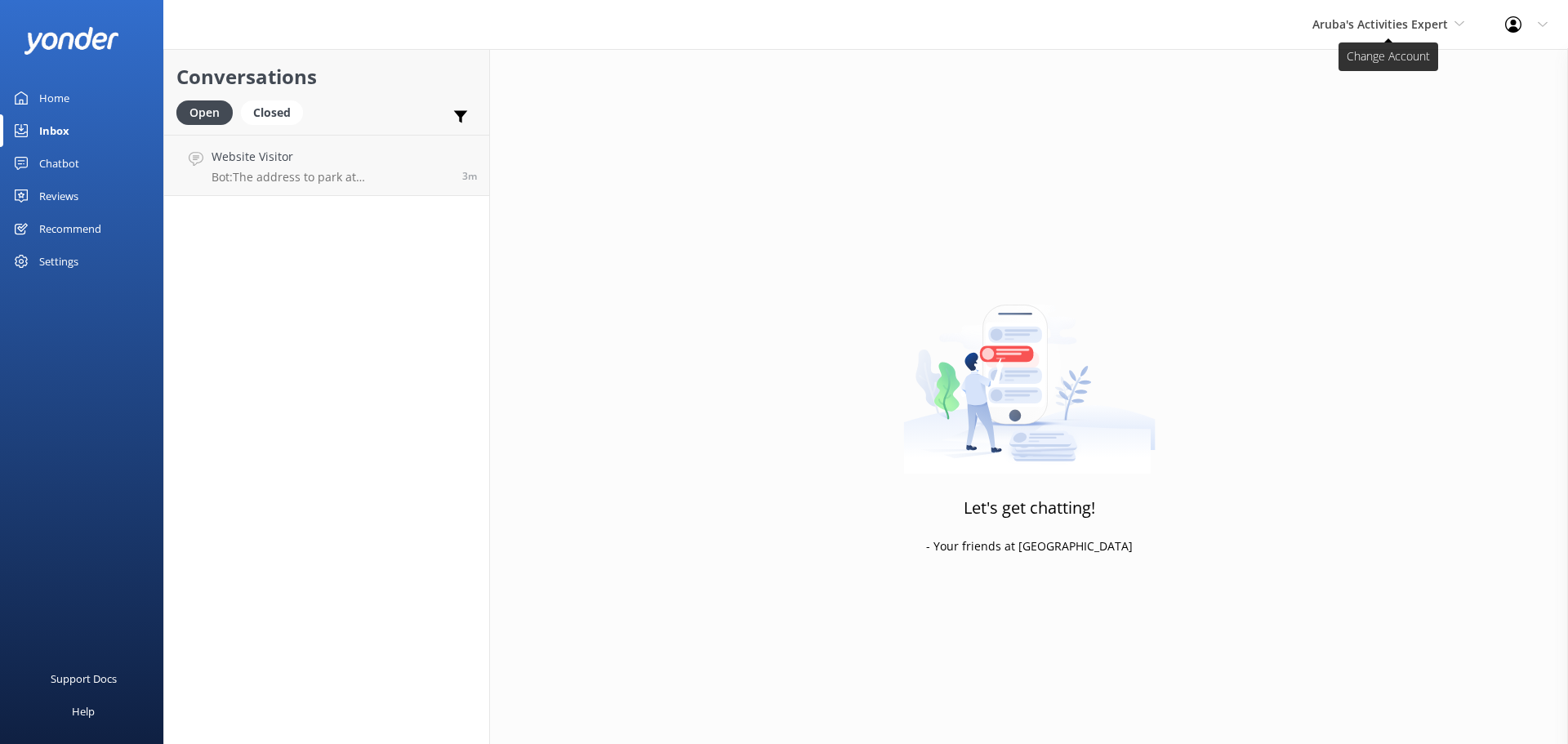
click at [1400, 25] on span "Aruba's Activities Expert" at bounding box center [1380, 24] width 136 height 16
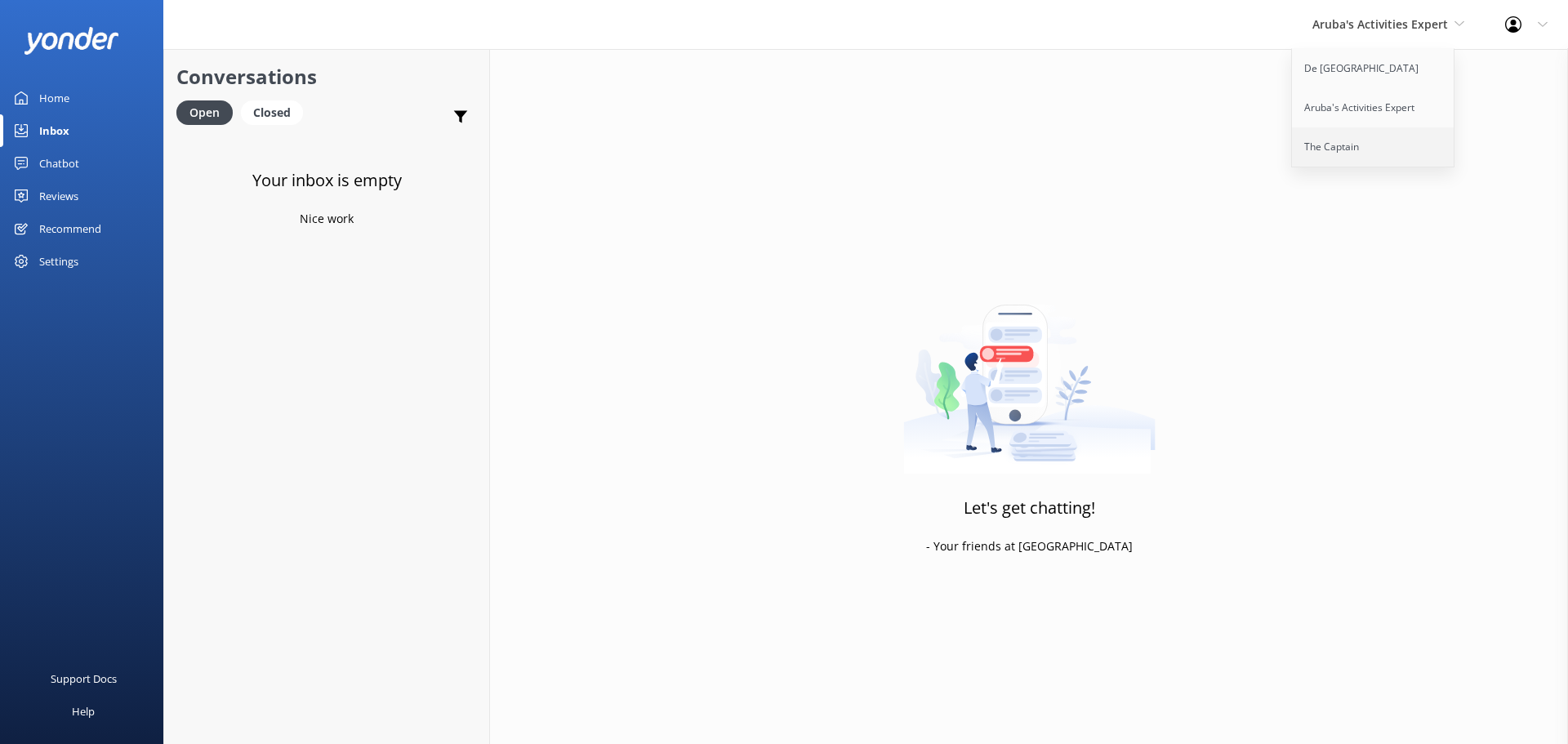
click at [1347, 156] on link "The Captain" at bounding box center [1373, 146] width 163 height 39
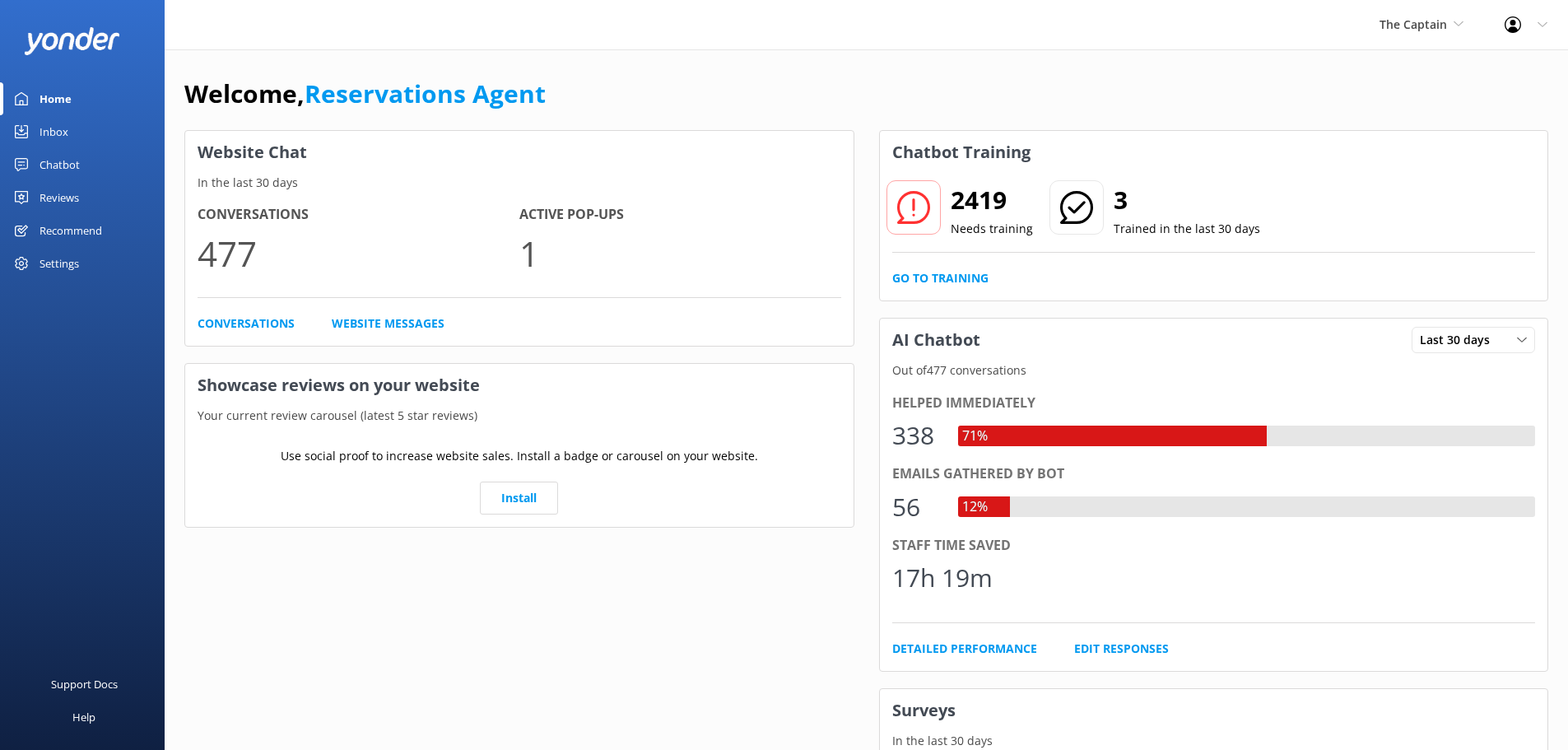
click at [45, 129] on div "Inbox" at bounding box center [54, 131] width 29 height 33
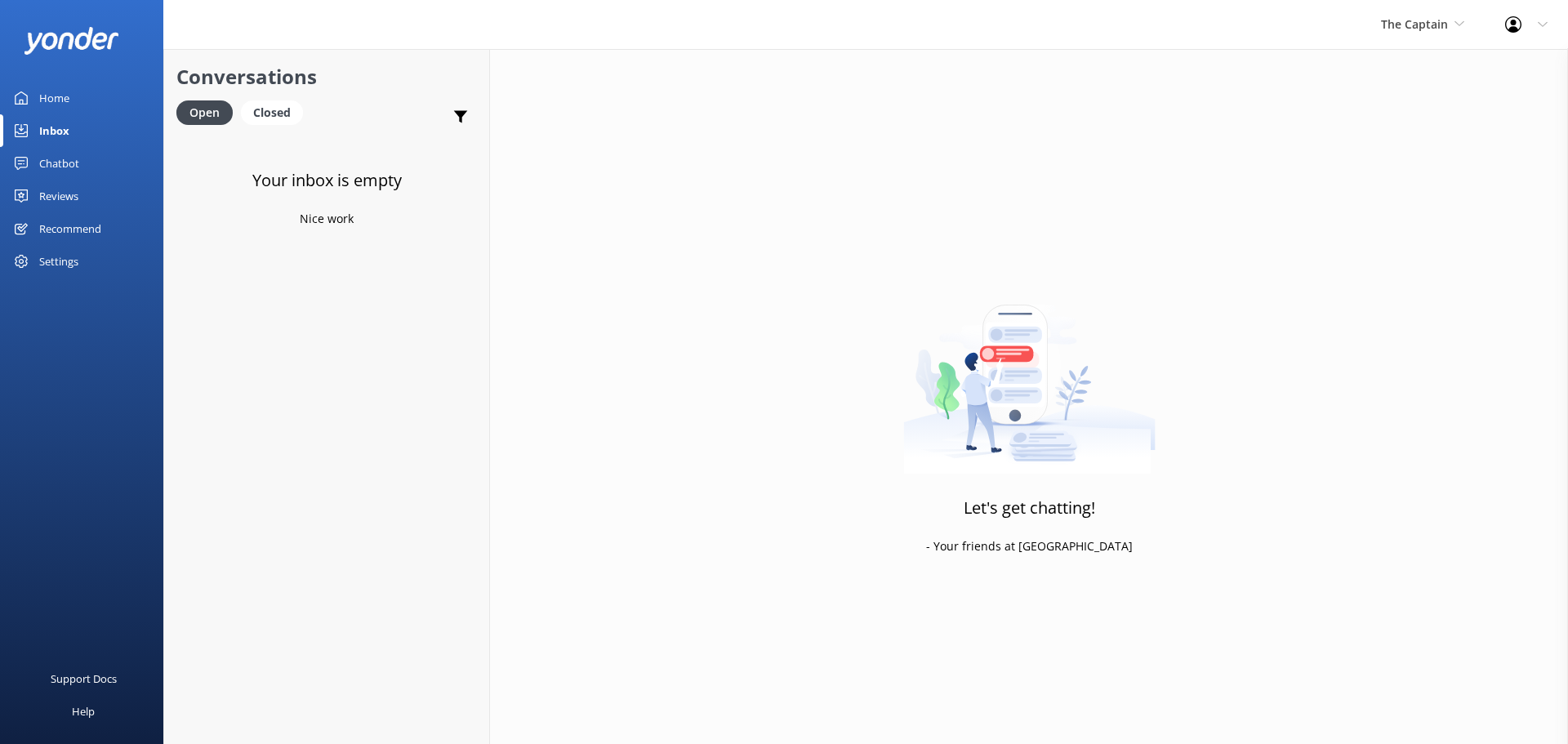
click at [1401, 37] on div "The Captain De Palm Island Aruba's Activities Expert The Captain" at bounding box center [1422, 24] width 124 height 49
click at [1406, 102] on link "Aruba's Activities Expert" at bounding box center [1442, 107] width 163 height 39
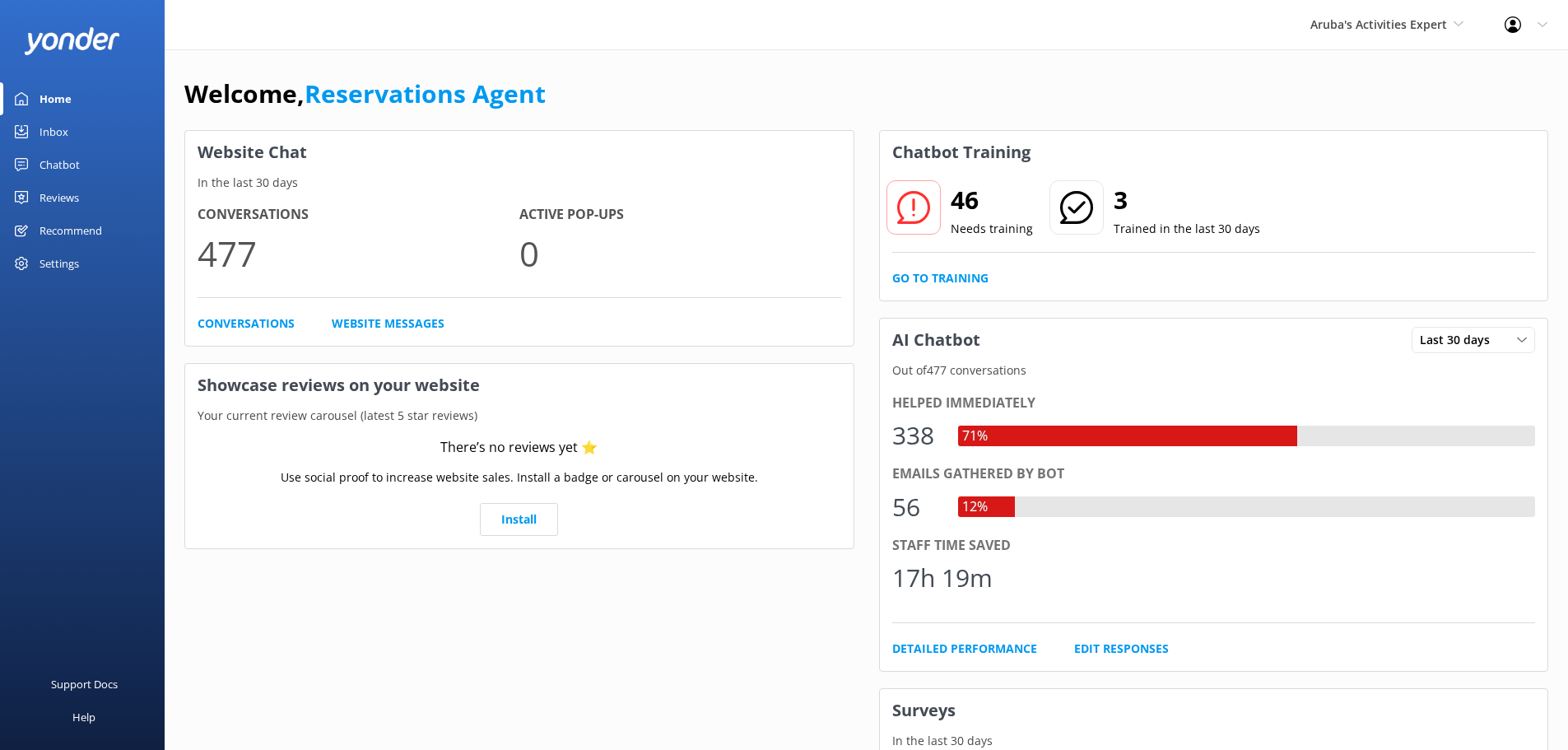
click at [63, 139] on div "Inbox" at bounding box center [54, 131] width 29 height 33
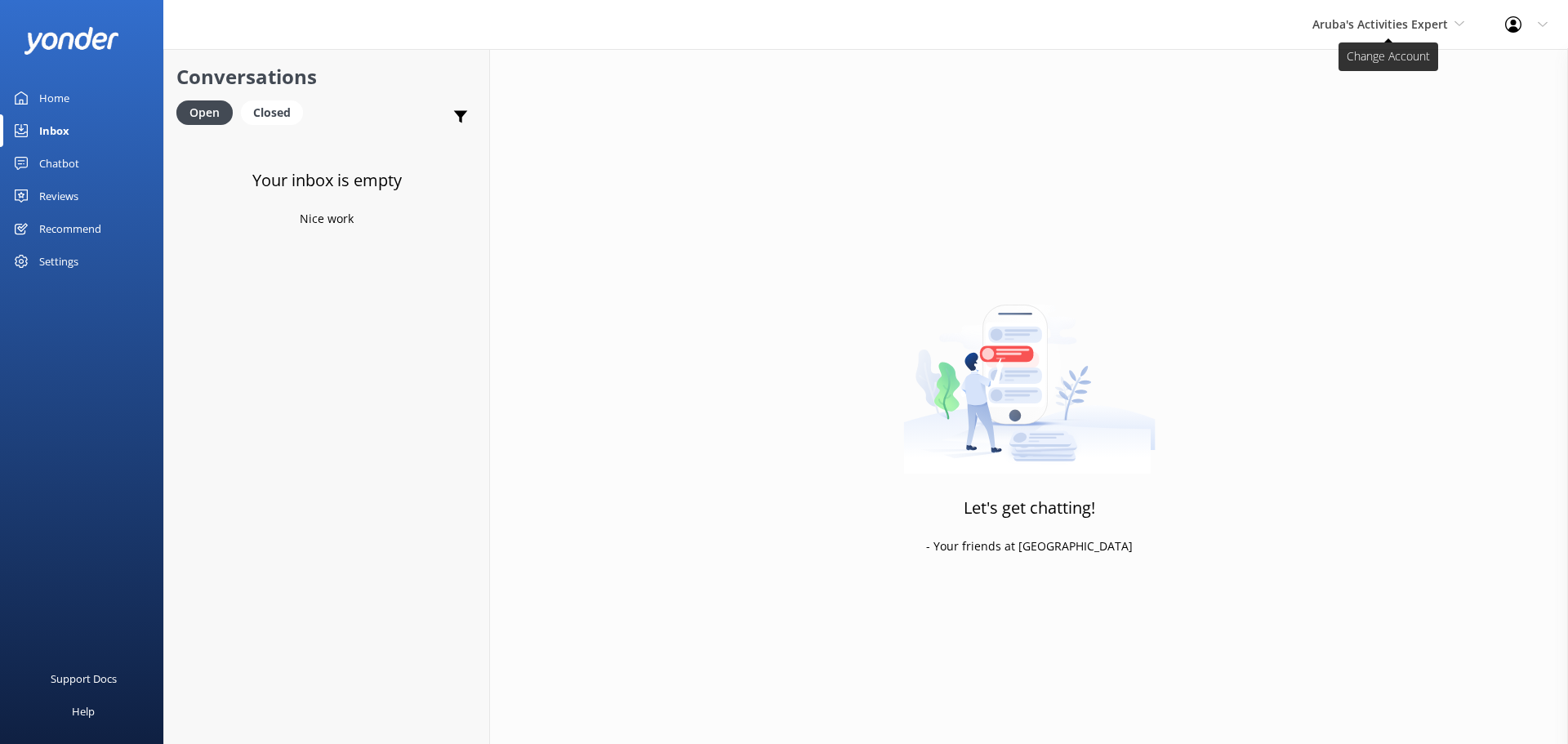
click at [1382, 33] on span "Aruba's Activities Expert" at bounding box center [1388, 25] width 151 height 18
click at [1377, 70] on link "De [GEOGRAPHIC_DATA]" at bounding box center [1373, 68] width 163 height 39
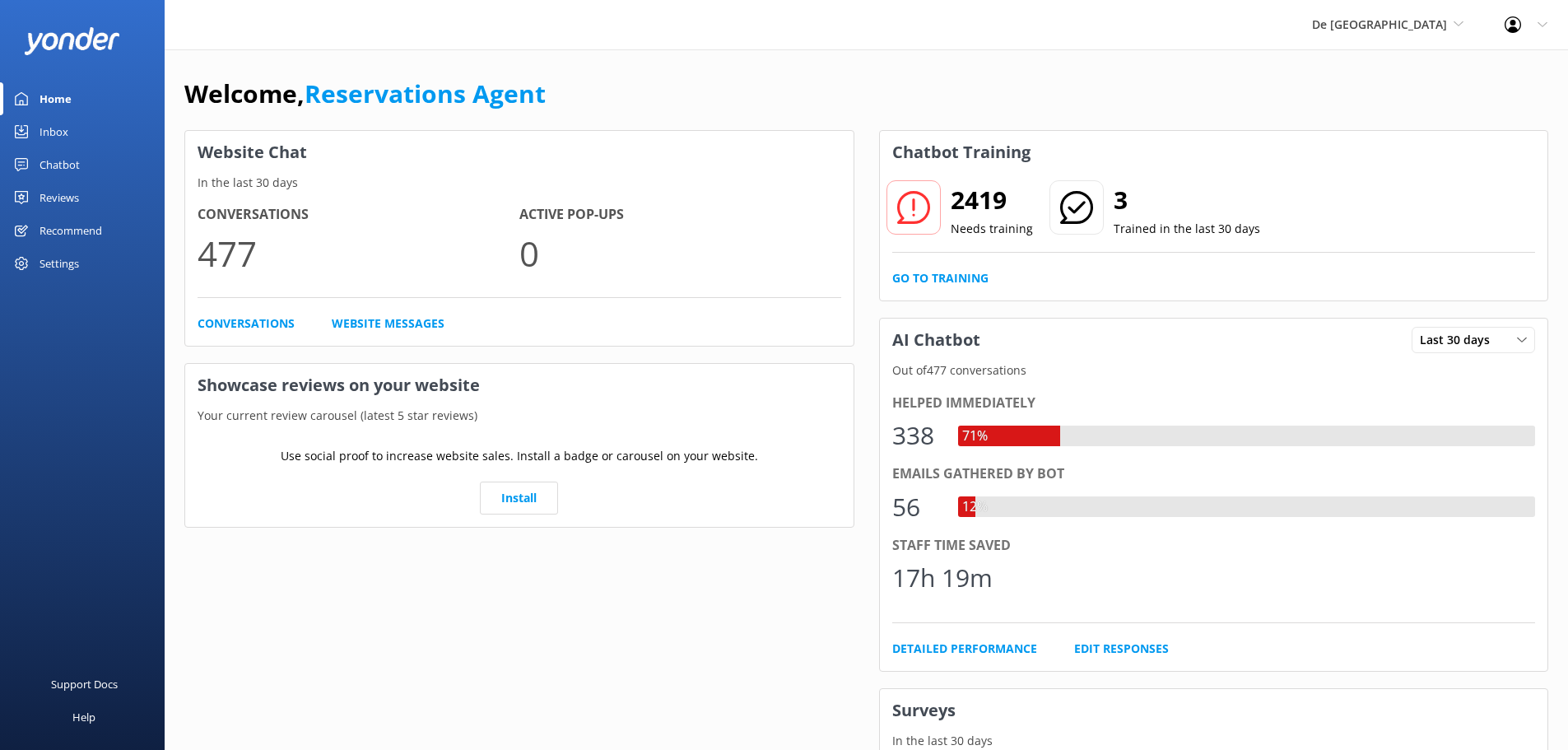
click at [41, 128] on div "Inbox" at bounding box center [54, 131] width 29 height 33
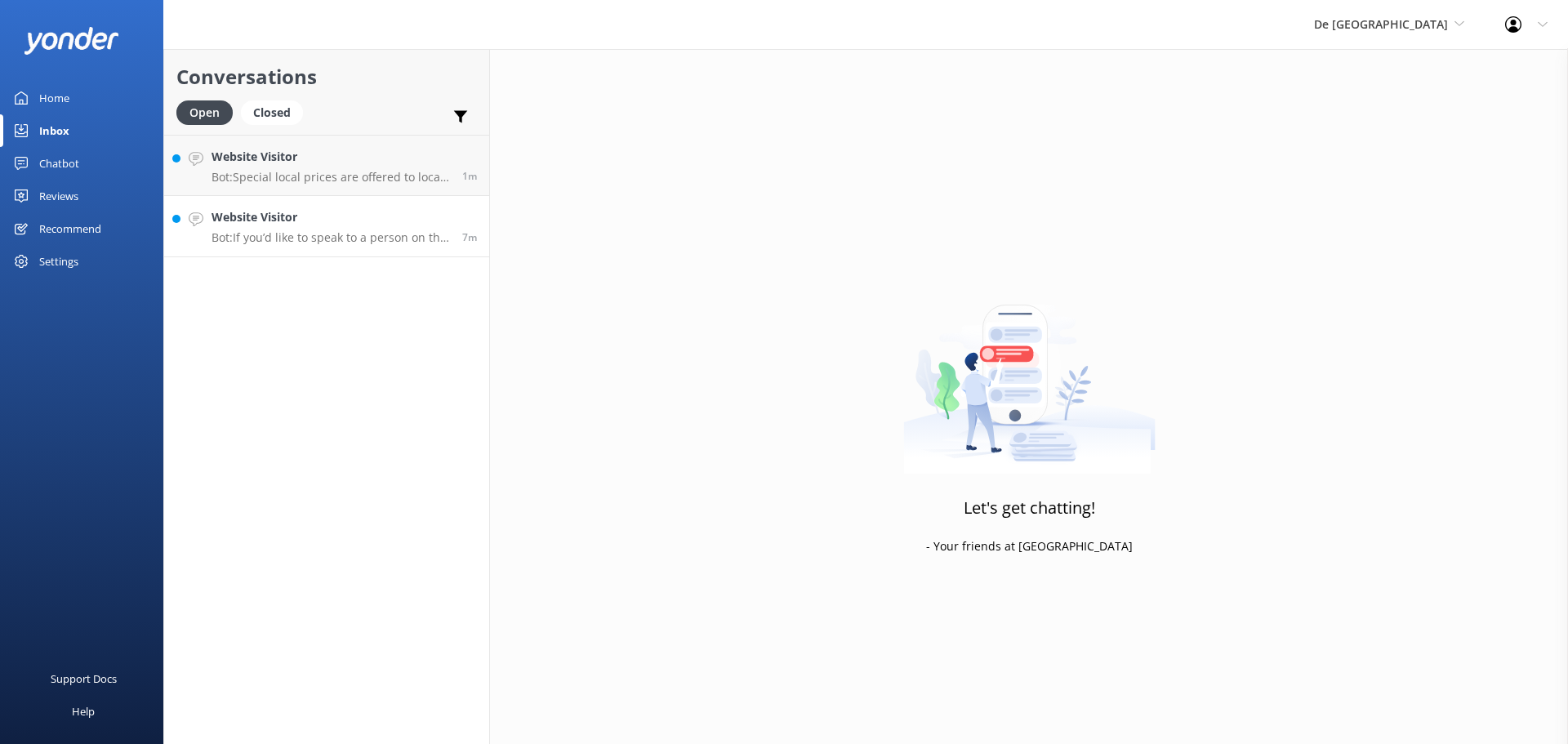
click at [305, 239] on p "Bot: If you’d like to speak to a person on the De Palm Island team, contact us …" at bounding box center [330, 238] width 239 height 15
click at [378, 229] on div "Website Visitor Bot: If you’d like to speak to a person on the De Palm Island t…" at bounding box center [330, 226] width 239 height 36
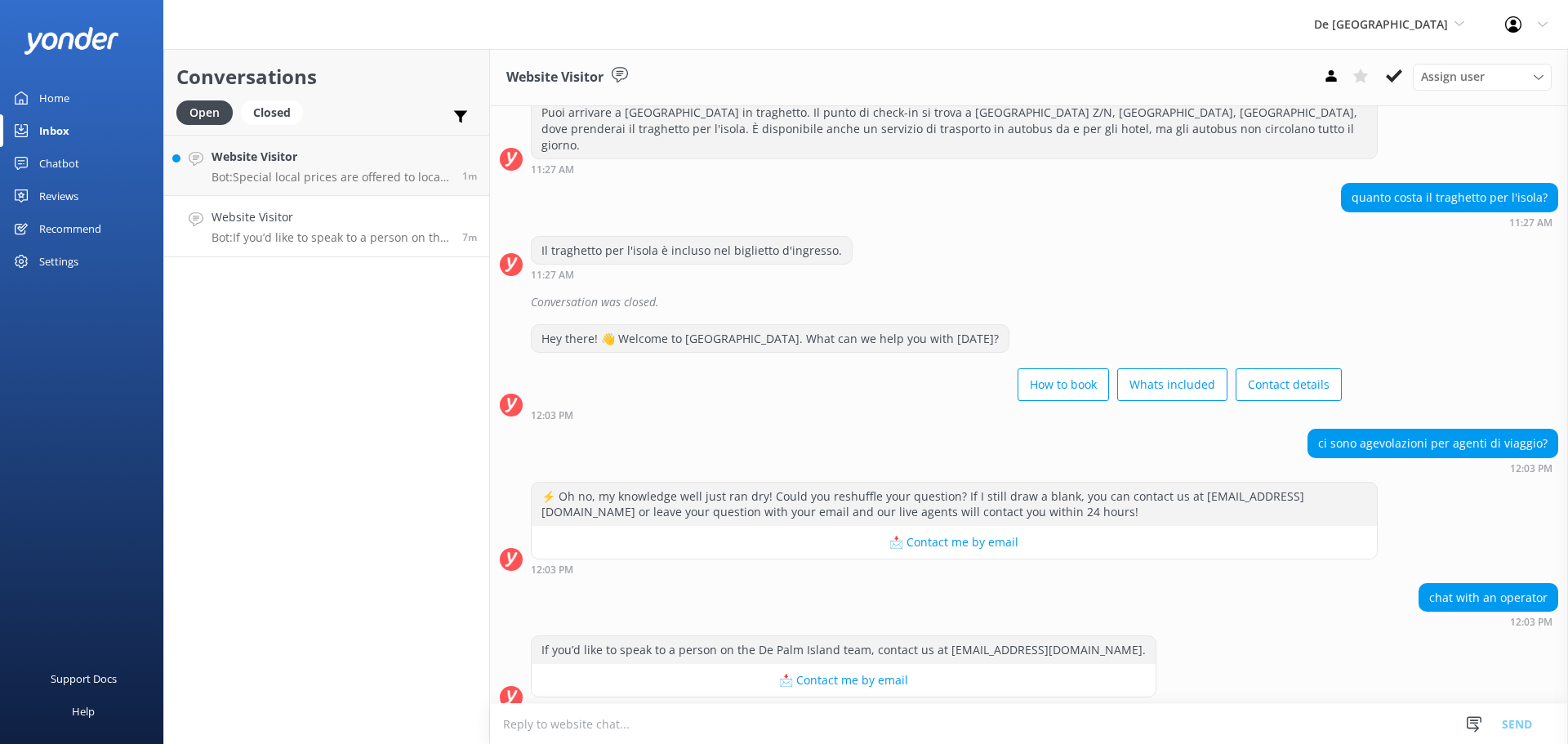
scroll to position [488, 0]
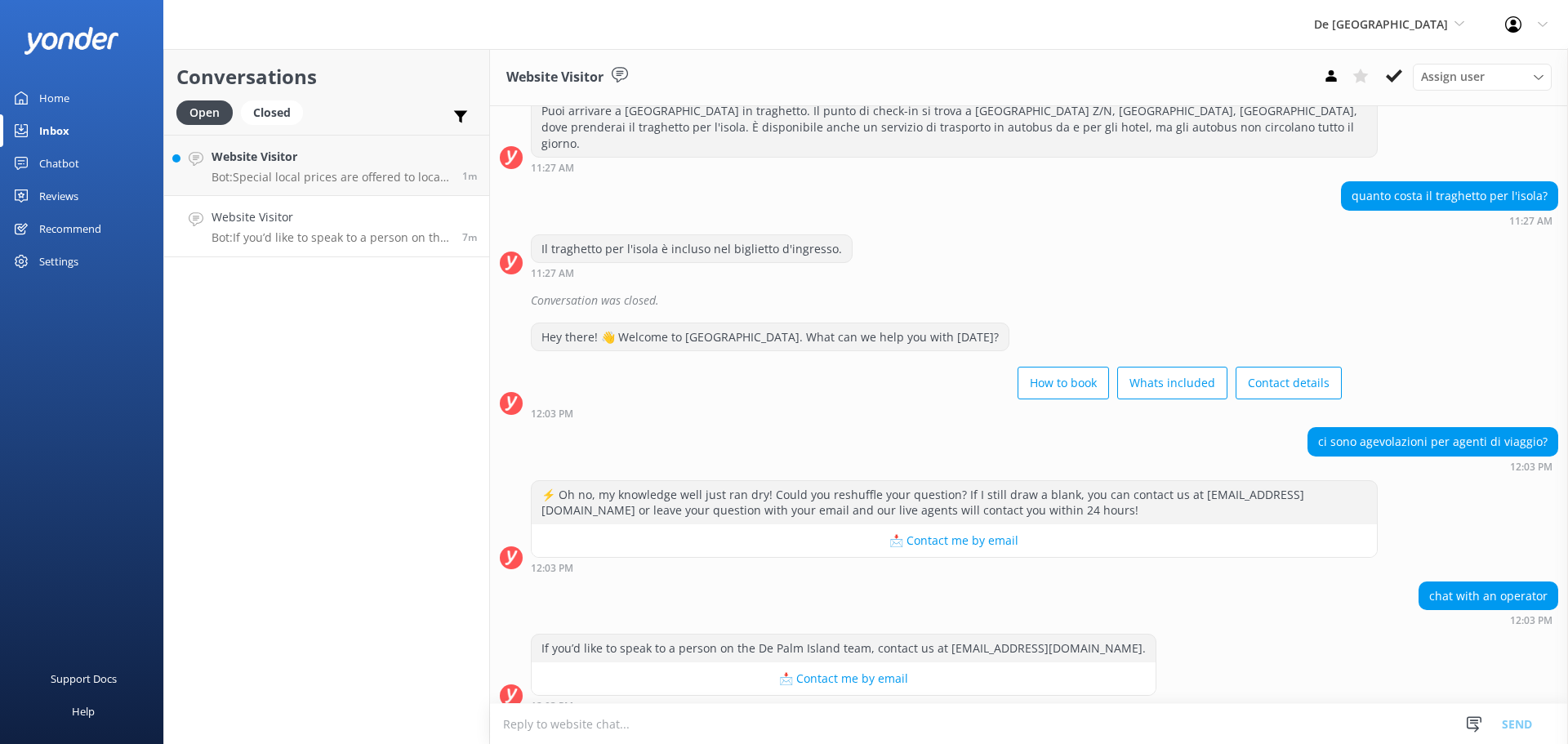
click at [667, 719] on textarea at bounding box center [1029, 724] width 1078 height 40
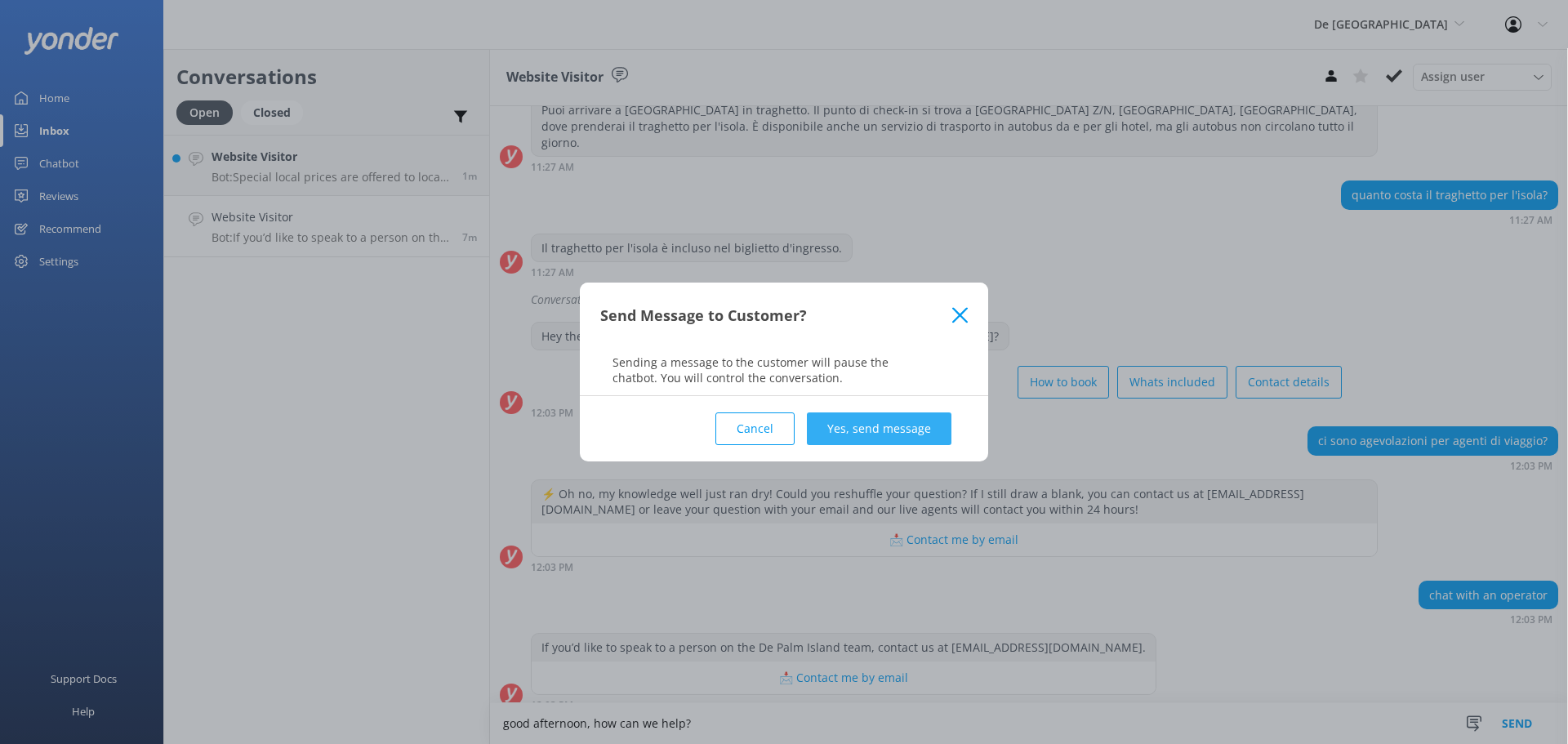
type textarea "good afternoon, how can we help?"
click at [915, 429] on button "Yes, send message" at bounding box center [879, 428] width 145 height 32
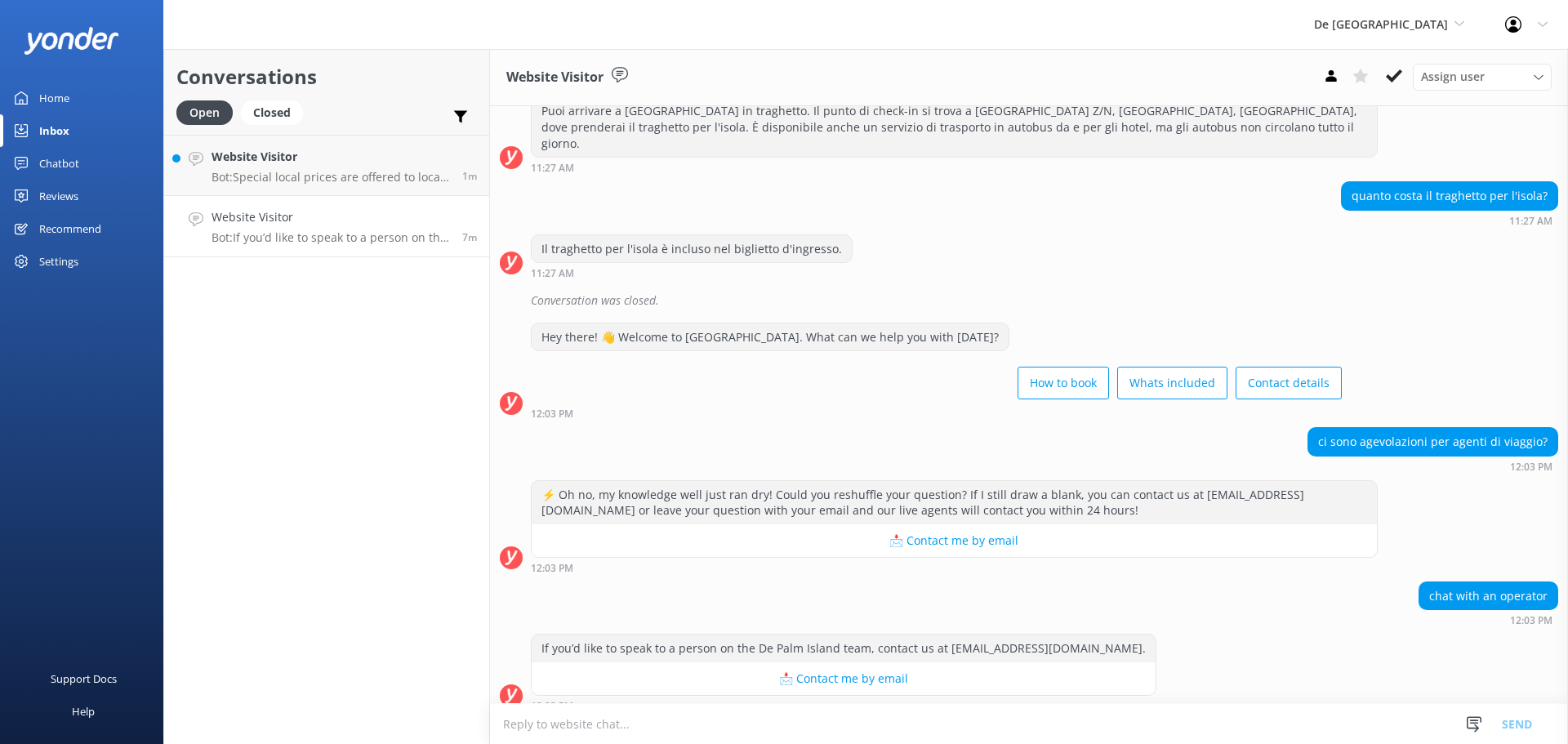
scroll to position [593, 0]
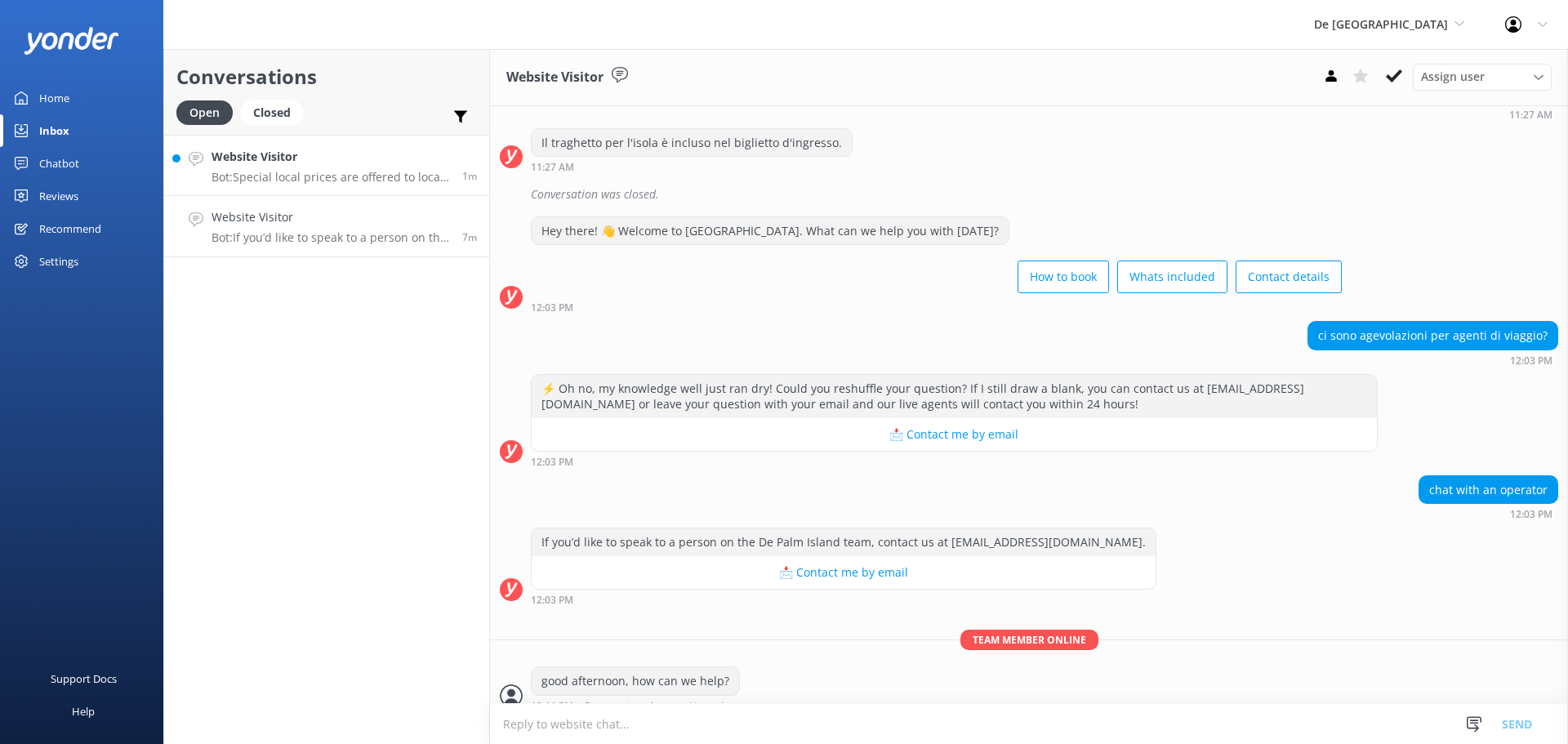
click at [375, 192] on link "Website Visitor Bot: Special local prices are offered to locals with valid loca…" at bounding box center [326, 166] width 325 height 62
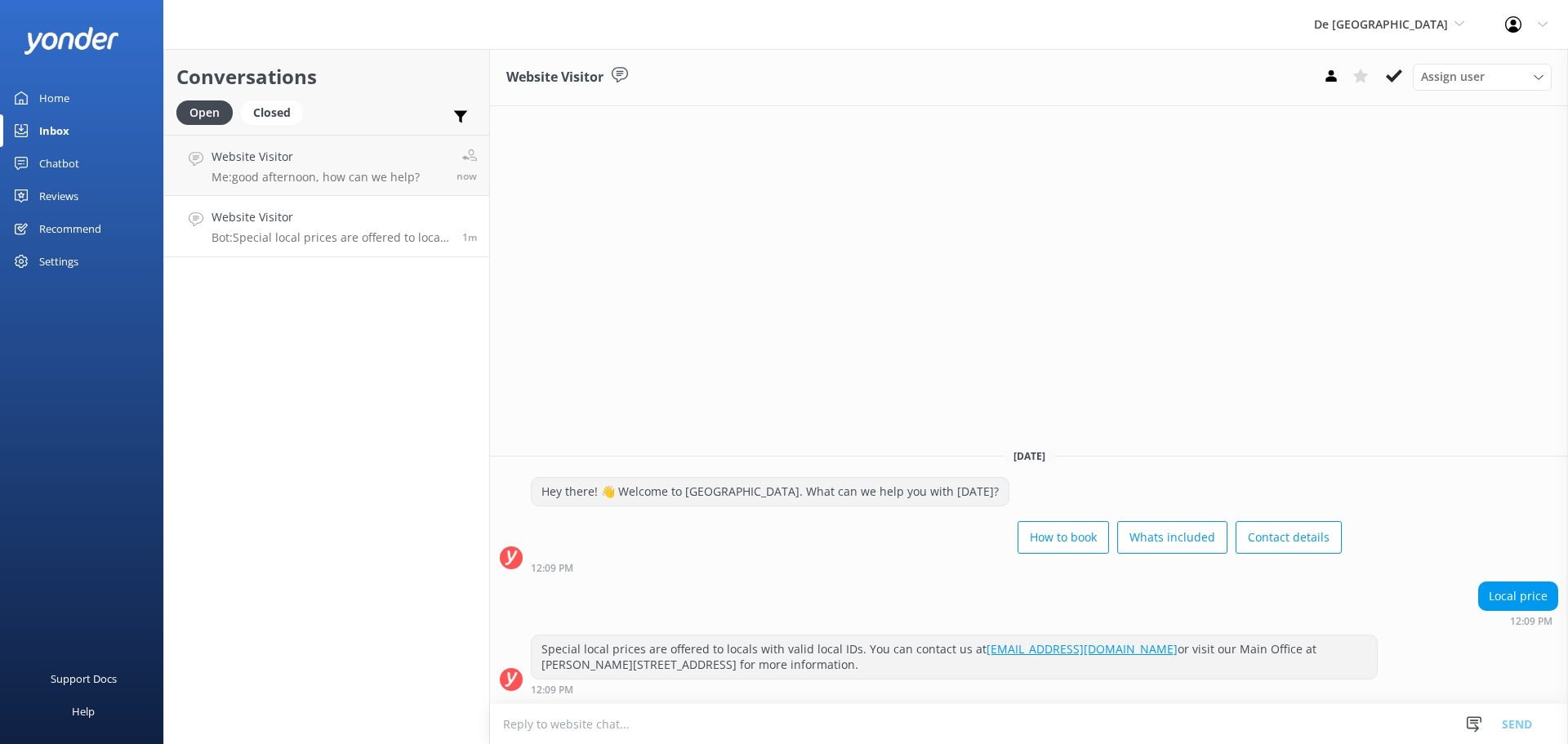
click at [633, 723] on textarea at bounding box center [1029, 724] width 1078 height 40
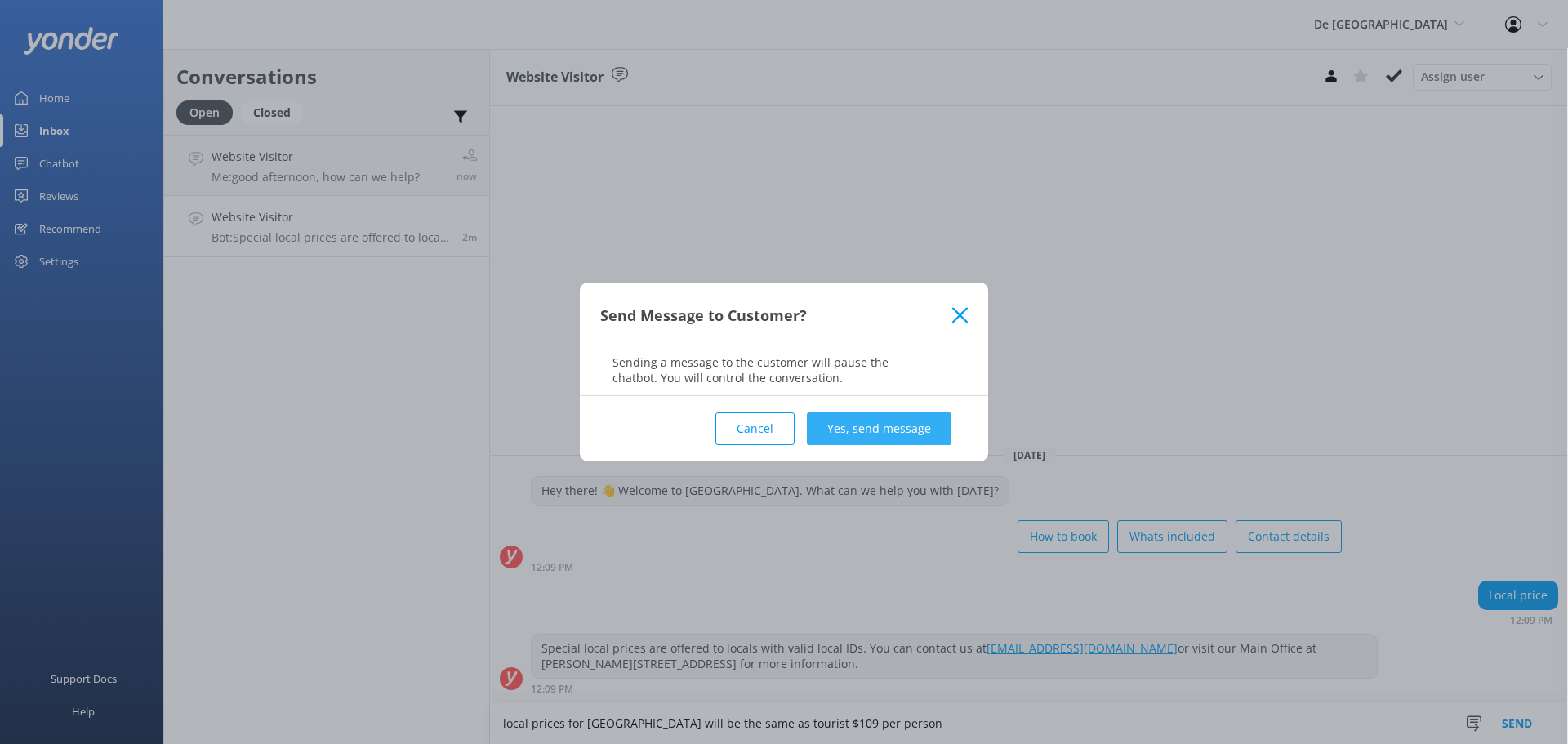
type textarea "local prices for De palm Island will be the same as tourist $109 per person"
click at [860, 415] on button "Yes, send message" at bounding box center [879, 428] width 145 height 32
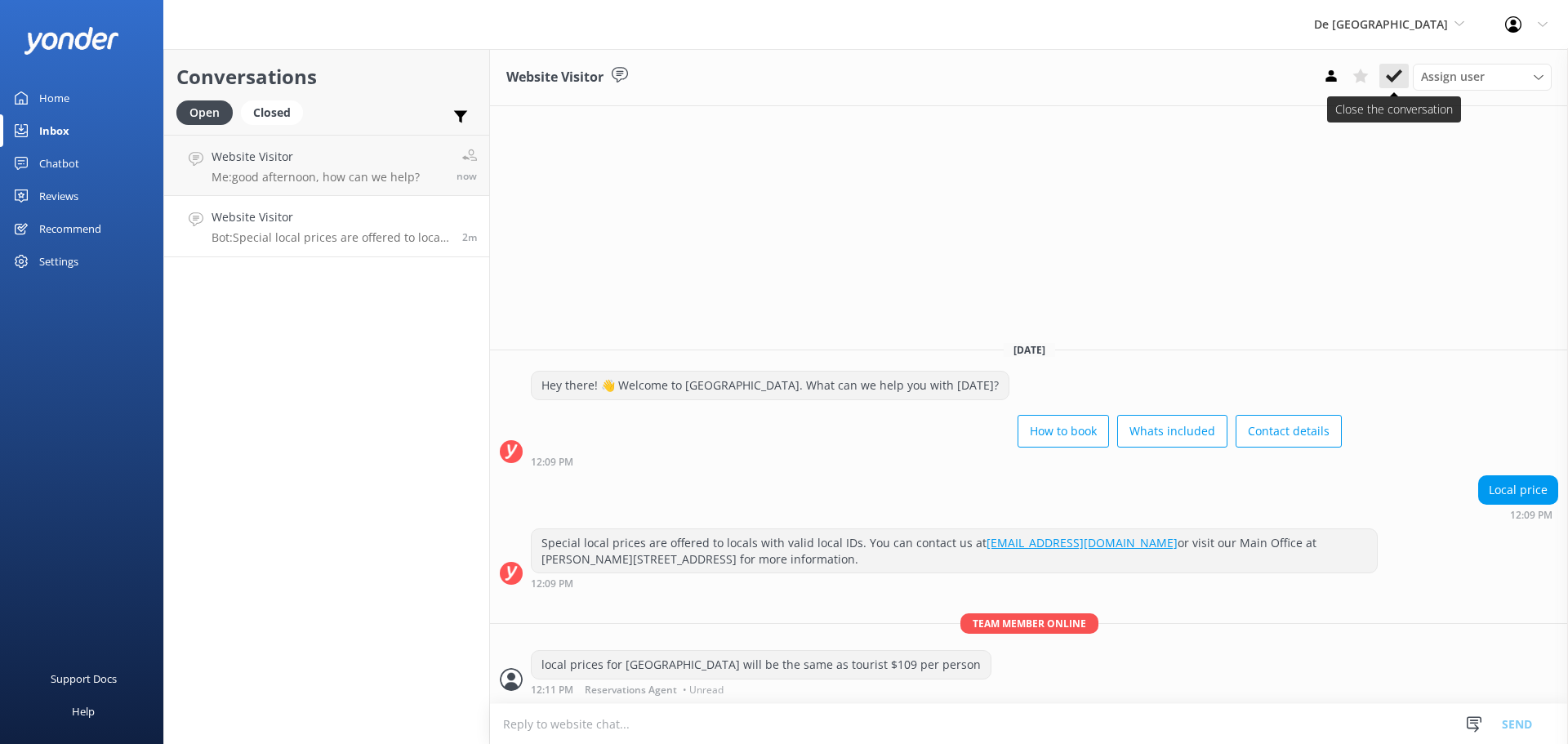
click at [1397, 84] on icon at bounding box center [1394, 76] width 17 height 17
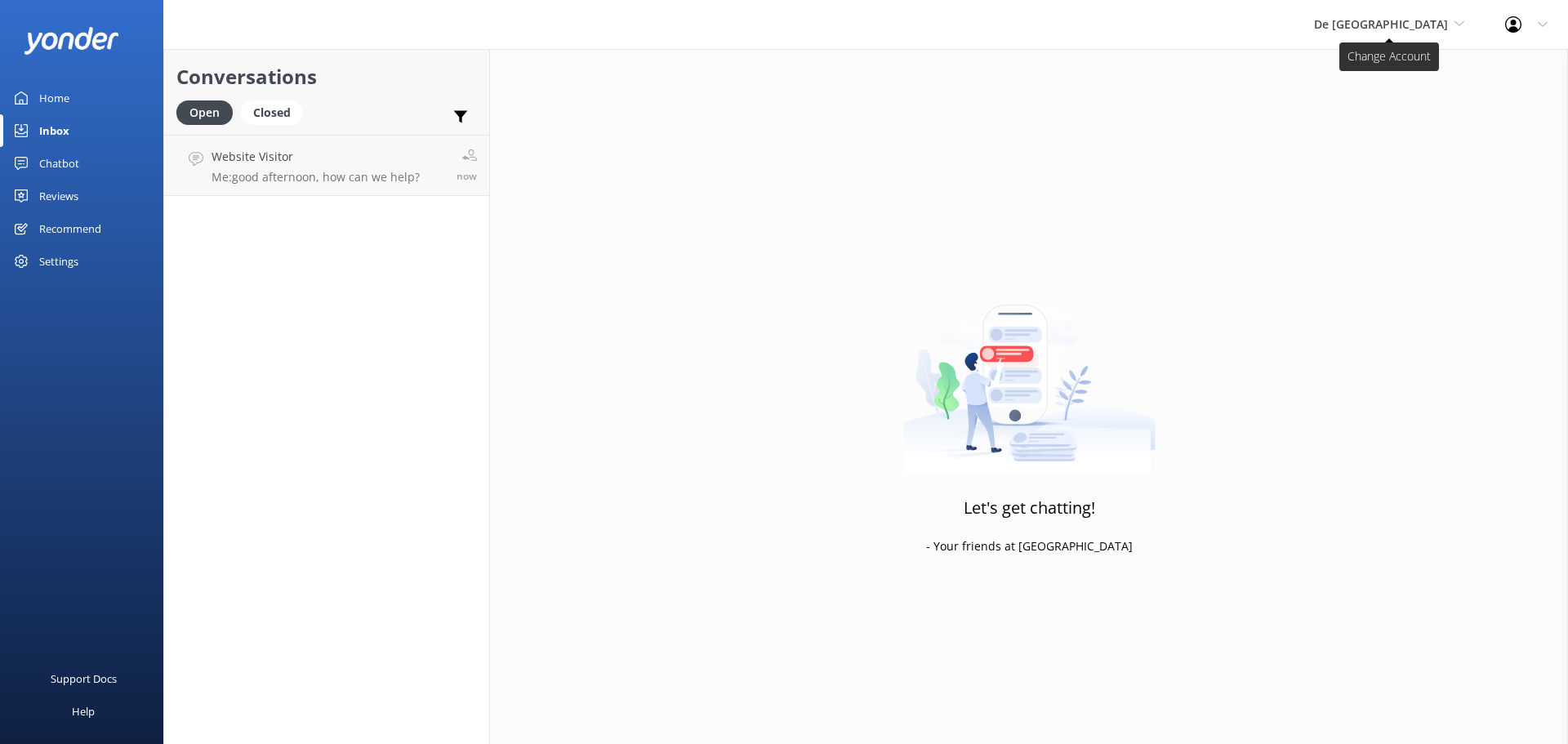
click at [1379, 29] on span "De [GEOGRAPHIC_DATA]" at bounding box center [1381, 24] width 134 height 16
click at [1380, 107] on link "Aruba's Activities Expert" at bounding box center [1375, 107] width 163 height 39
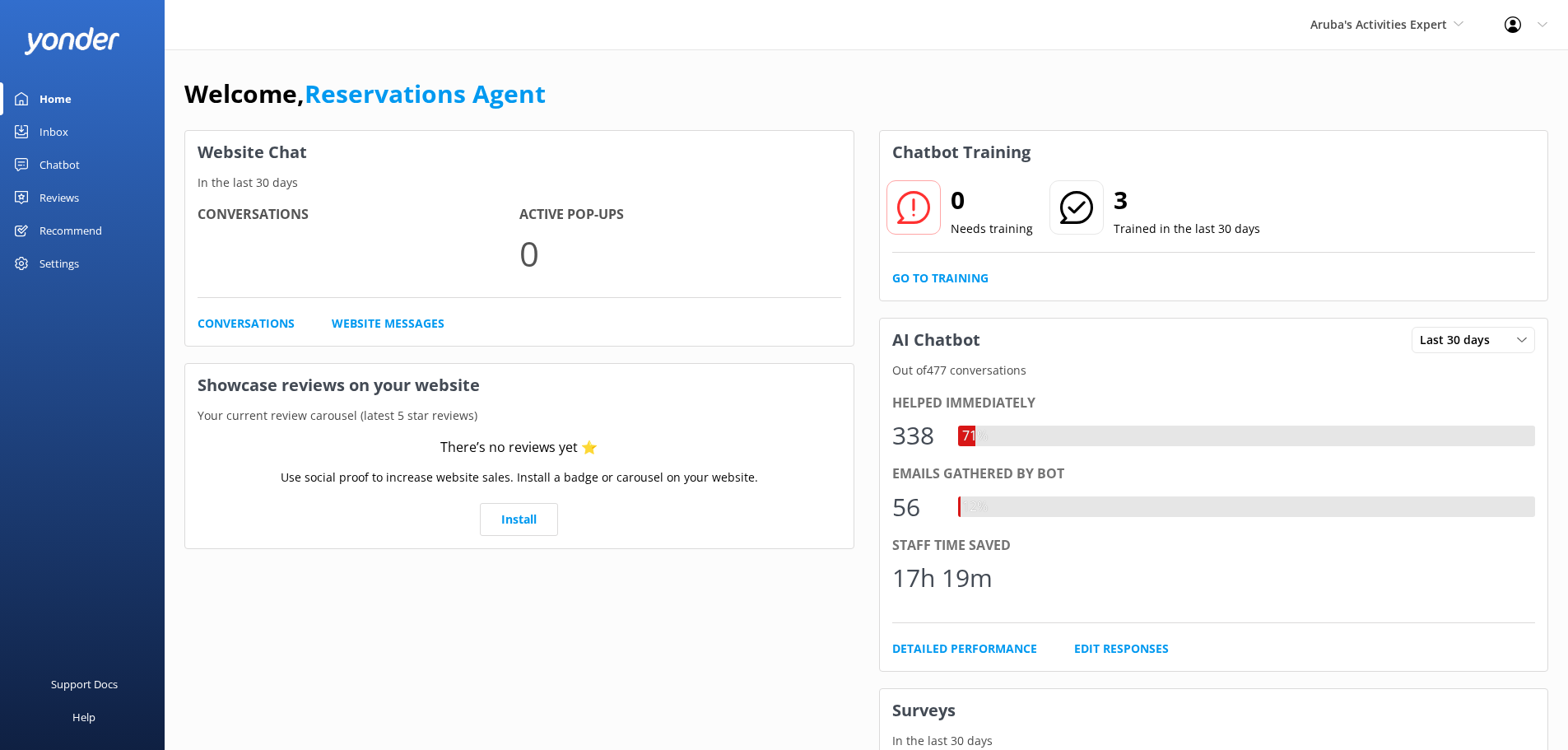
click at [85, 137] on link "Inbox" at bounding box center [82, 131] width 164 height 33
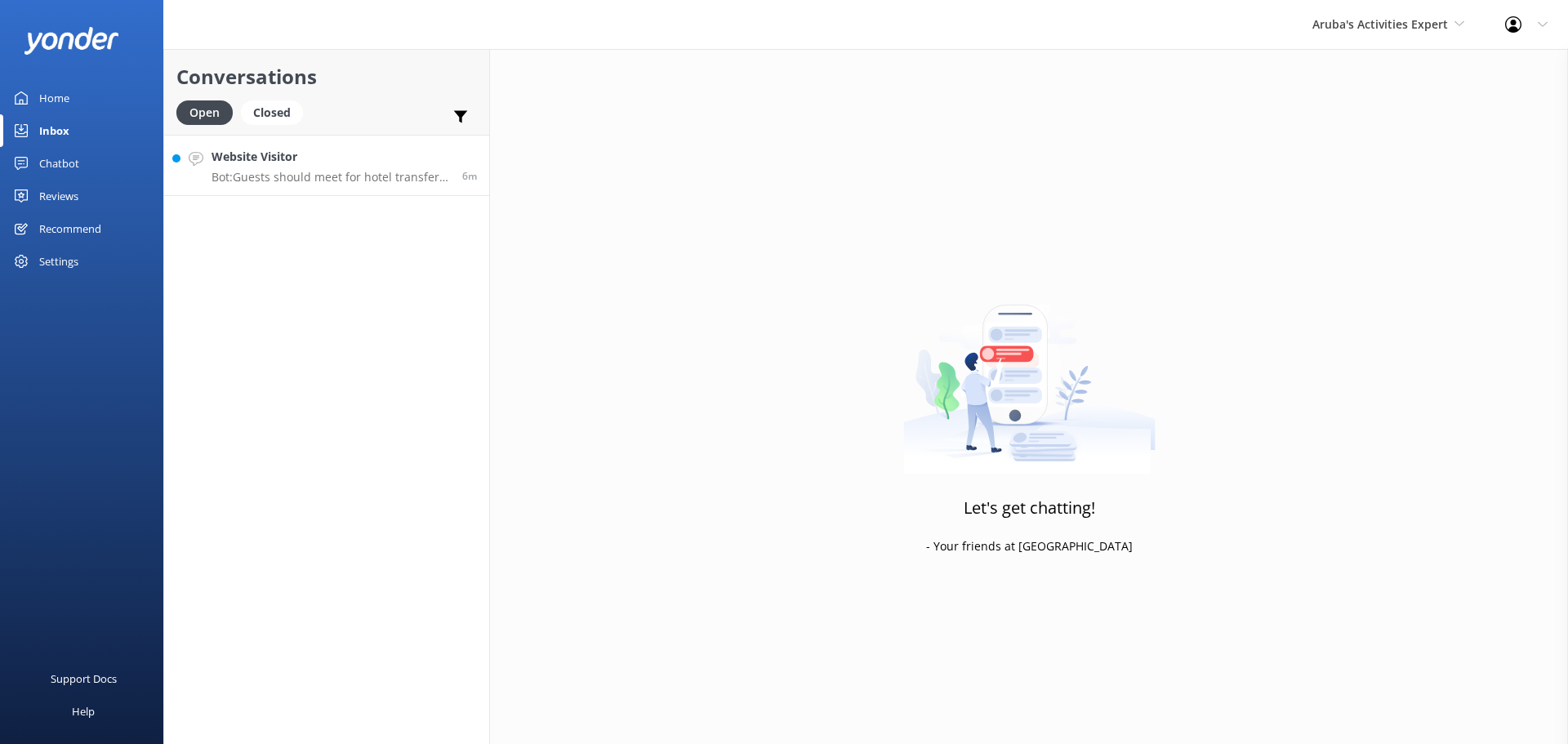
click at [240, 167] on div "Website Visitor Bot: Guests should meet for hotel transfer in the hotel lobby." at bounding box center [330, 166] width 239 height 35
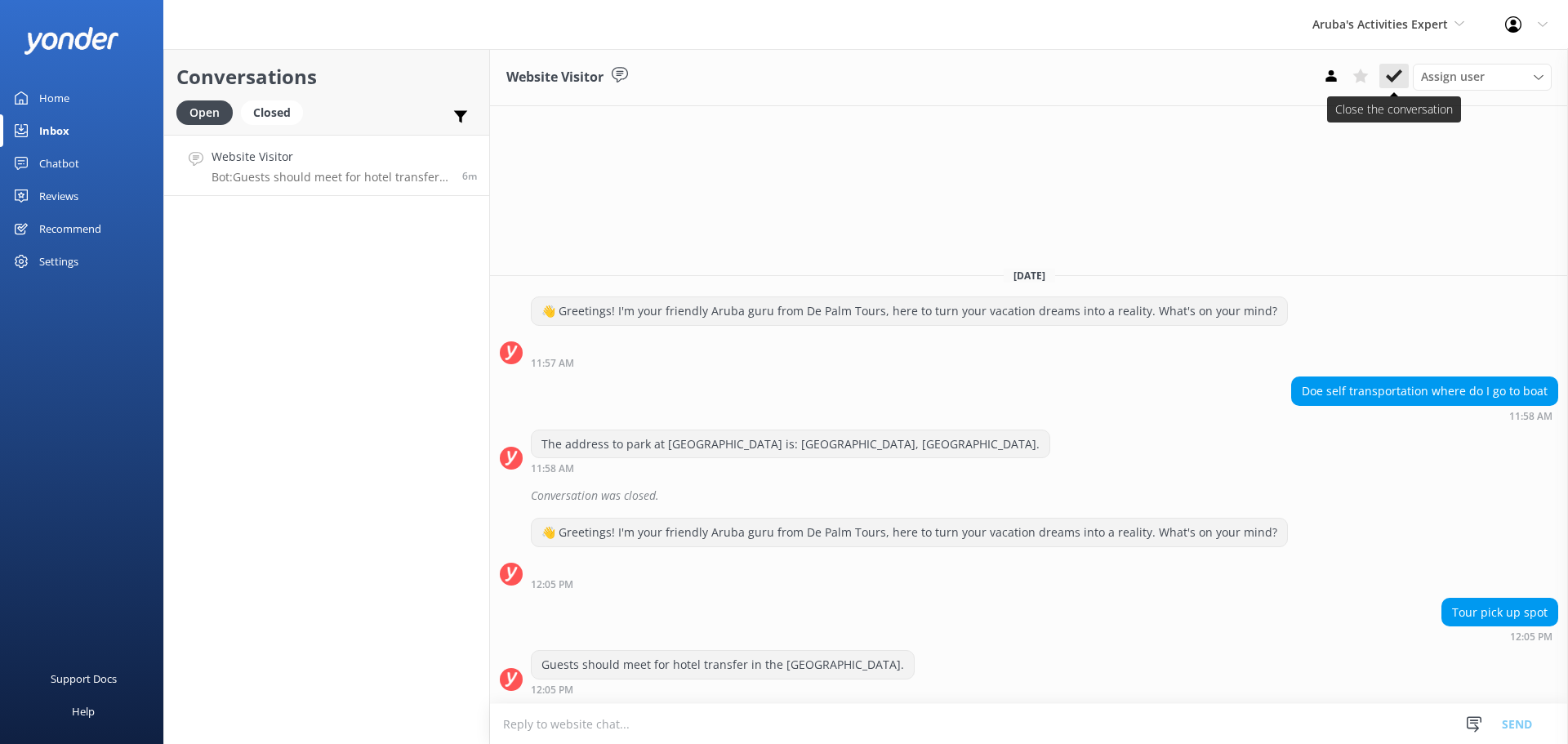
click at [1395, 76] on use at bounding box center [1394, 76] width 17 height 13
click at [1397, 24] on span "Aruba's Activities Expert" at bounding box center [1380, 24] width 136 height 16
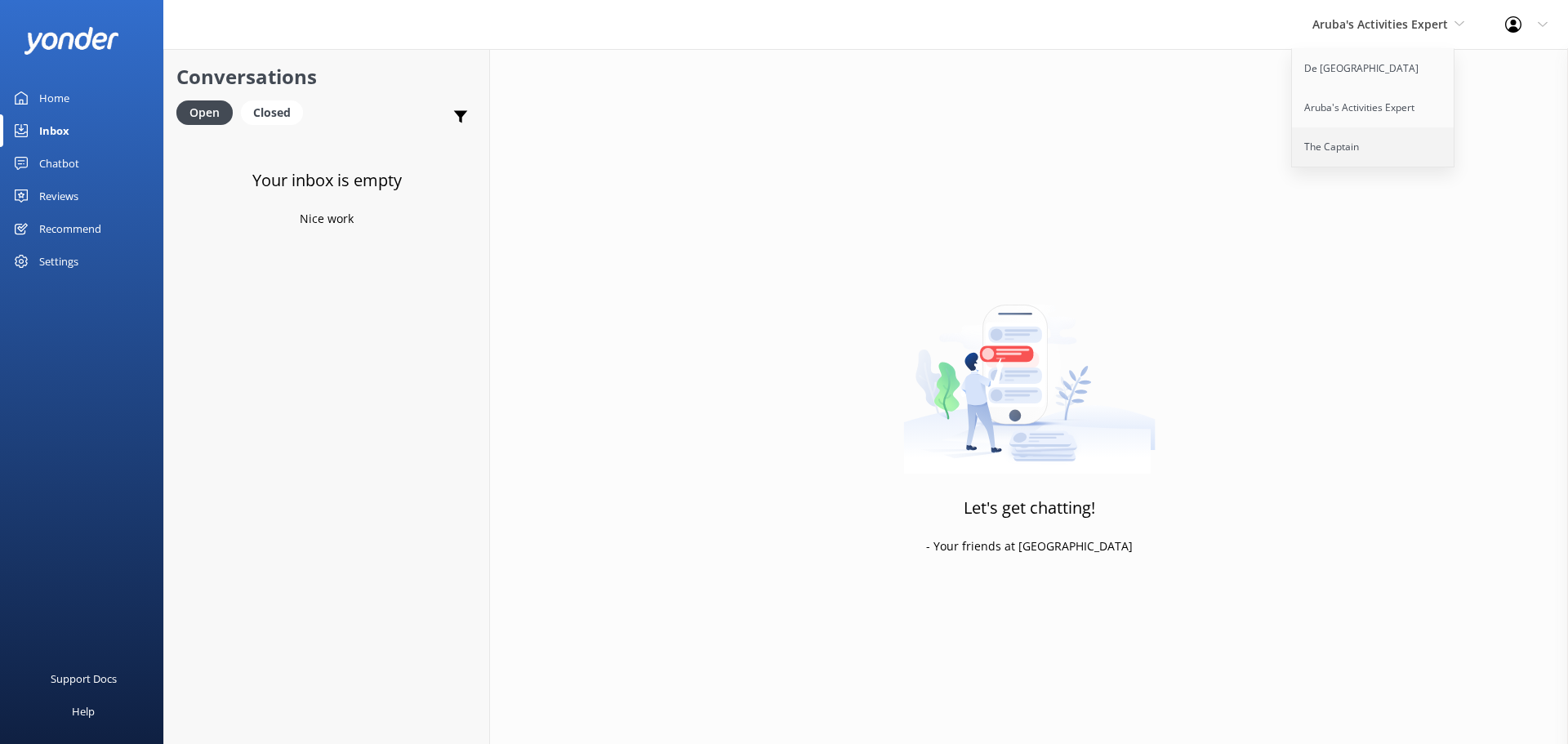
click at [1380, 141] on link "The Captain" at bounding box center [1373, 146] width 163 height 39
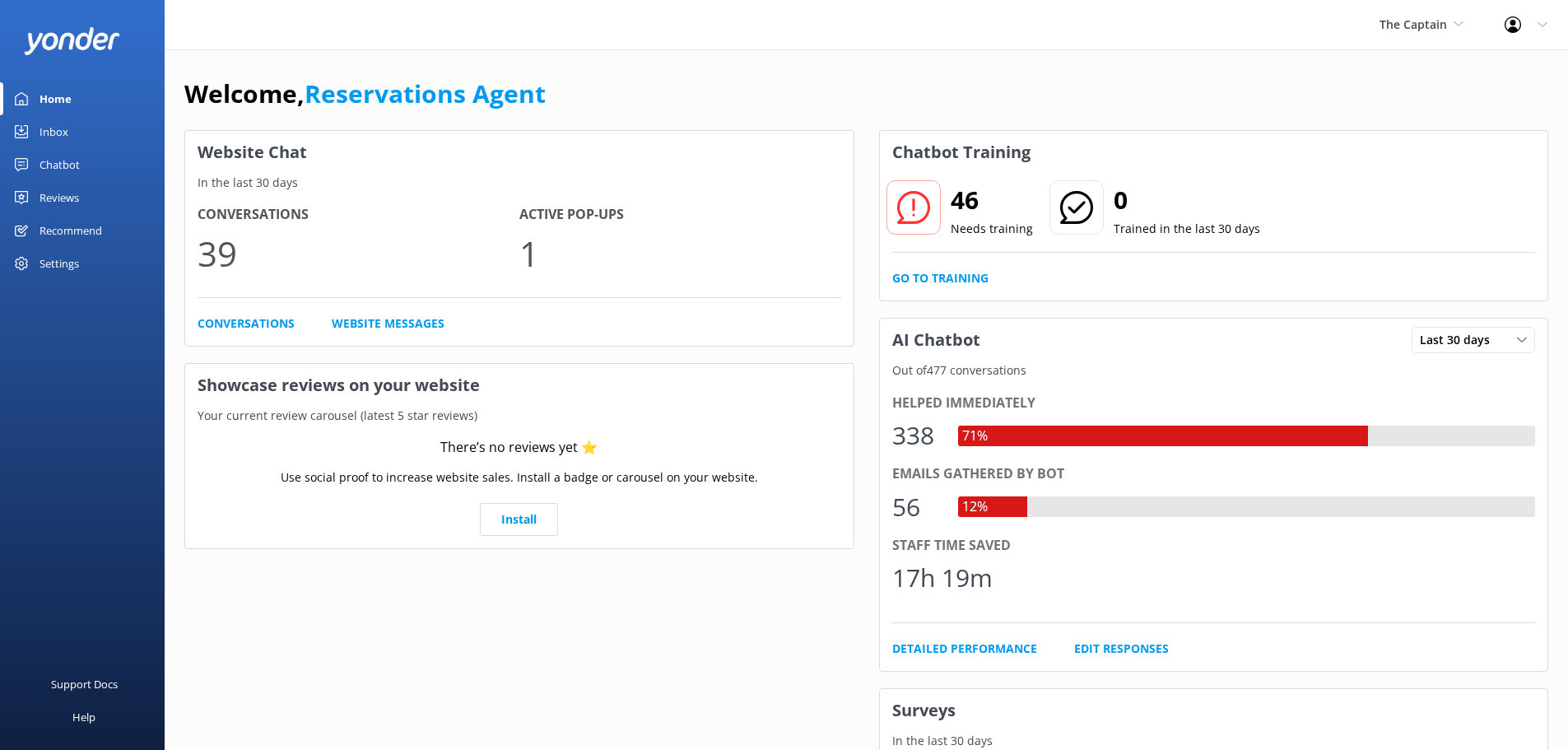
click at [75, 140] on link "Inbox" at bounding box center [82, 131] width 164 height 33
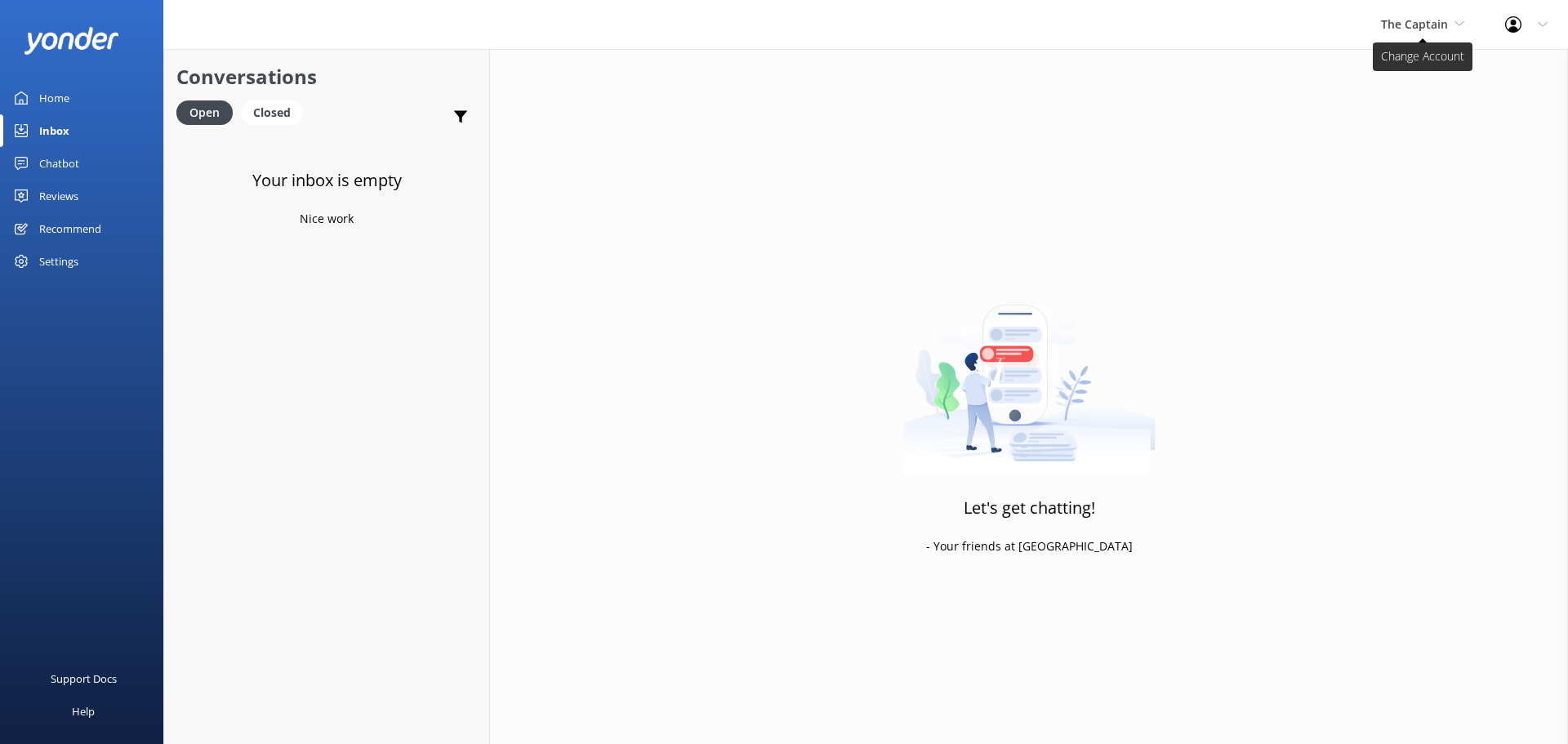
click at [1420, 26] on span "The Captain" at bounding box center [1414, 24] width 67 height 16
click at [1392, 58] on link "De [GEOGRAPHIC_DATA]" at bounding box center [1442, 68] width 163 height 39
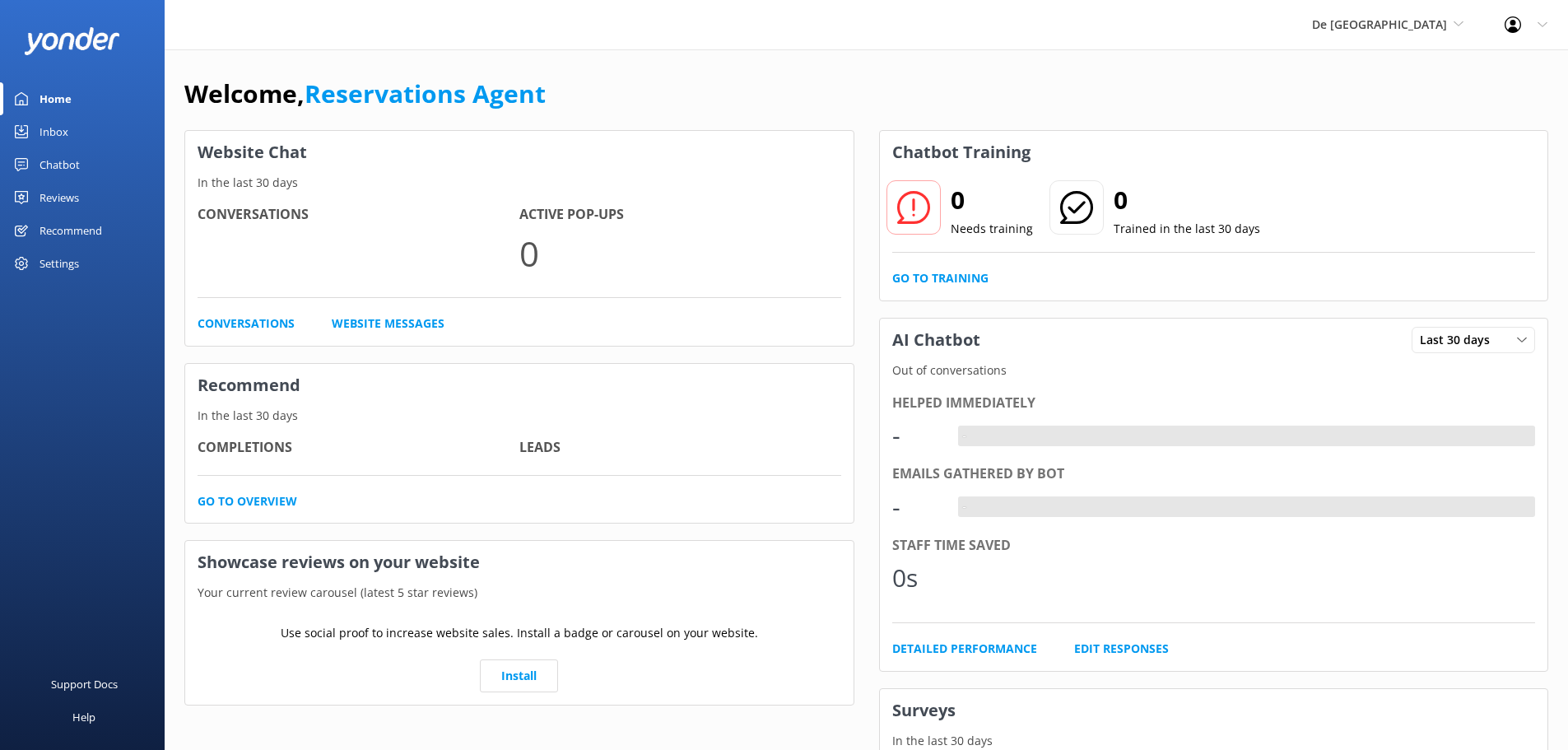
click at [73, 127] on link "Inbox" at bounding box center [82, 131] width 164 height 33
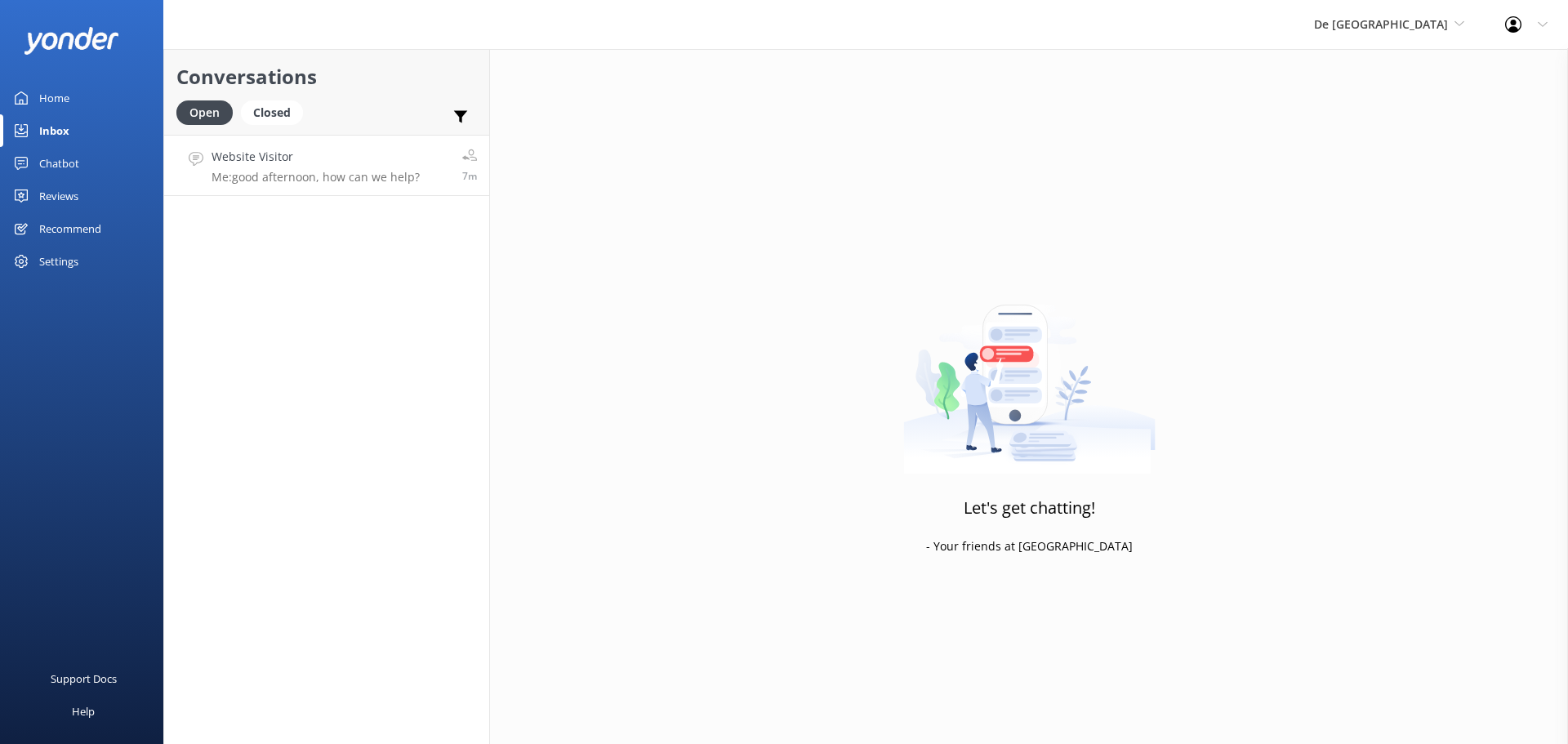
click at [374, 166] on div "Website Visitor Me: good afternoon, how can we help?" at bounding box center [315, 166] width 208 height 35
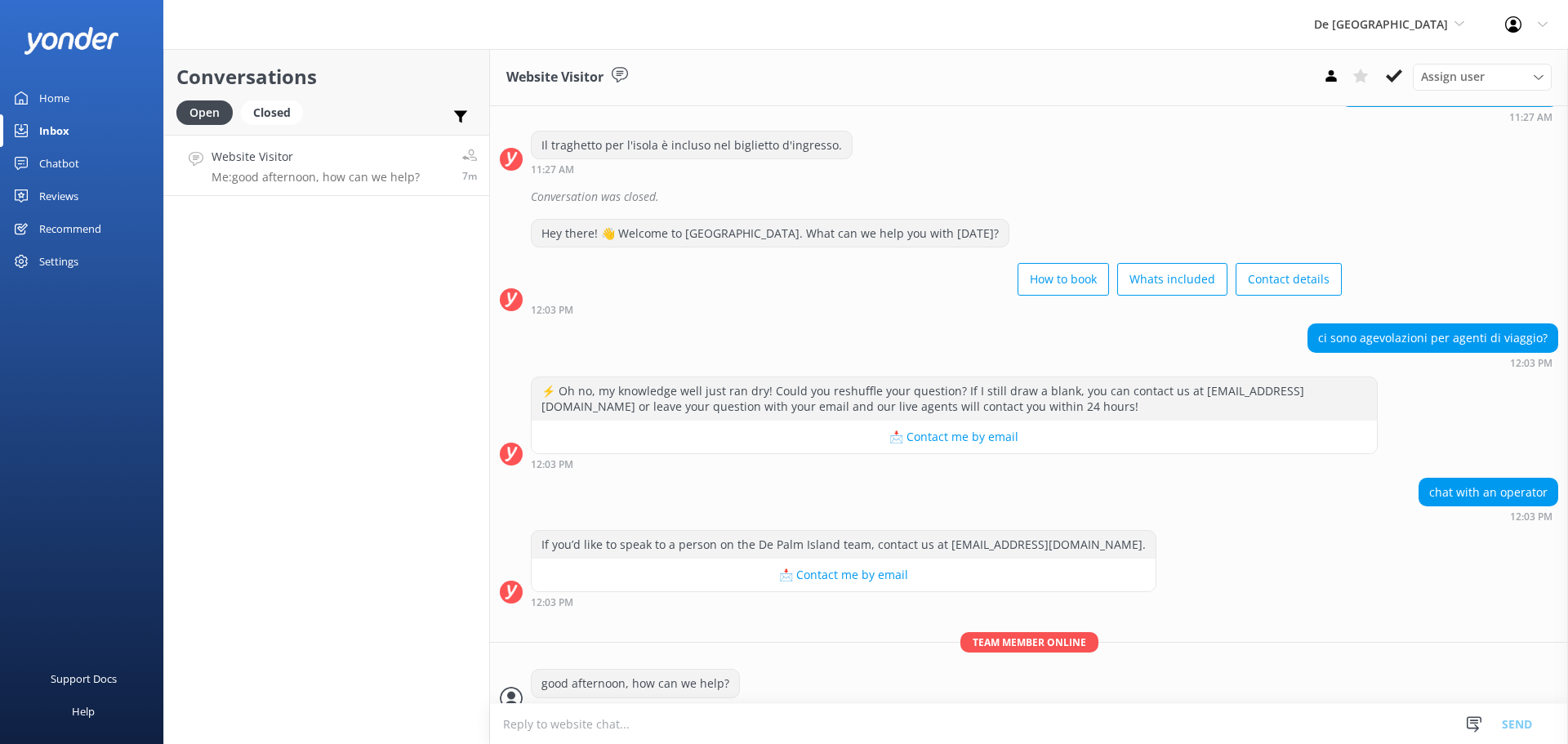
scroll to position [593, 0]
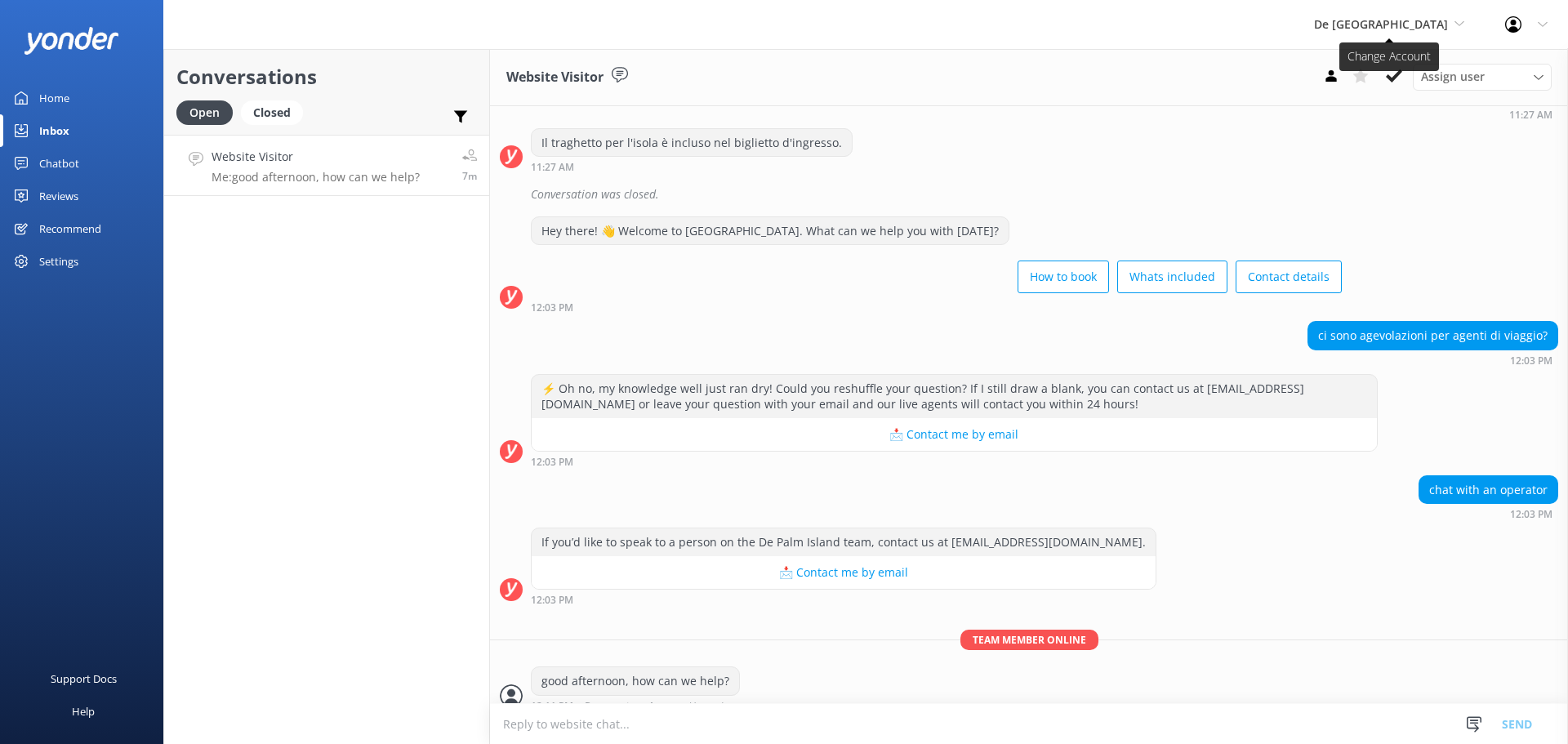
click at [1401, 22] on span "De [GEOGRAPHIC_DATA]" at bounding box center [1381, 24] width 134 height 16
click at [1387, 111] on link "Aruba's Activities Expert" at bounding box center [1375, 107] width 163 height 39
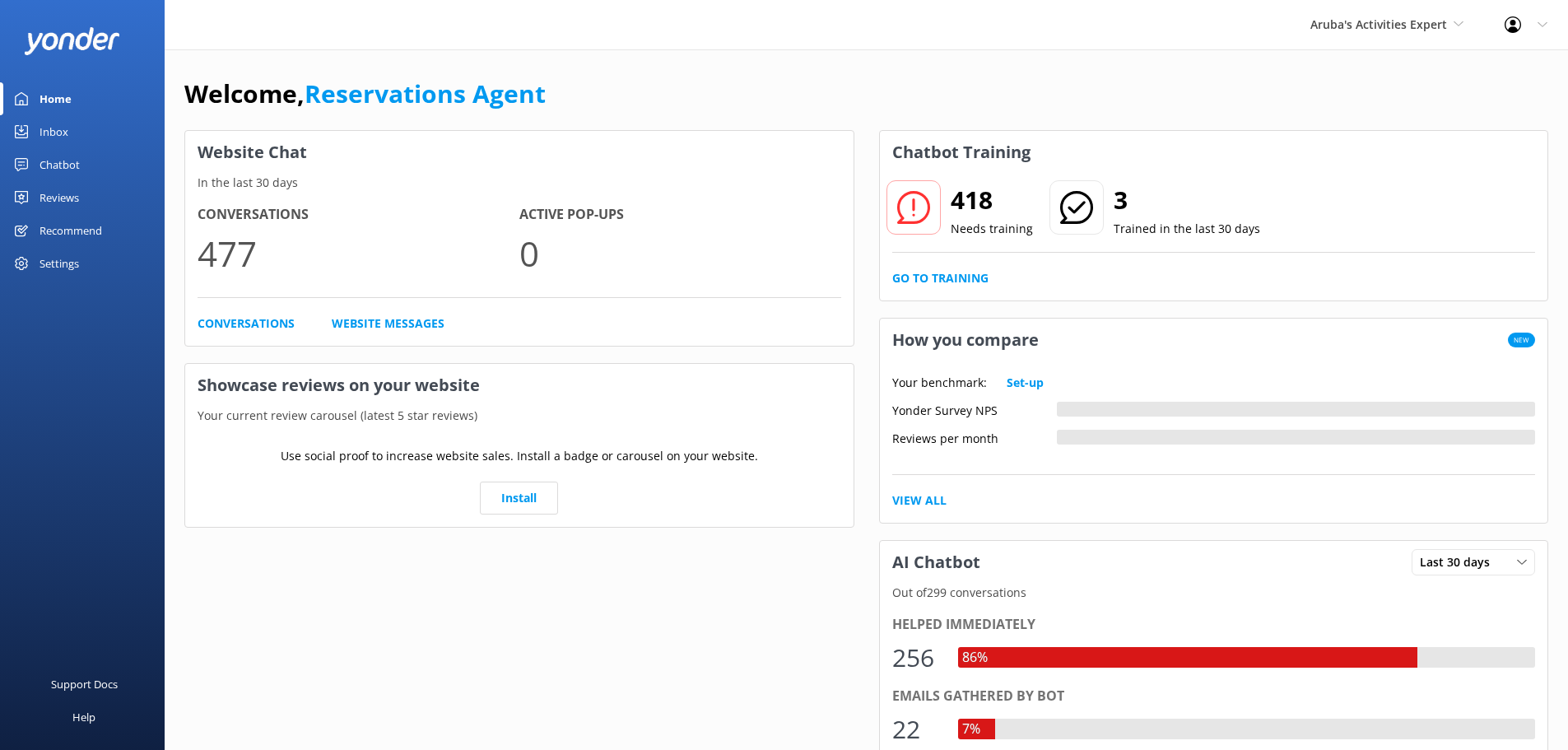
click at [80, 132] on link "Inbox" at bounding box center [82, 131] width 164 height 33
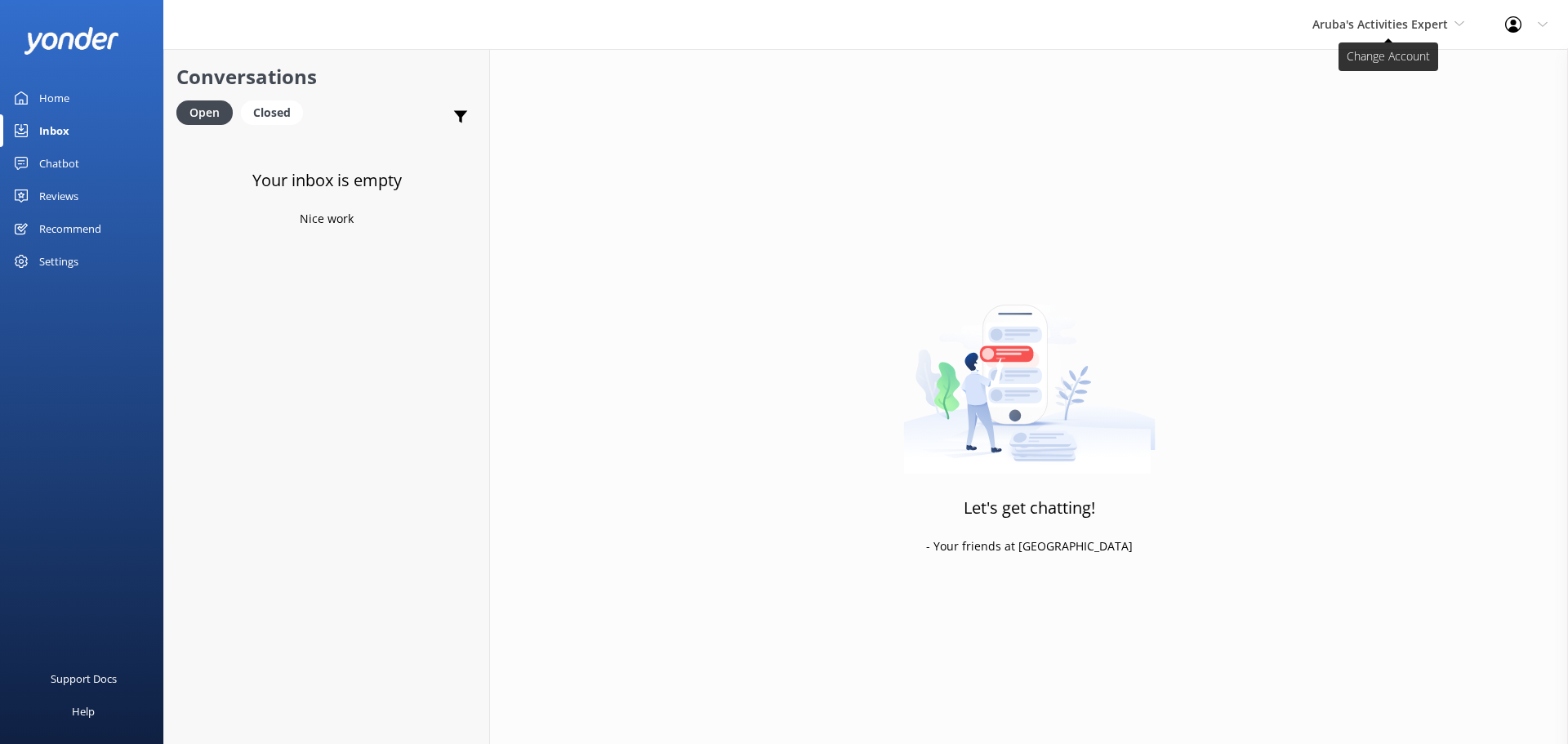
click at [1342, 31] on span "Aruba's Activities Expert" at bounding box center [1380, 24] width 136 height 16
click at [1316, 157] on link "The Captain" at bounding box center [1373, 146] width 163 height 39
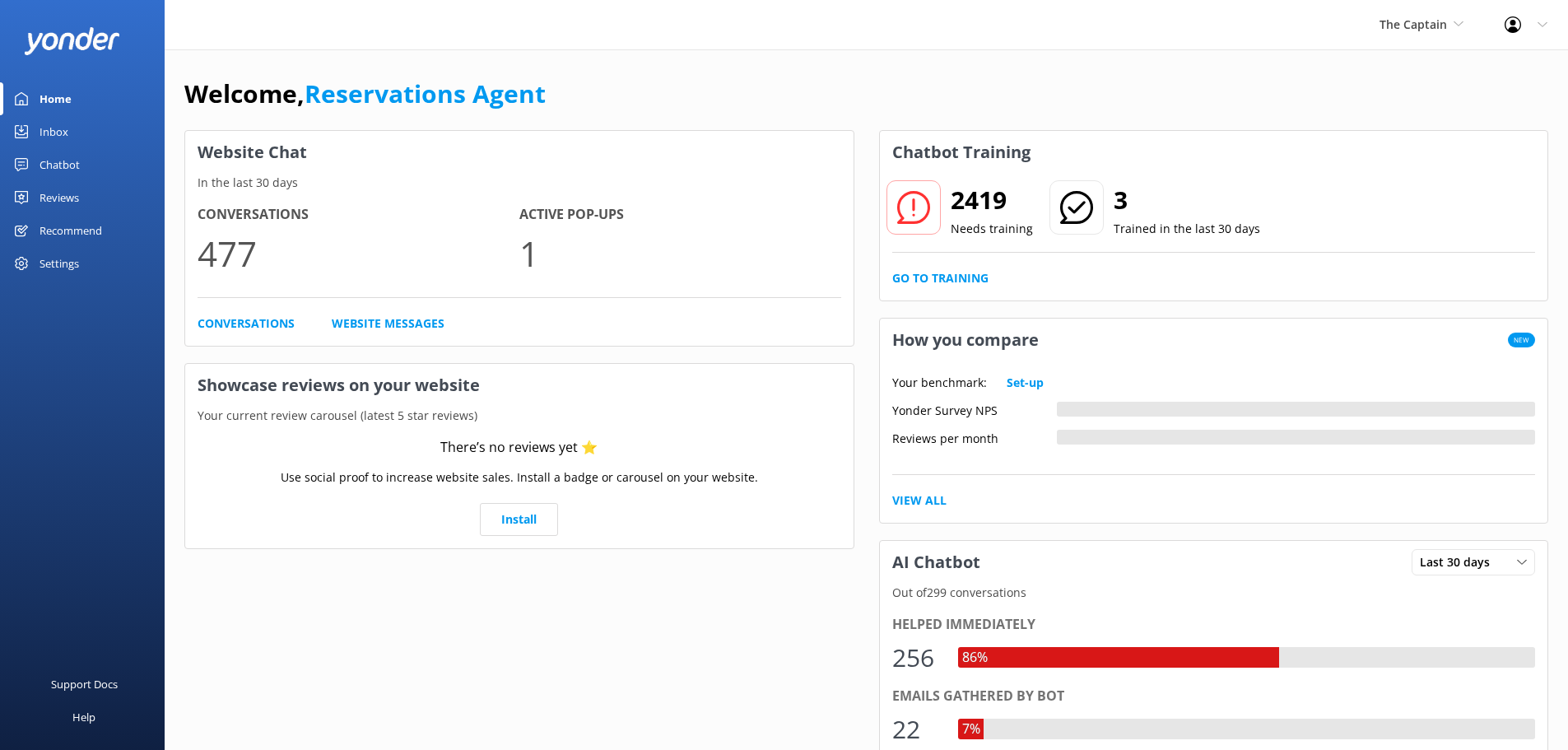
click at [49, 136] on div "Inbox" at bounding box center [54, 131] width 29 height 33
